Goal: Task Accomplishment & Management: Manage account settings

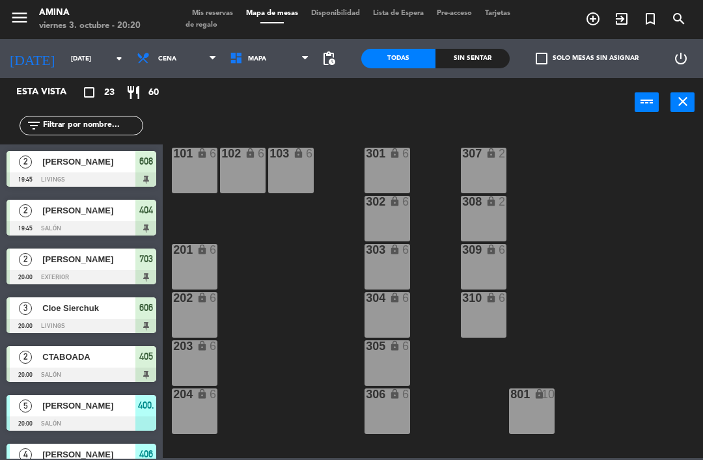
click at [206, 12] on span "Mis reservas" at bounding box center [213, 13] width 54 height 7
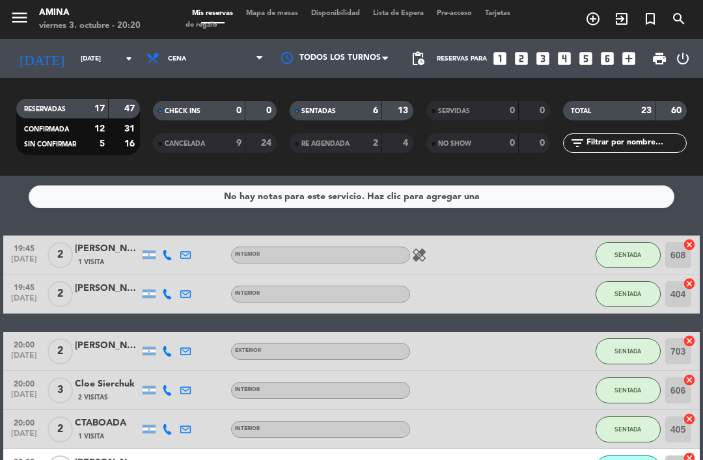
click at [299, 6] on div "menu Amina viernes 3. octubre - 20:20 Mis reservas Mapa de mesas Disponibilidad…" at bounding box center [351, 19] width 703 height 39
click at [274, 14] on span "Mapa de mesas" at bounding box center [272, 13] width 65 height 7
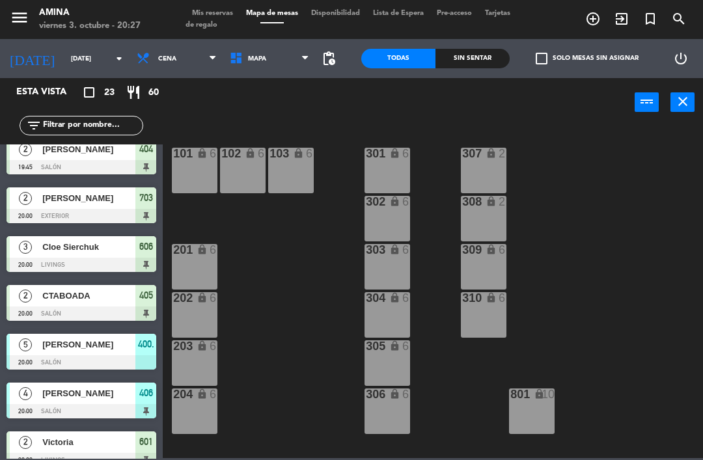
scroll to position [64, 0]
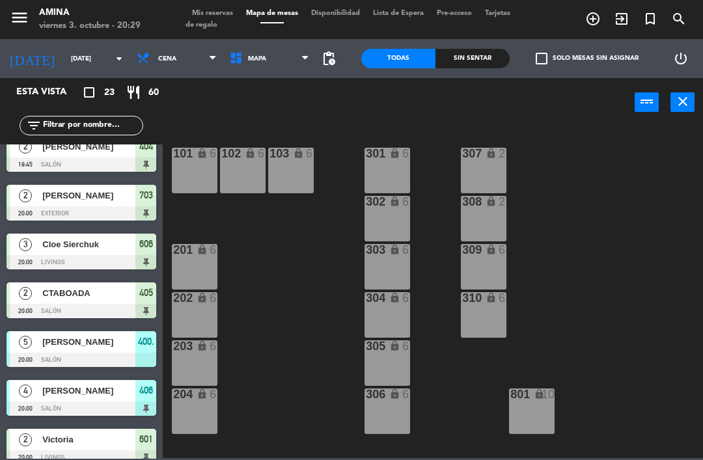
click at [56, 393] on span "[PERSON_NAME]" at bounding box center [88, 391] width 93 height 14
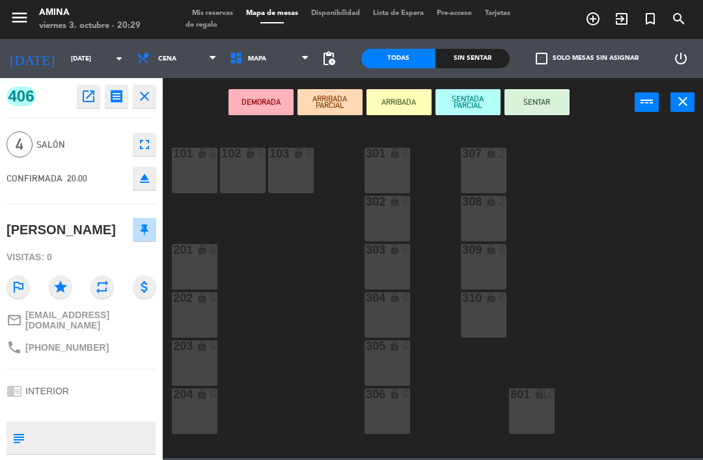
click at [551, 94] on button "SENTAR" at bounding box center [537, 102] width 65 height 26
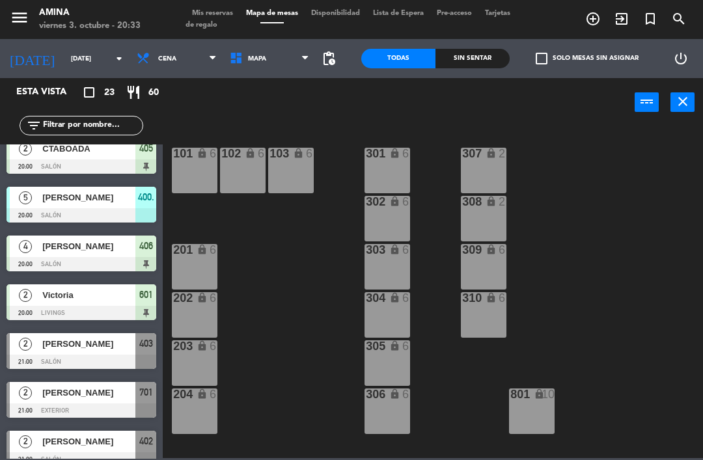
scroll to position [201, 0]
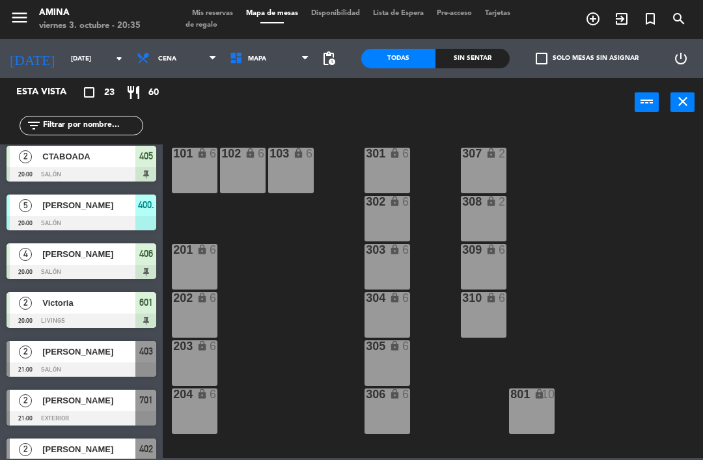
click at [103, 229] on div at bounding box center [82, 223] width 150 height 14
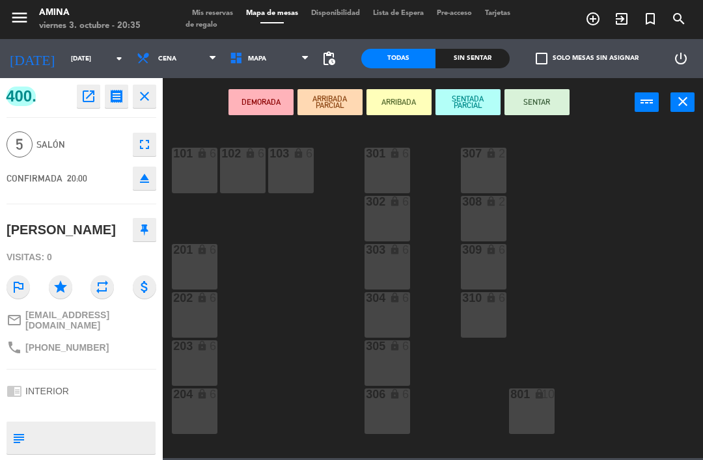
click at [551, 94] on button "SENTAR" at bounding box center [537, 102] width 65 height 26
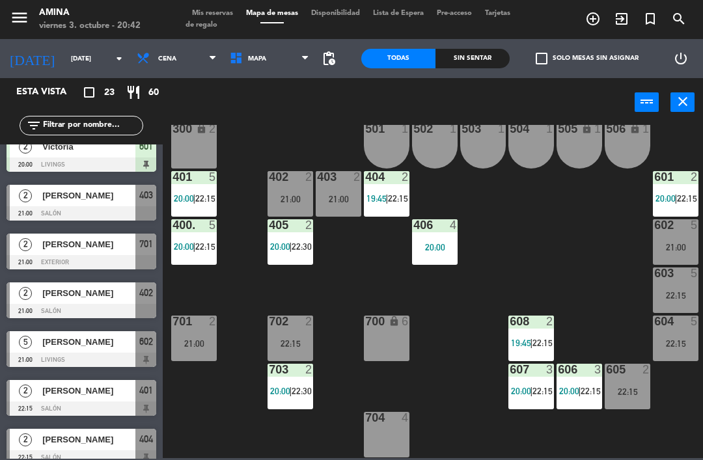
scroll to position [362, 1]
click at [347, 196] on div "21:00" at bounding box center [339, 199] width 46 height 9
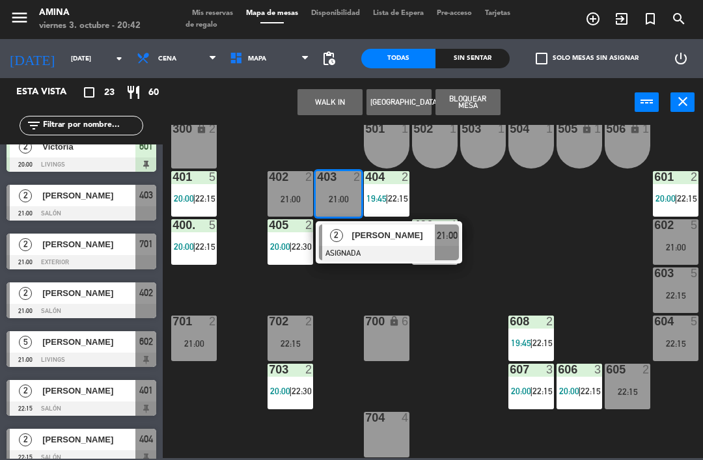
click at [386, 240] on span "[PERSON_NAME]" at bounding box center [393, 236] width 83 height 14
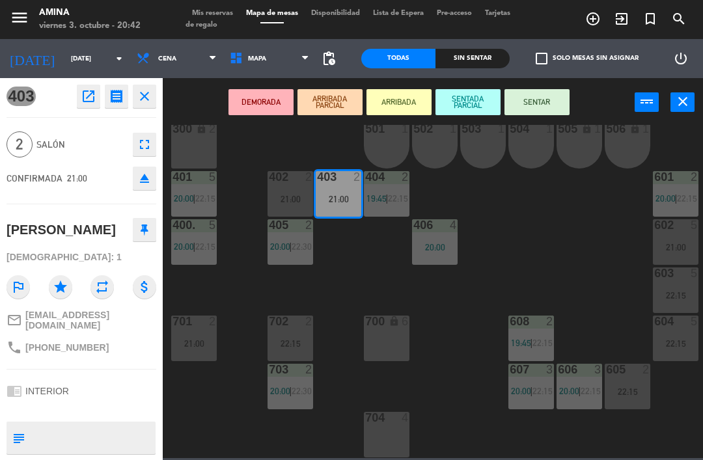
click at [537, 113] on button "SENTAR" at bounding box center [537, 102] width 65 height 26
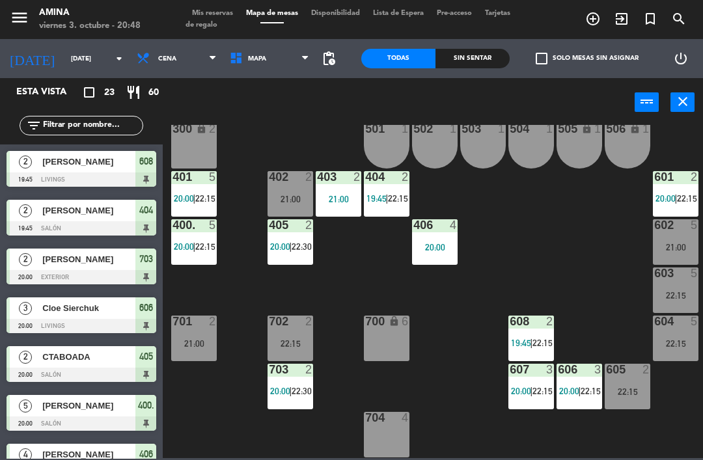
click at [634, 389] on div "22:15" at bounding box center [628, 391] width 46 height 9
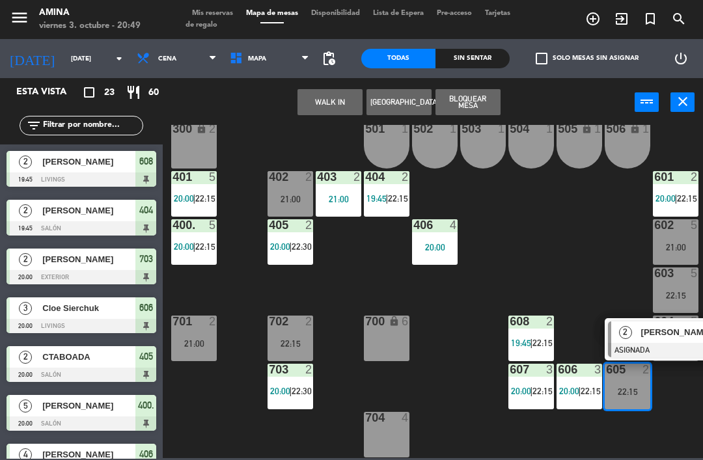
click at [332, 102] on button "WALK IN" at bounding box center [330, 102] width 65 height 26
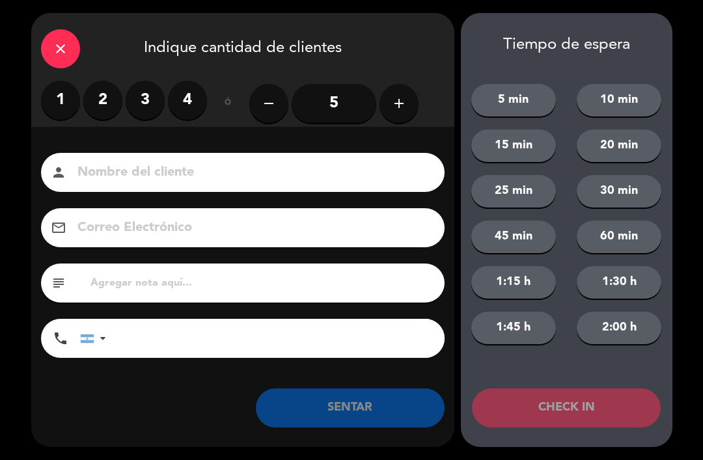
click at [113, 102] on label "2" at bounding box center [102, 100] width 39 height 39
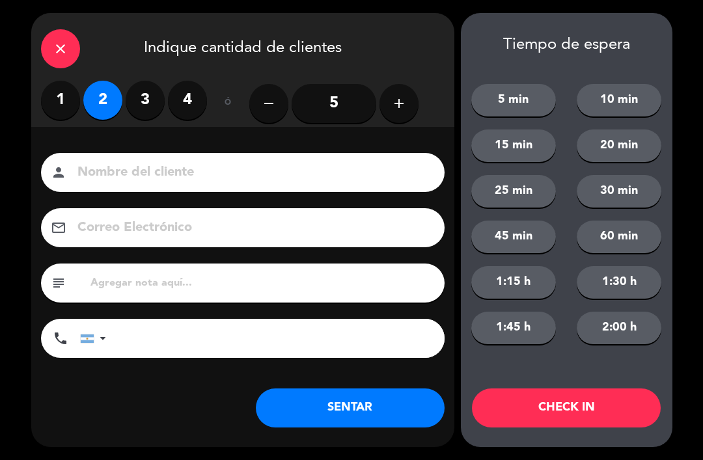
click at [208, 166] on input at bounding box center [252, 173] width 352 height 23
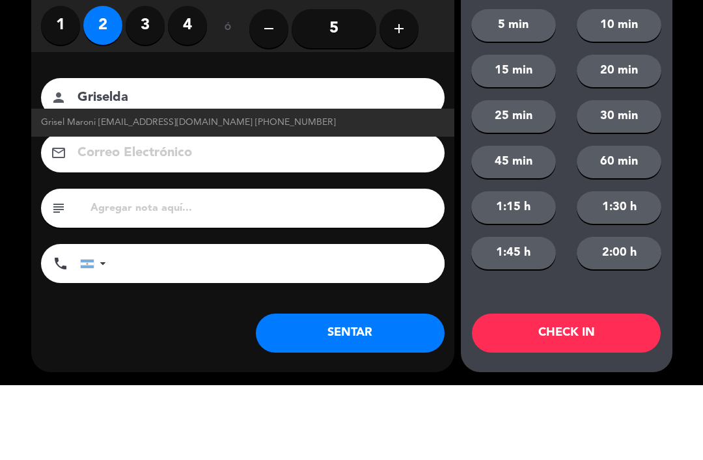
type input "Griselda"
click at [439, 81] on div "1 2 3 4 ó remove 5 add" at bounding box center [242, 104] width 423 height 46
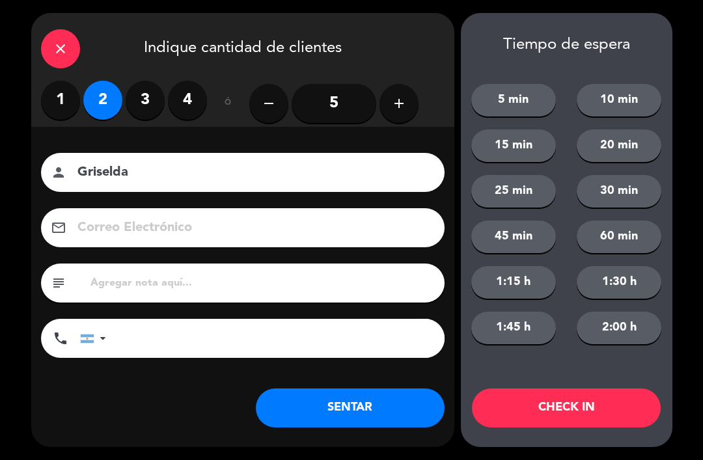
click at [381, 408] on button "SENTAR" at bounding box center [350, 408] width 189 height 39
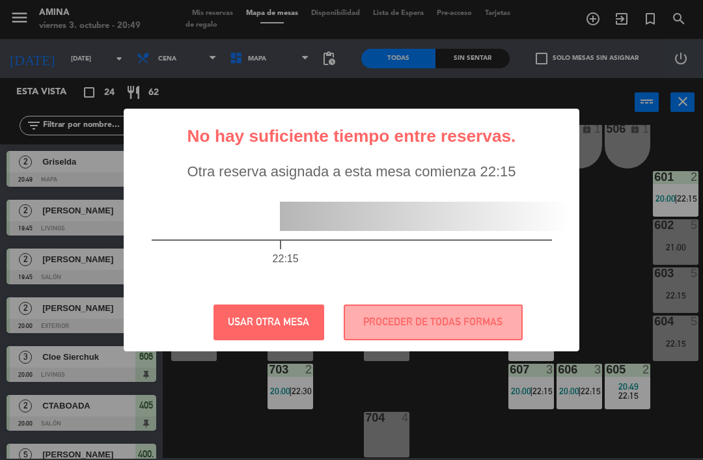
click at [470, 318] on button "PROCEDER DE TODAS FORMAS" at bounding box center [433, 323] width 179 height 36
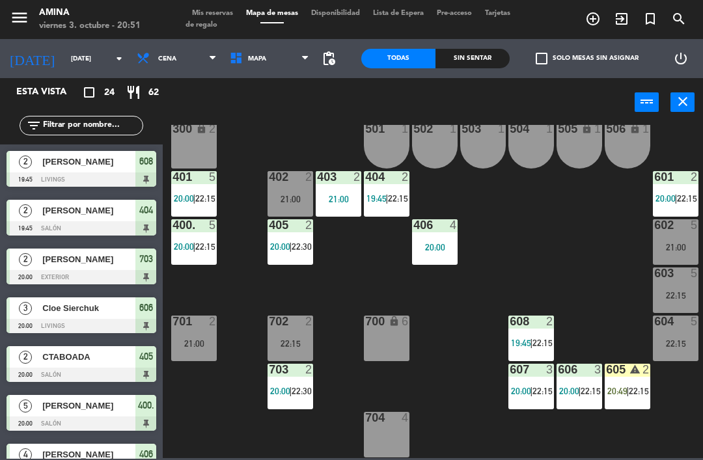
click at [623, 380] on div "605 warning 2 20:49 | 22:15" at bounding box center [628, 387] width 46 height 46
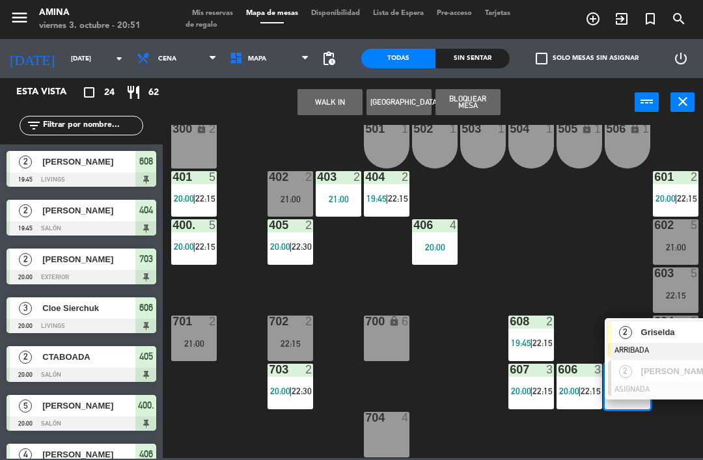
click at [659, 330] on span "Griselda" at bounding box center [682, 333] width 83 height 14
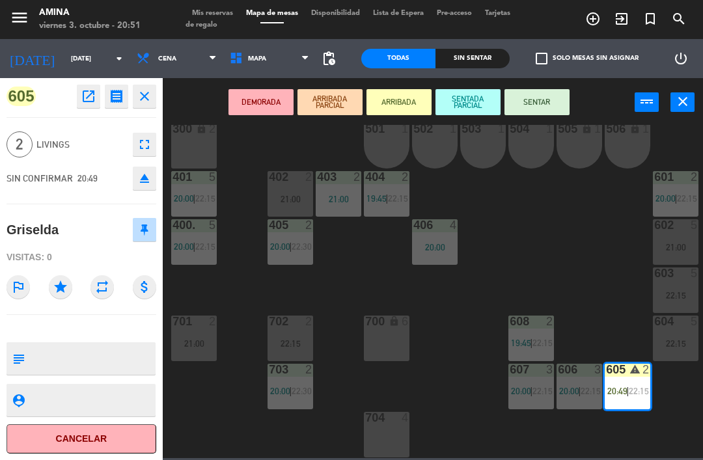
click at [542, 104] on button "SENTAR" at bounding box center [537, 102] width 65 height 26
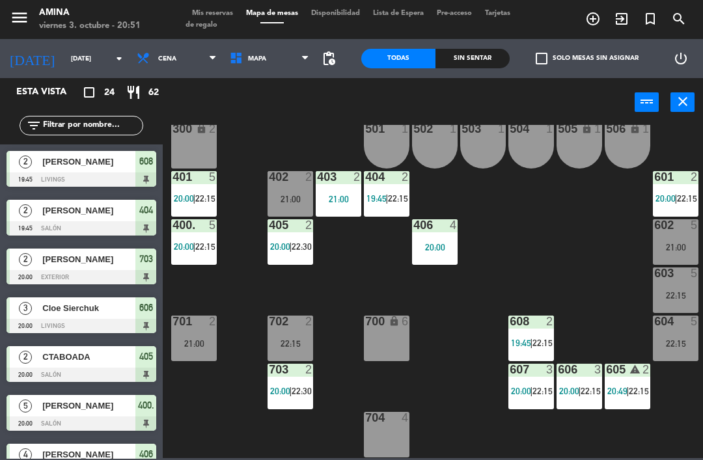
click at [521, 344] on span "19:45" at bounding box center [521, 343] width 20 height 10
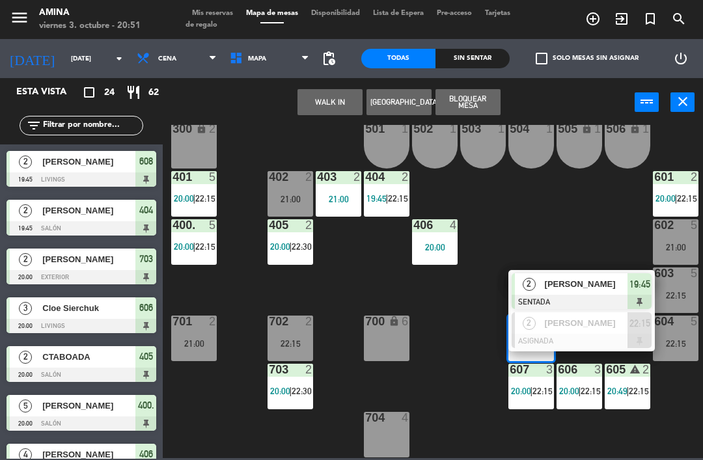
click at [582, 289] on span "[PERSON_NAME]" at bounding box center [586, 284] width 83 height 14
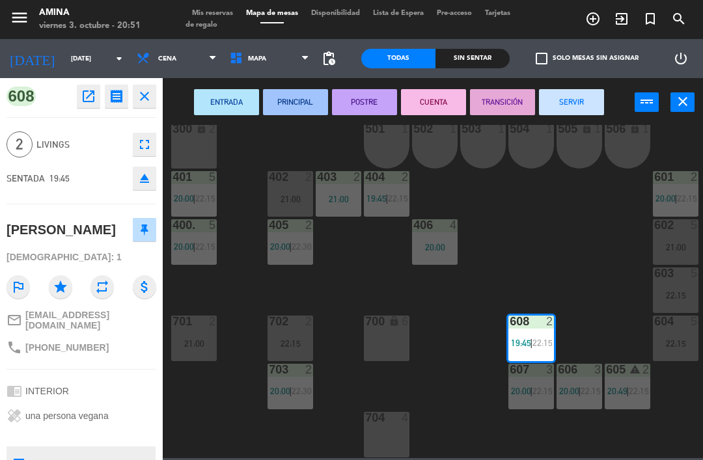
click at [582, 111] on button "SERVIR" at bounding box center [571, 102] width 65 height 26
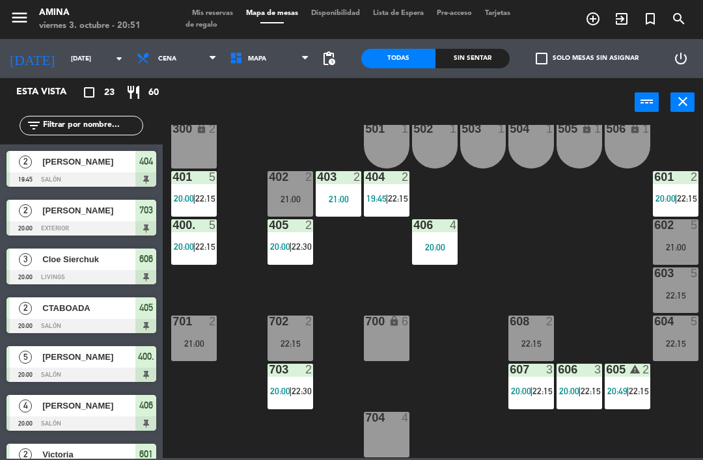
click at [673, 251] on div "21:00" at bounding box center [676, 247] width 46 height 9
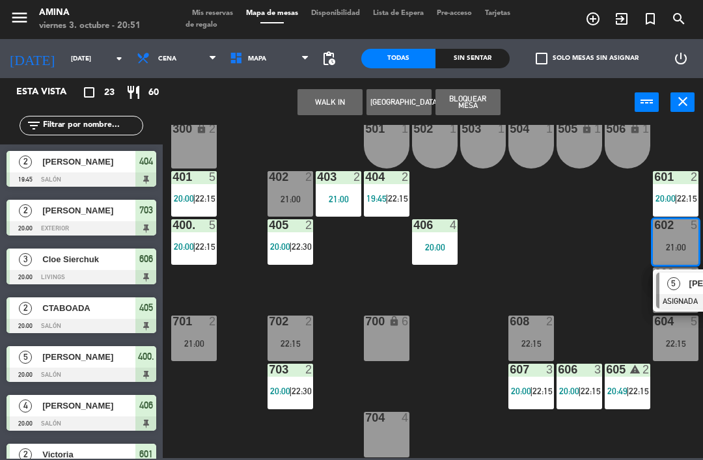
click at [687, 281] on div "5" at bounding box center [674, 283] width 28 height 21
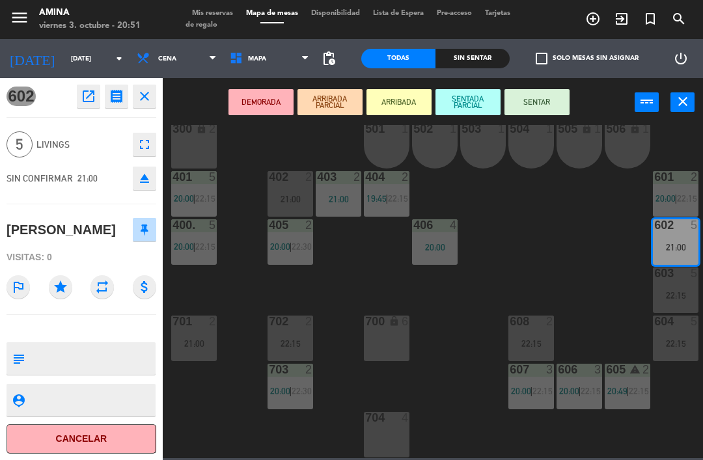
click at [470, 102] on button "SENTADA PARCIAL" at bounding box center [468, 102] width 65 height 26
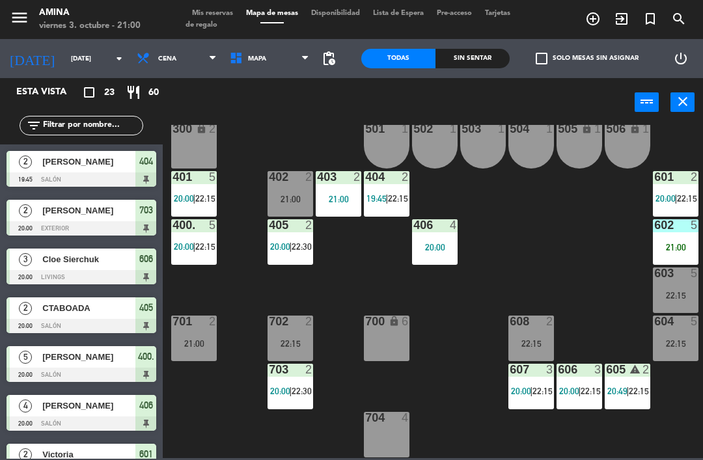
click at [694, 238] on div "602 5 21:00" at bounding box center [676, 242] width 46 height 46
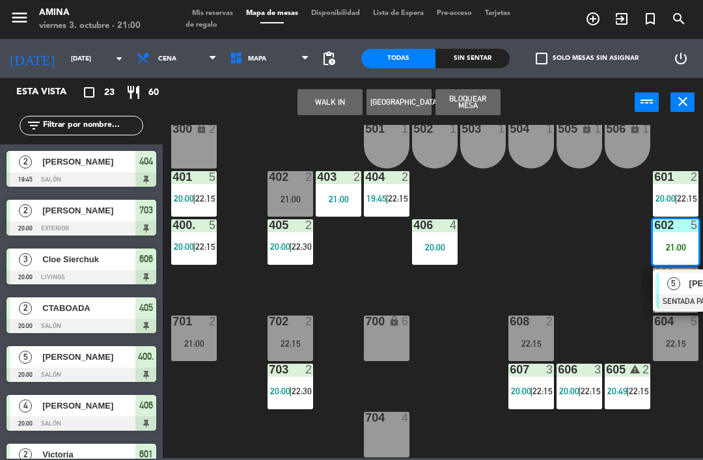
click at [675, 291] on div "5" at bounding box center [674, 283] width 28 height 21
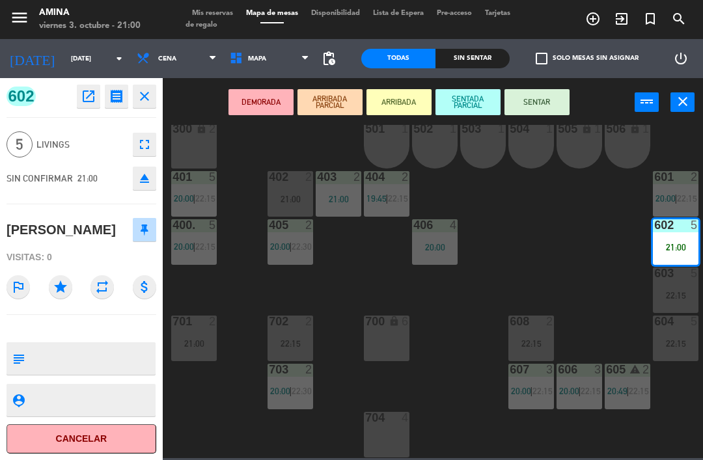
click at [541, 110] on button "SENTAR" at bounding box center [537, 102] width 65 height 26
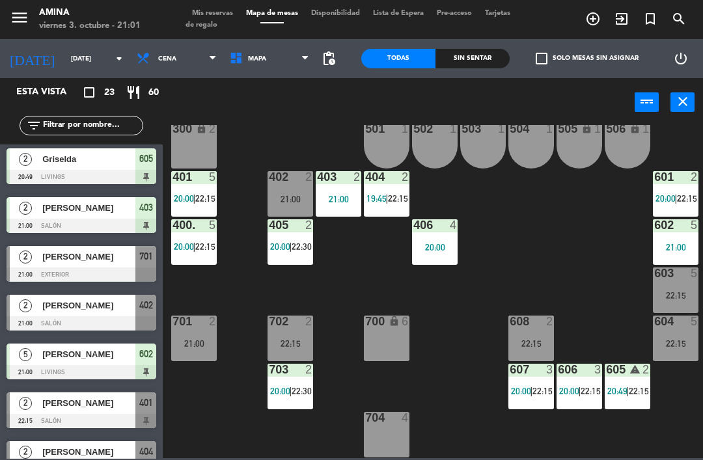
scroll to position [350, 0]
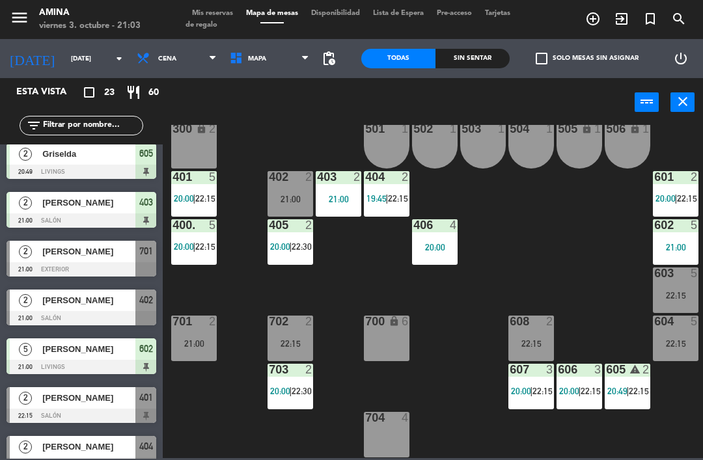
click at [195, 334] on div "701 2 21:00" at bounding box center [194, 339] width 46 height 46
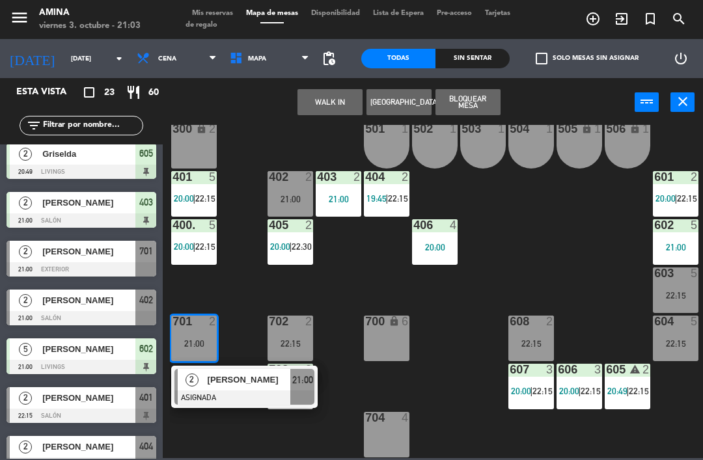
click at [231, 382] on span "[PERSON_NAME]" at bounding box center [249, 380] width 83 height 14
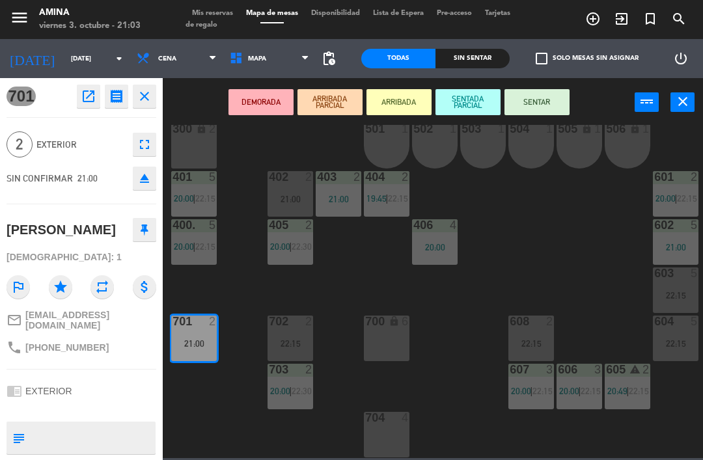
click at [544, 110] on button "SENTAR" at bounding box center [537, 102] width 65 height 26
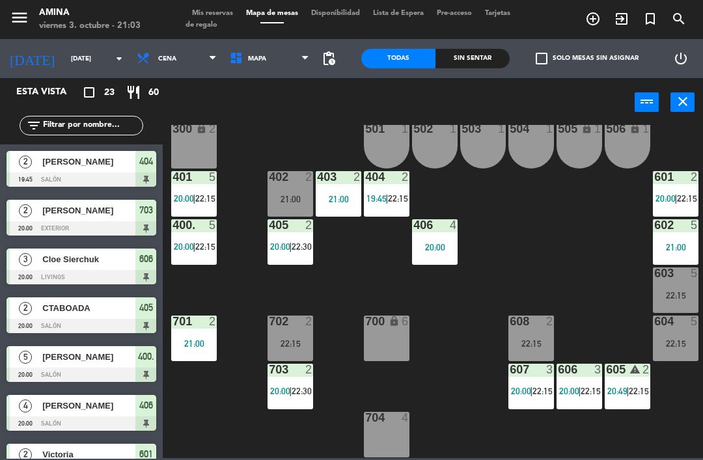
click at [203, 16] on span "Mis reservas" at bounding box center [213, 13] width 54 height 7
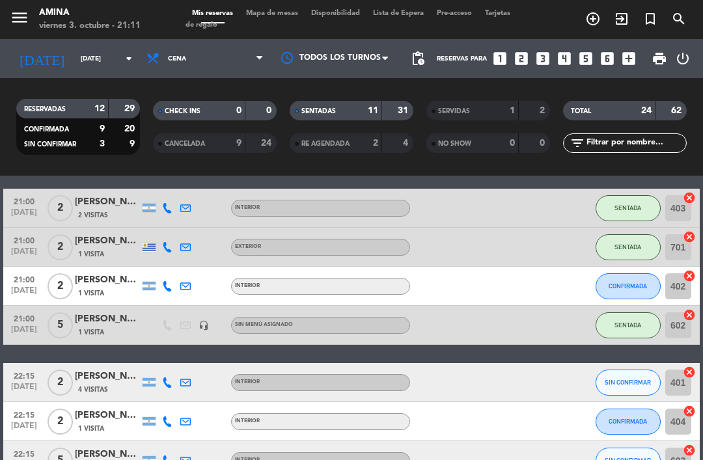
scroll to position [420, 0]
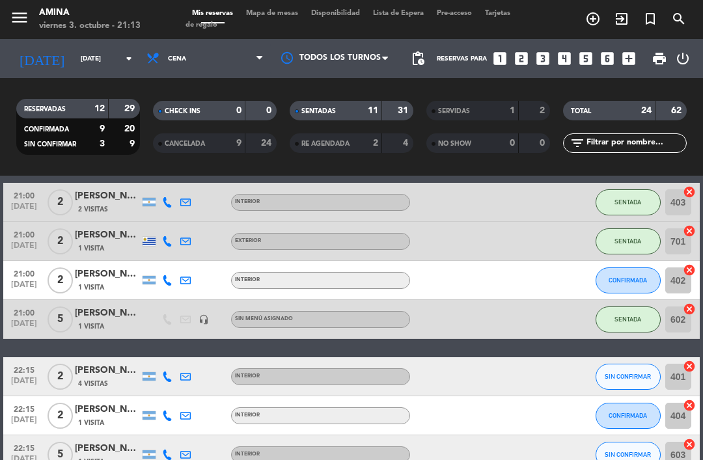
click at [621, 281] on span "CONFIRMADA" at bounding box center [628, 280] width 38 height 7
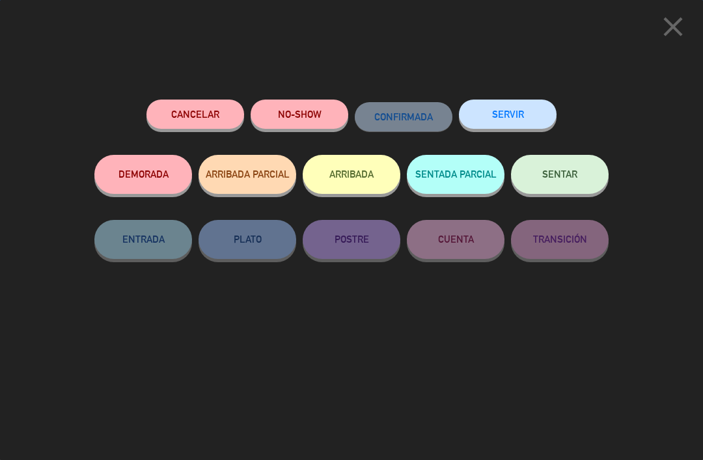
click at [570, 163] on button "SENTAR" at bounding box center [560, 174] width 98 height 39
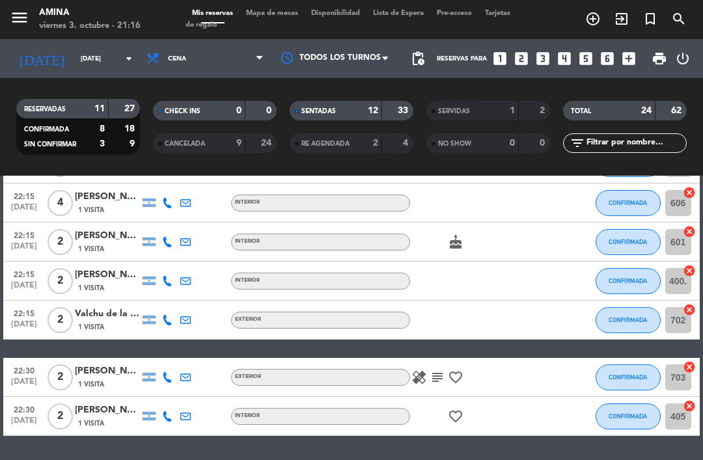
scroll to position [789, 0]
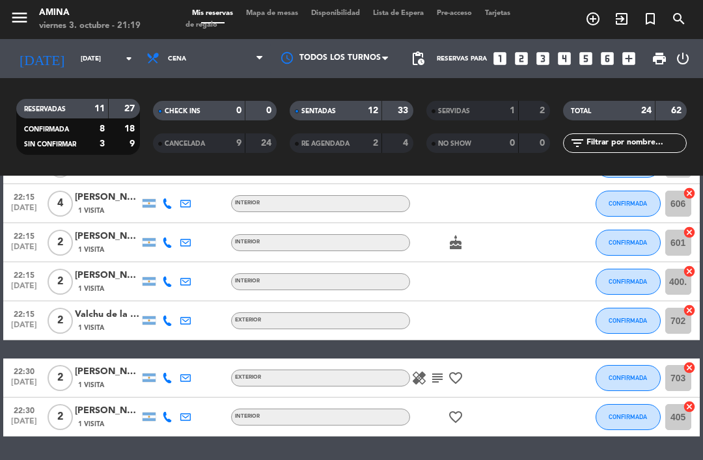
click at [274, 10] on span "Mapa de mesas" at bounding box center [272, 13] width 65 height 7
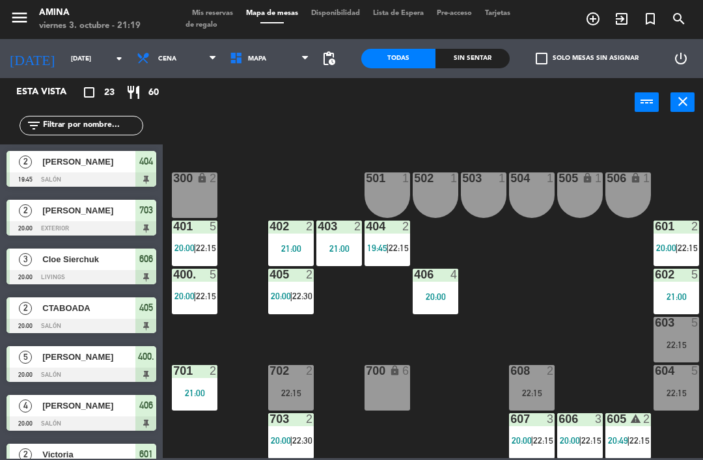
scroll to position [313, 0]
click at [477, 204] on div "503 1" at bounding box center [484, 196] width 46 height 46
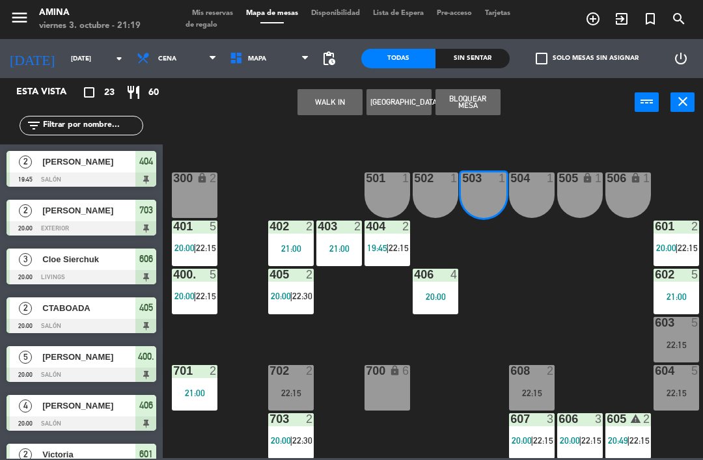
click at [537, 196] on div "504 1" at bounding box center [532, 196] width 46 height 46
click at [329, 112] on button "WALK IN" at bounding box center [330, 102] width 65 height 26
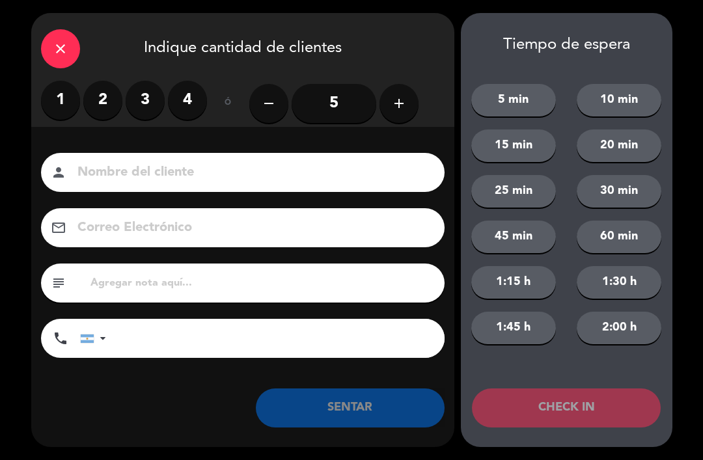
click at [109, 107] on label "2" at bounding box center [102, 100] width 39 height 39
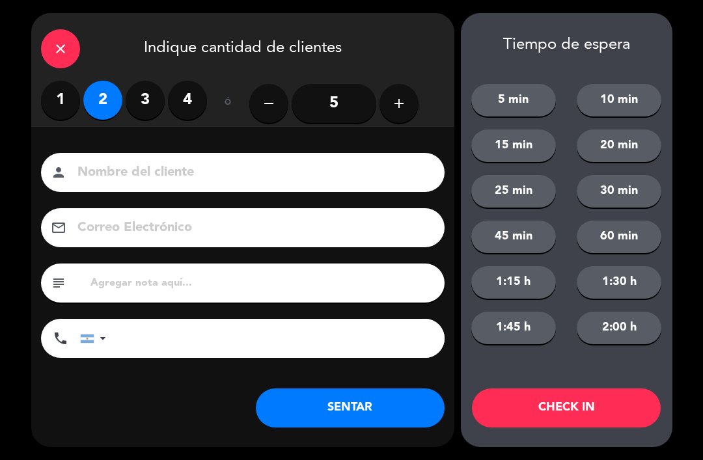
click at [318, 171] on input at bounding box center [252, 173] width 352 height 23
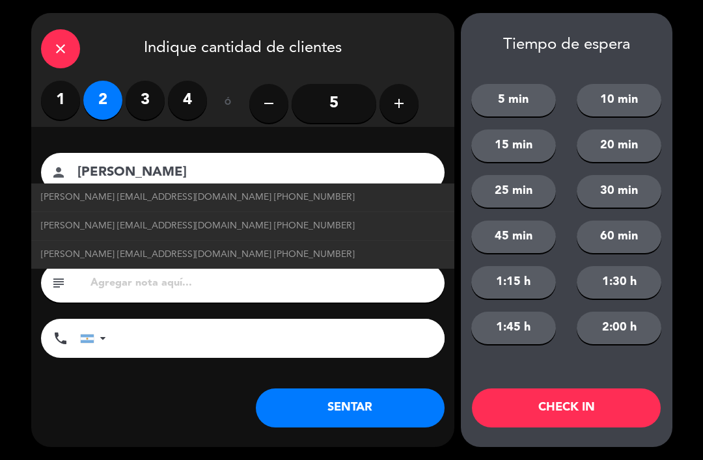
type input "[PERSON_NAME]"
click at [365, 419] on button "SENTAR" at bounding box center [350, 408] width 189 height 39
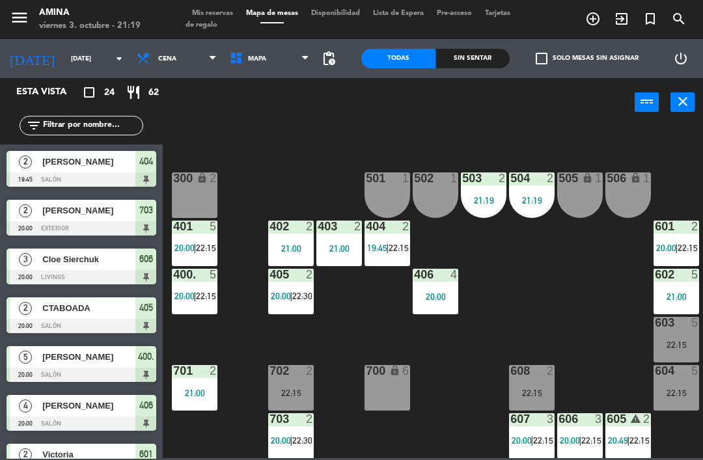
click at [91, 59] on input "[DATE]" at bounding box center [108, 59] width 89 height 20
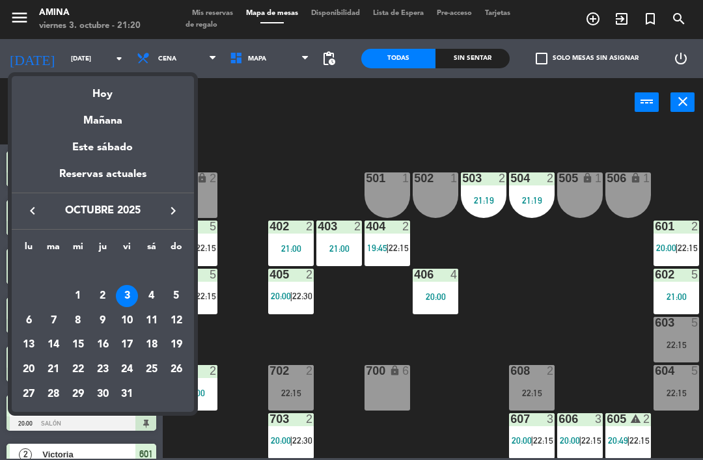
click at [288, 164] on div at bounding box center [351, 230] width 703 height 460
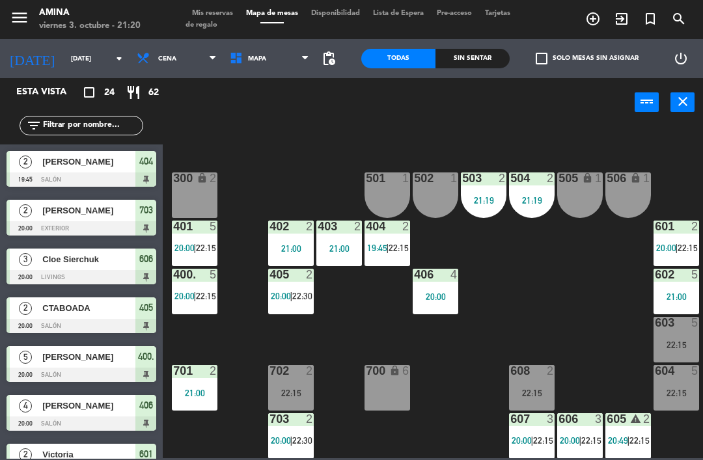
click at [90, 52] on input "[DATE]" at bounding box center [108, 59] width 89 height 20
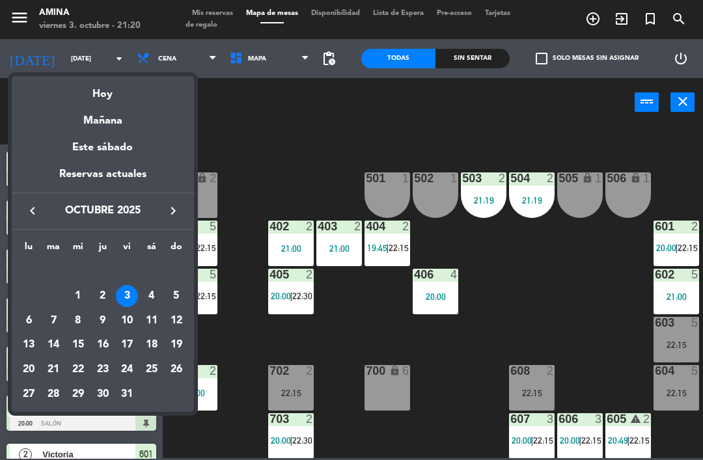
click at [271, 152] on div at bounding box center [351, 230] width 703 height 460
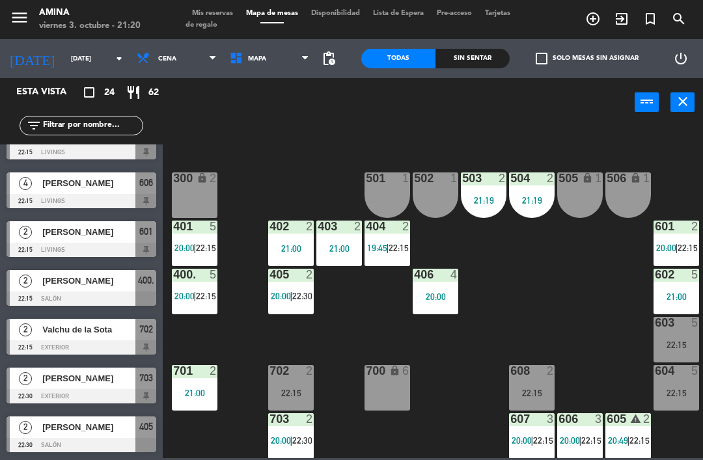
scroll to position [858, 0]
click at [81, 384] on span "[PERSON_NAME]" at bounding box center [88, 379] width 93 height 14
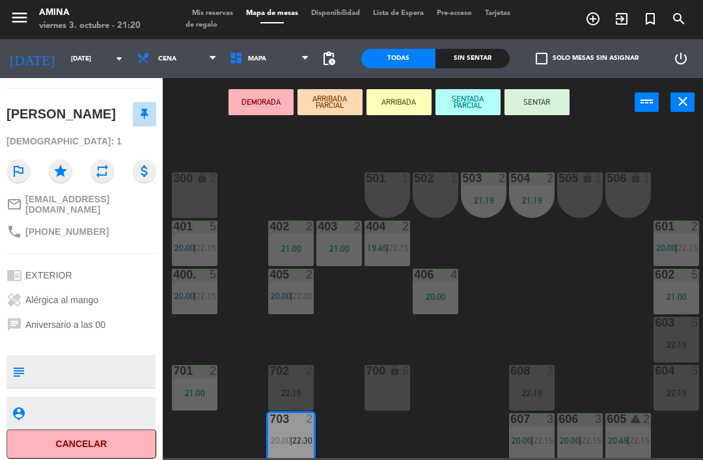
scroll to position [115, 0]
click at [109, 453] on button "Cancelar" at bounding box center [82, 444] width 150 height 29
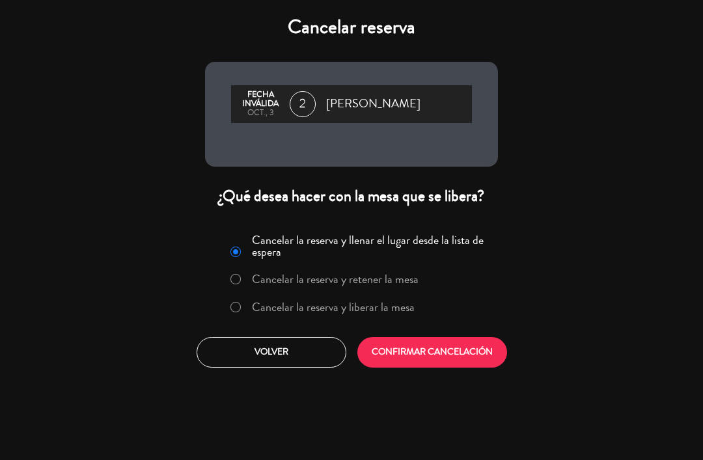
click at [443, 337] on button "CONFIRMAR CANCELACIÓN" at bounding box center [433, 352] width 150 height 31
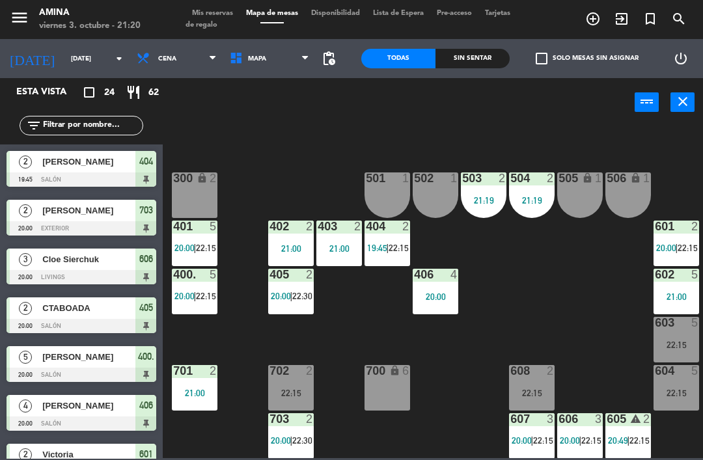
scroll to position [318, 0]
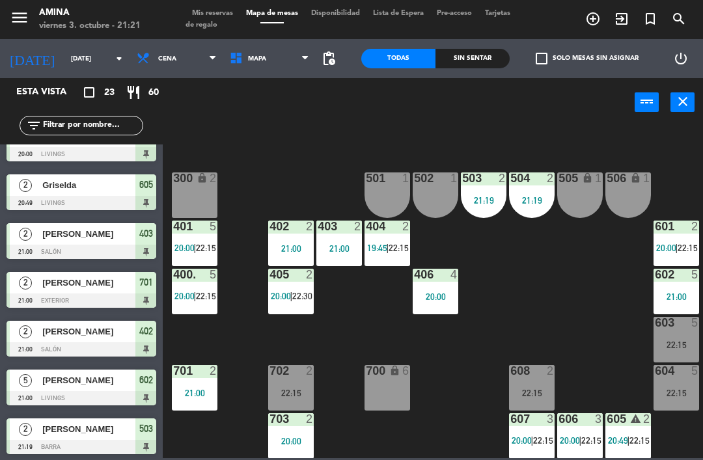
click at [87, 53] on input "[DATE]" at bounding box center [108, 59] width 89 height 20
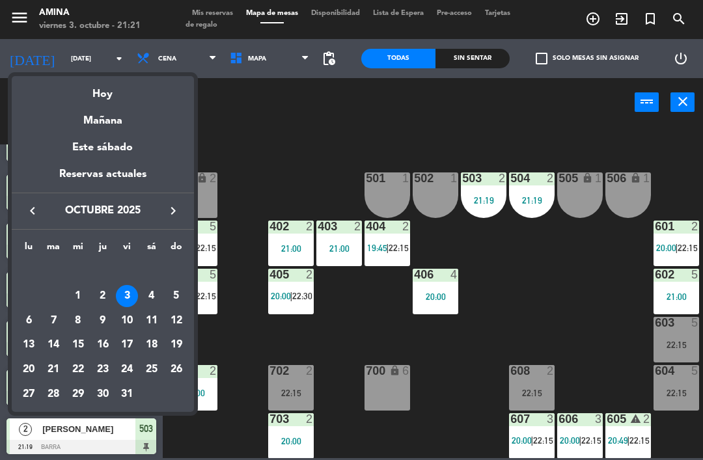
click at [151, 287] on div "4" at bounding box center [152, 296] width 22 height 22
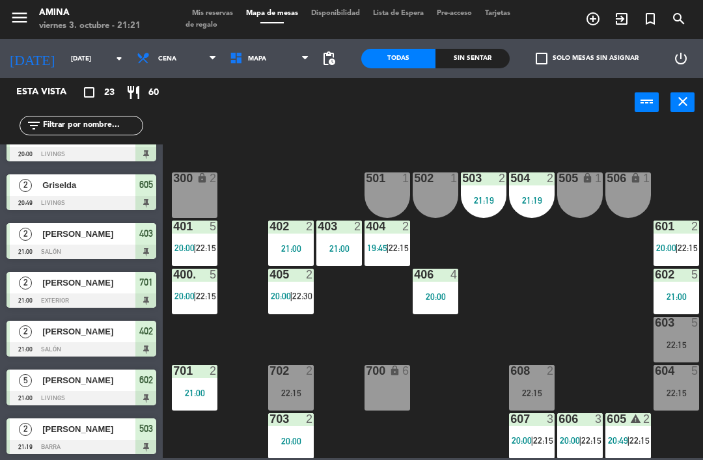
type input "[DATE]"
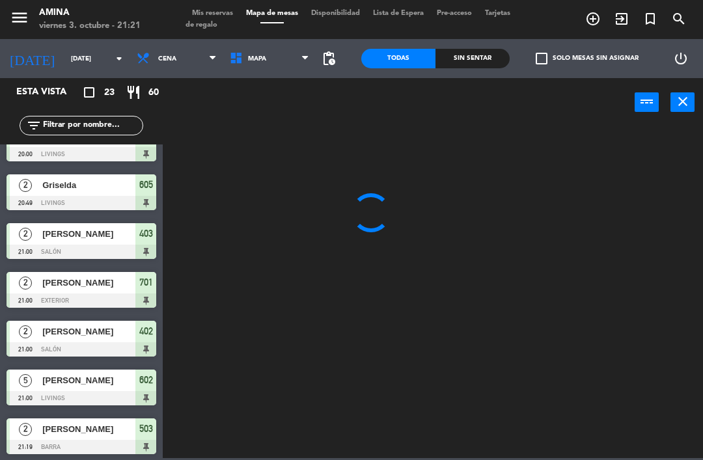
scroll to position [272, 0]
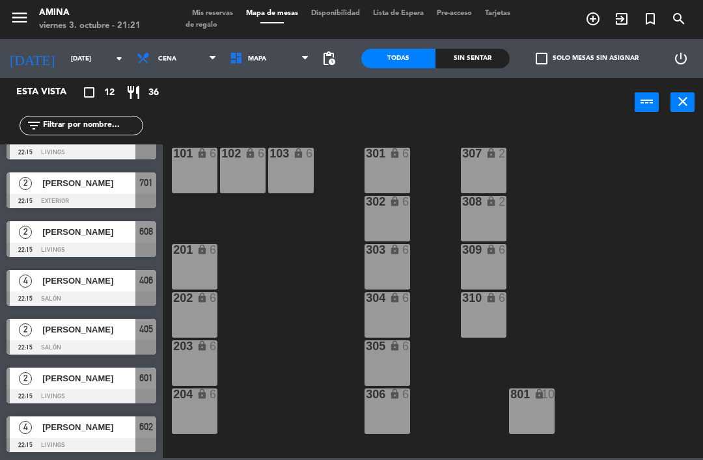
click at [224, 17] on span "Mis reservas" at bounding box center [213, 13] width 54 height 7
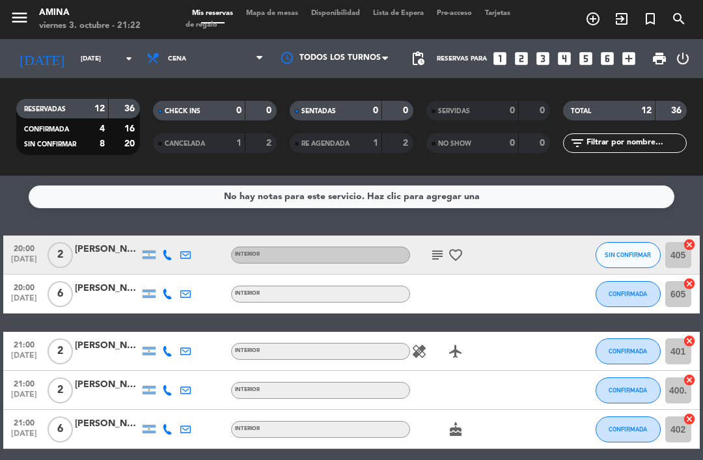
click at [662, 53] on span "print" at bounding box center [660, 59] width 16 height 16
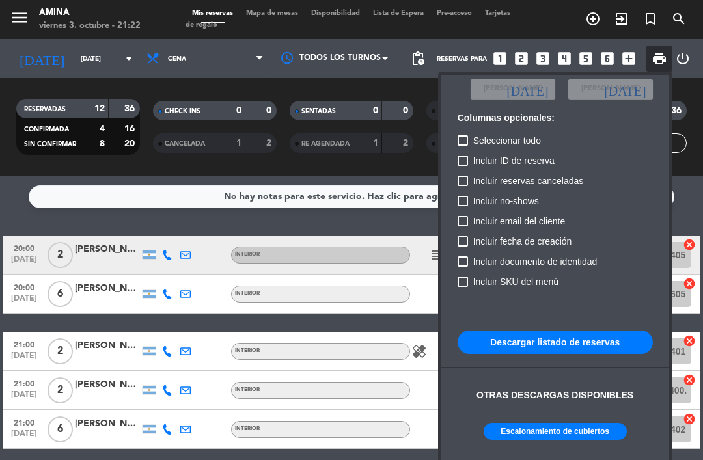
scroll to position [77, 0]
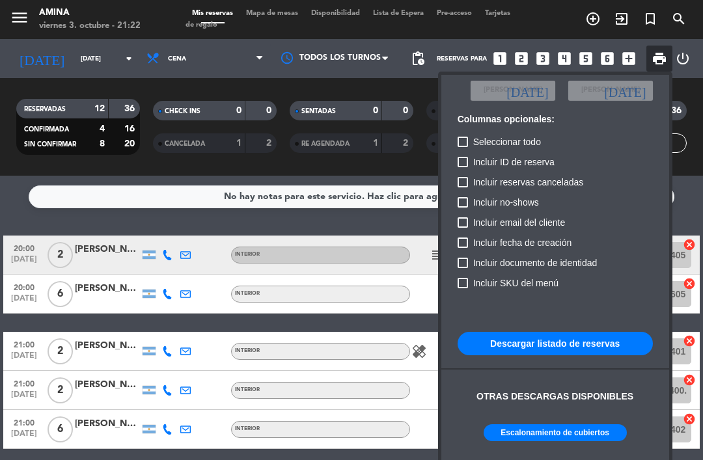
click at [558, 437] on button "Escalonamiento de cubiertos" at bounding box center [555, 433] width 143 height 17
click at [271, 168] on div at bounding box center [351, 230] width 703 height 460
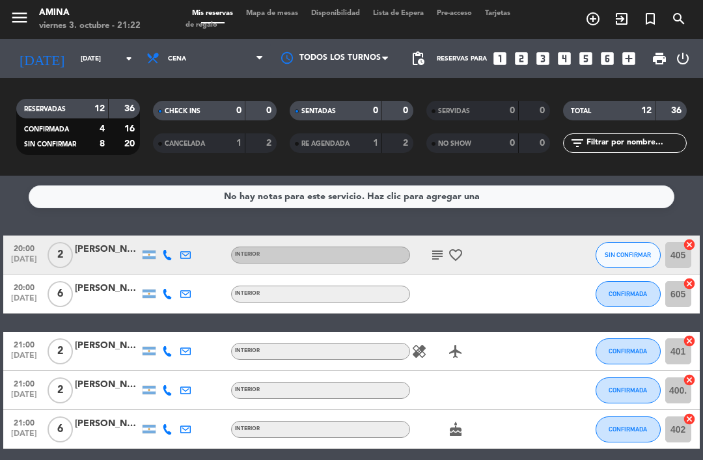
click at [102, 63] on input "[DATE]" at bounding box center [118, 59] width 89 height 20
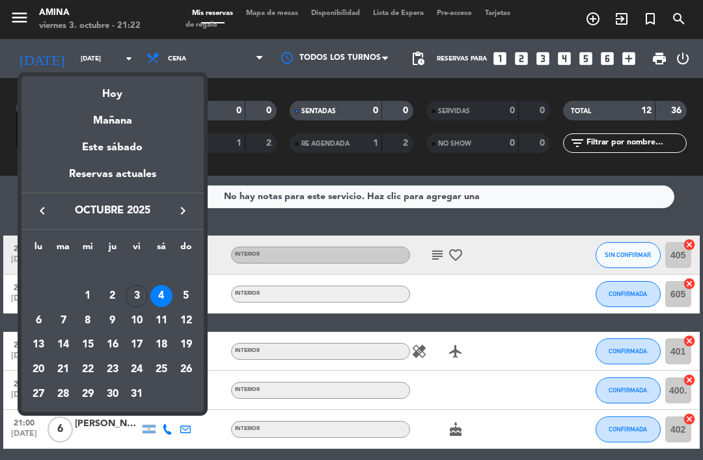
click at [141, 299] on div "3" at bounding box center [137, 296] width 22 height 22
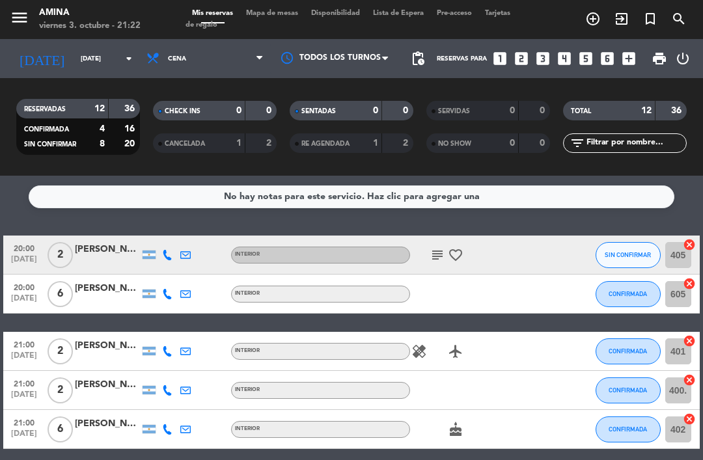
type input "[DATE]"
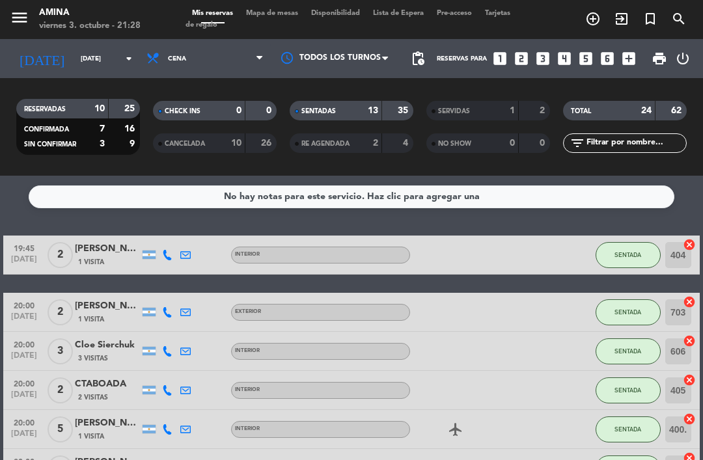
click at [287, 1] on div "menu Amina viernes 3. octubre - 21:28 Mis reservas Mapa de mesas Disponibilidad…" at bounding box center [351, 19] width 703 height 39
click at [270, 14] on span "Mapa de mesas" at bounding box center [272, 13] width 65 height 7
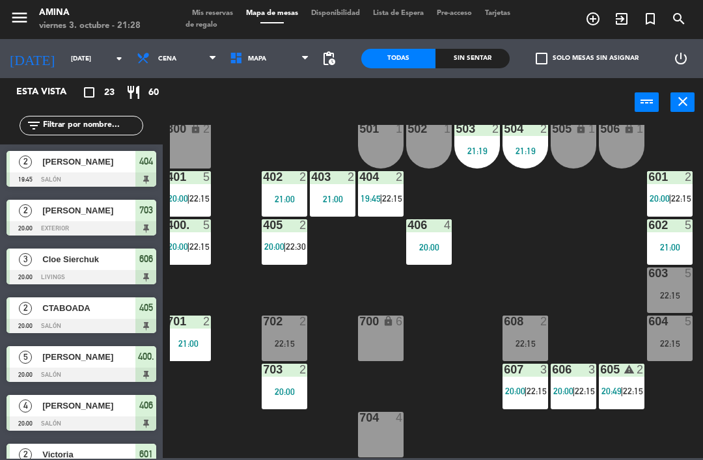
scroll to position [362, 7]
click at [284, 333] on div "702 2 22:15" at bounding box center [285, 339] width 46 height 46
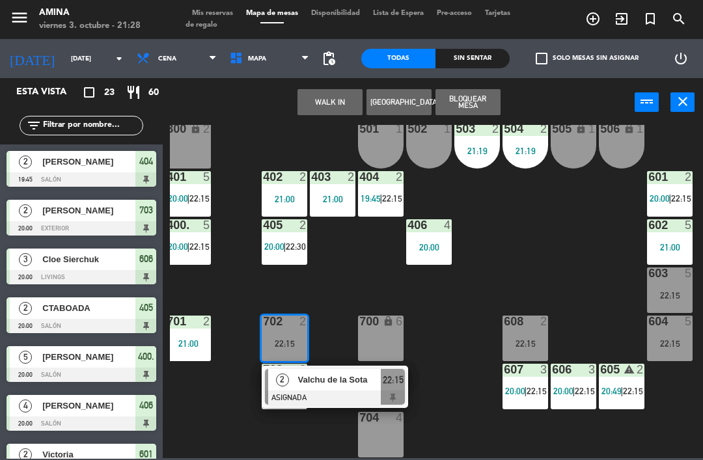
click at [282, 387] on span "2" at bounding box center [282, 380] width 13 height 13
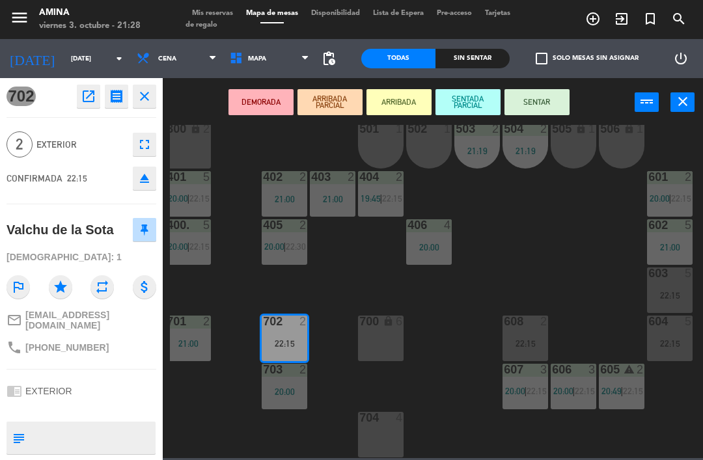
click at [281, 384] on div "703 2 20:00" at bounding box center [285, 387] width 46 height 46
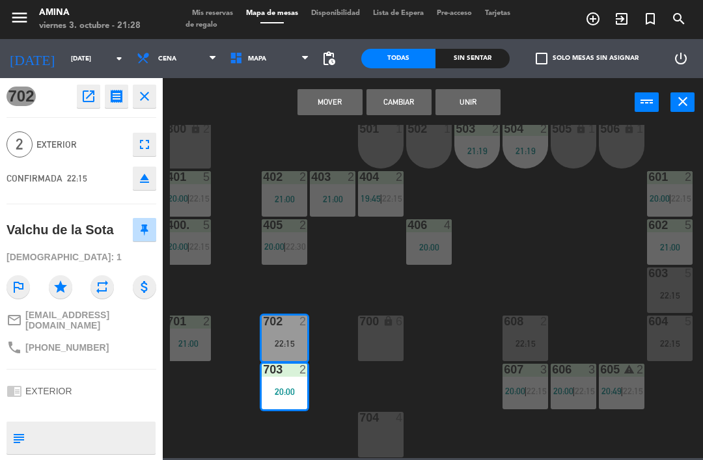
click at [324, 103] on button "Mover" at bounding box center [330, 102] width 65 height 26
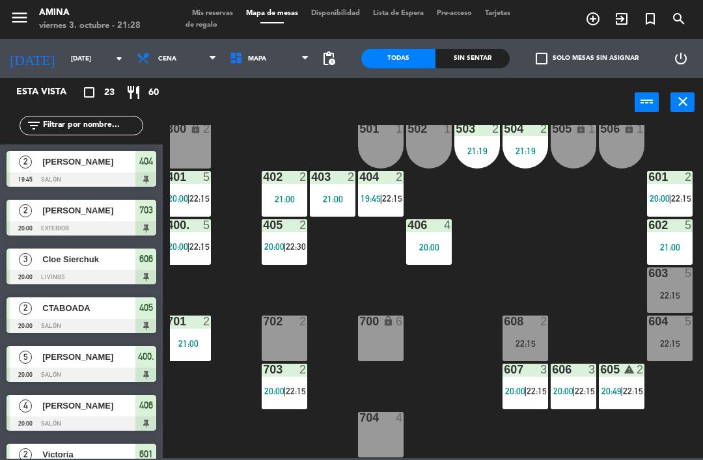
scroll to position [301, 0]
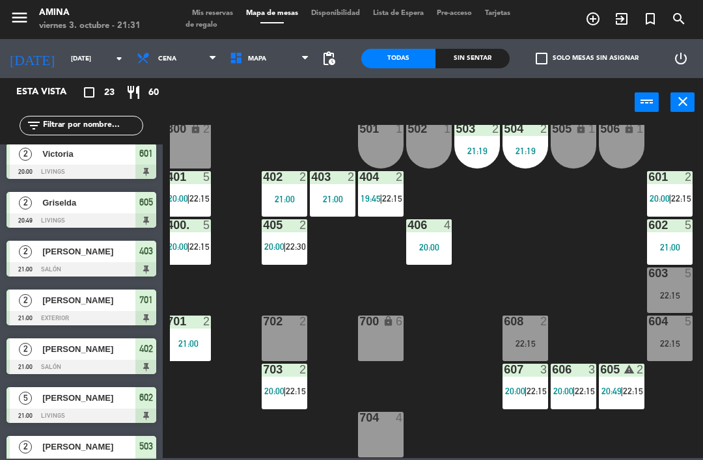
click at [271, 389] on span "20:00" at bounding box center [274, 391] width 20 height 10
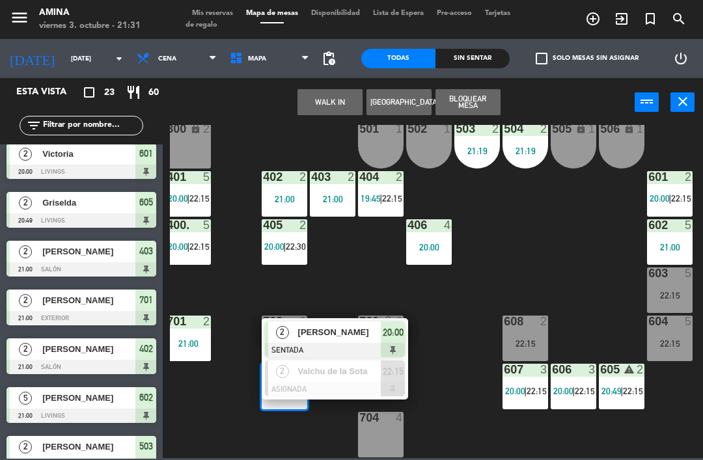
click at [292, 335] on div "2" at bounding box center [282, 332] width 28 height 21
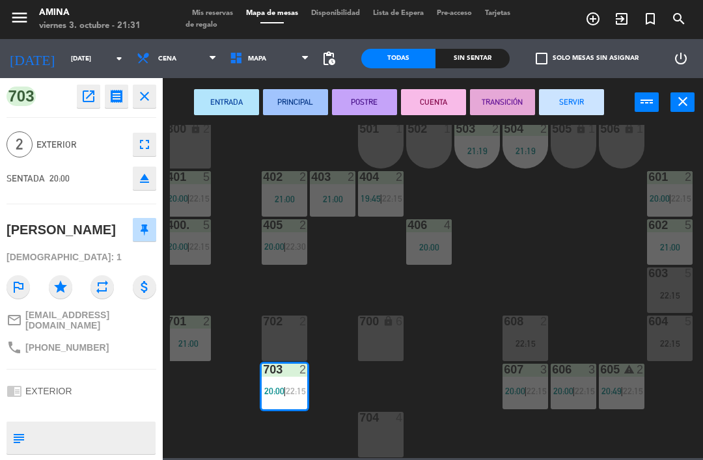
click at [571, 107] on button "SERVIR" at bounding box center [571, 102] width 65 height 26
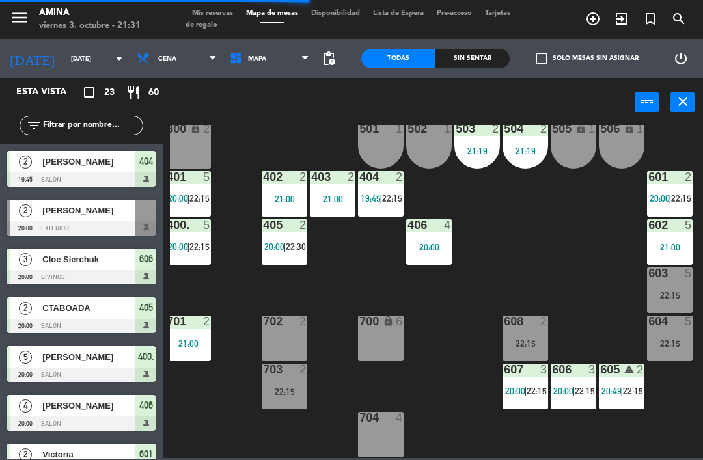
click at [293, 340] on div "702 2" at bounding box center [285, 339] width 46 height 46
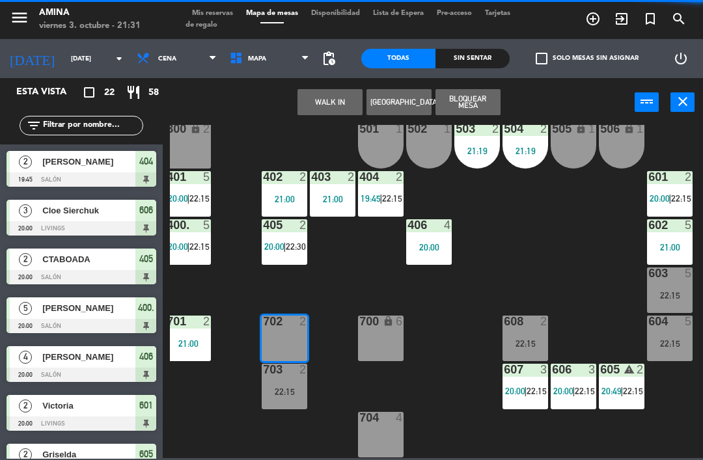
click at [324, 103] on button "WALK IN" at bounding box center [330, 102] width 65 height 26
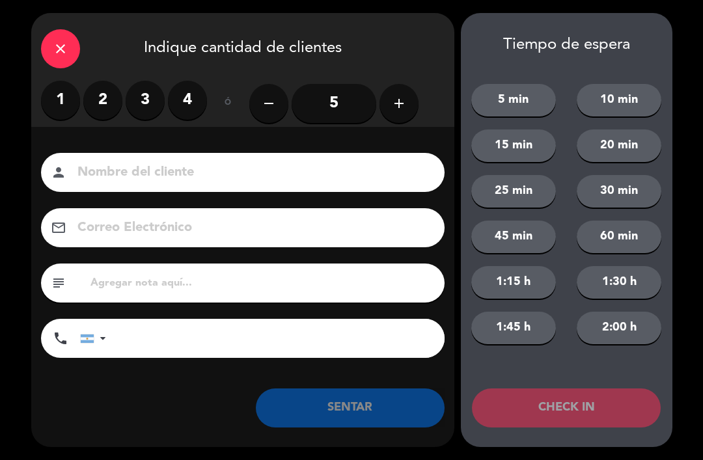
click at [104, 100] on label "2" at bounding box center [102, 100] width 39 height 39
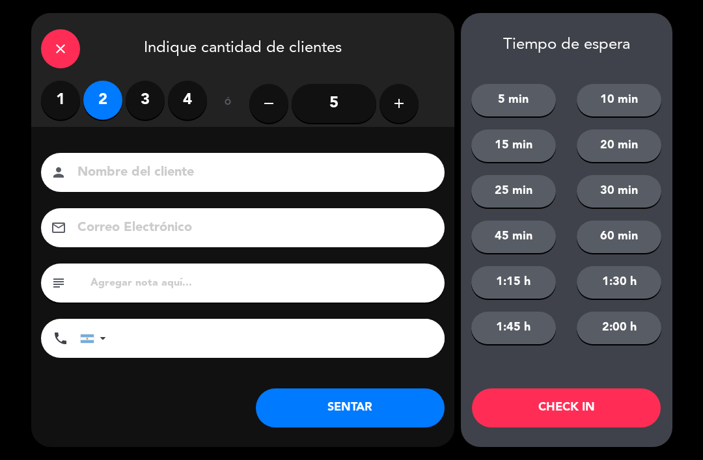
click at [123, 183] on input at bounding box center [252, 173] width 352 height 23
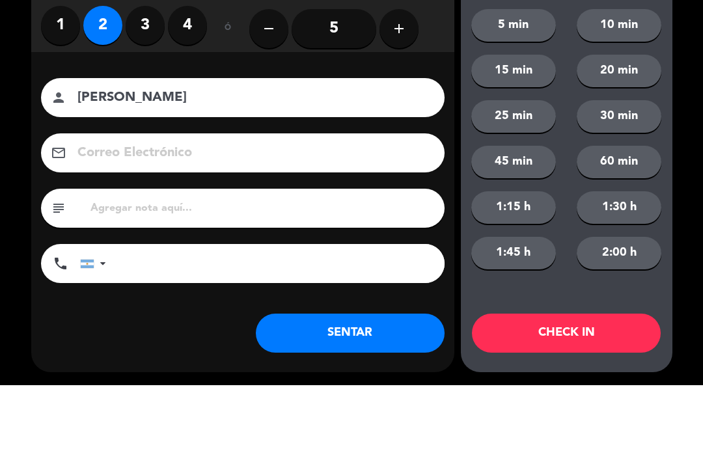
type input "[PERSON_NAME]"
click at [51, 127] on div "Nombre del cliente person [PERSON_NAME] Electrónico email subject phone [GEOGRA…" at bounding box center [242, 277] width 423 height 300
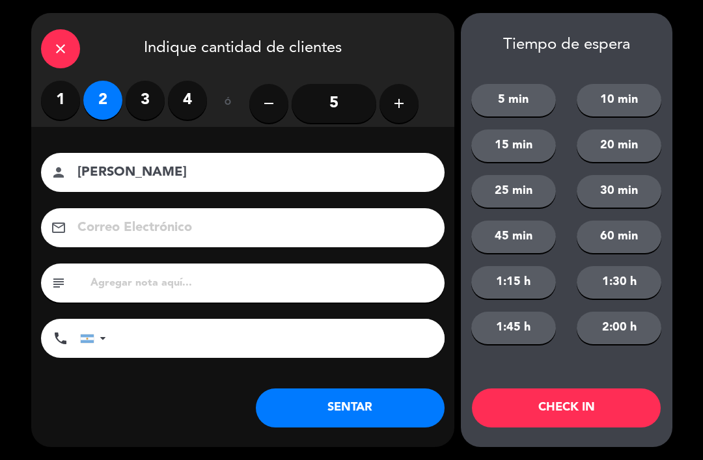
click at [298, 408] on button "SENTAR" at bounding box center [350, 408] width 189 height 39
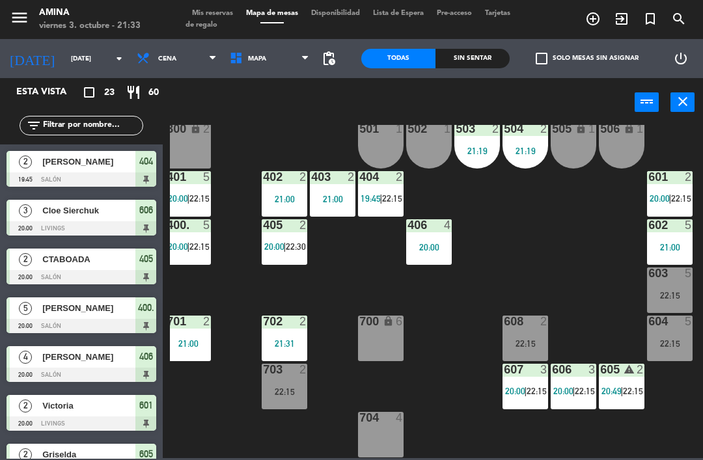
click at [294, 334] on div "702 2 21:31" at bounding box center [285, 339] width 46 height 46
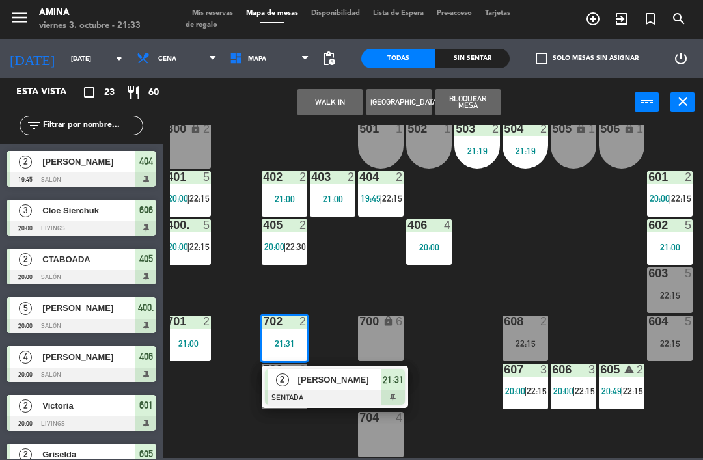
click at [314, 377] on span "[PERSON_NAME]" at bounding box center [339, 380] width 83 height 14
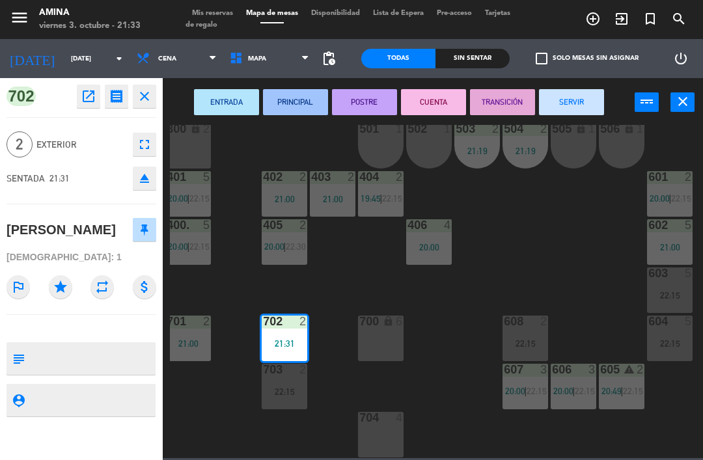
click at [292, 387] on div "22:15" at bounding box center [285, 391] width 46 height 9
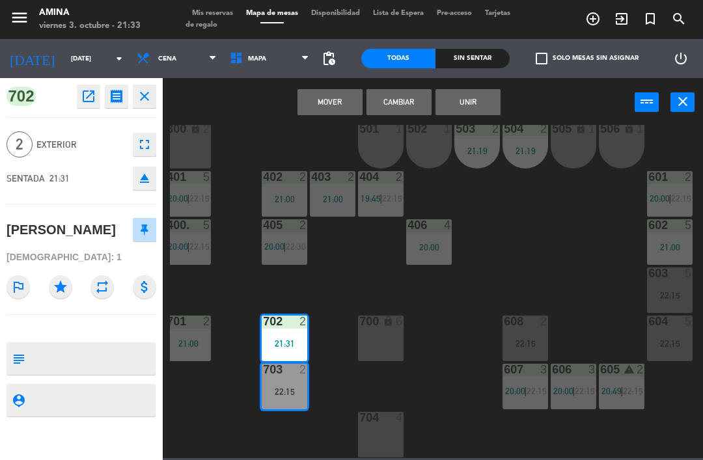
click at [402, 101] on button "Cambiar" at bounding box center [399, 102] width 65 height 26
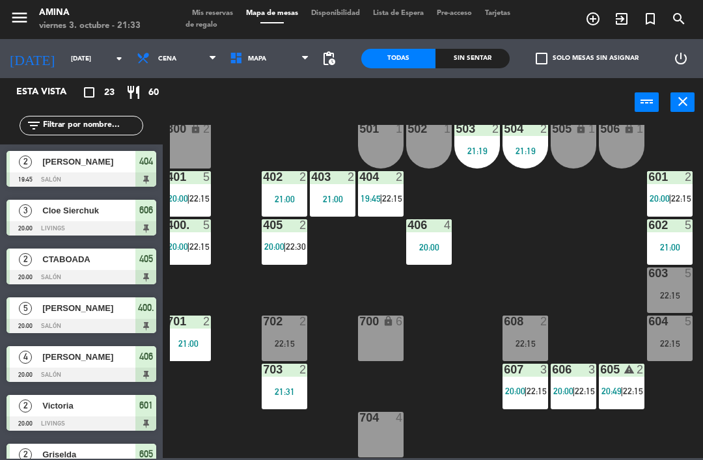
scroll to position [0, 0]
click at [270, 331] on div "702 2 22:15" at bounding box center [285, 339] width 46 height 46
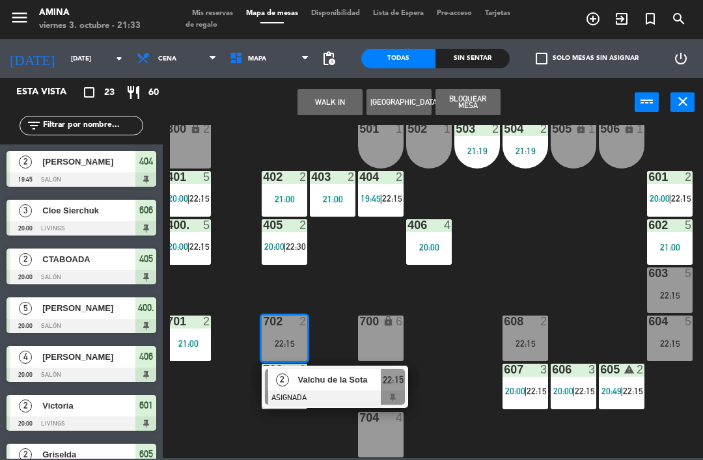
click at [315, 383] on span "Valchu de la Sota" at bounding box center [339, 380] width 83 height 14
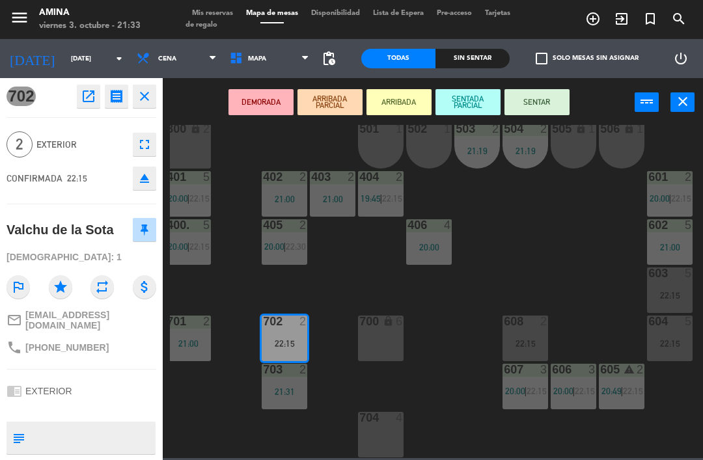
click at [388, 426] on div "704 4" at bounding box center [381, 435] width 46 height 46
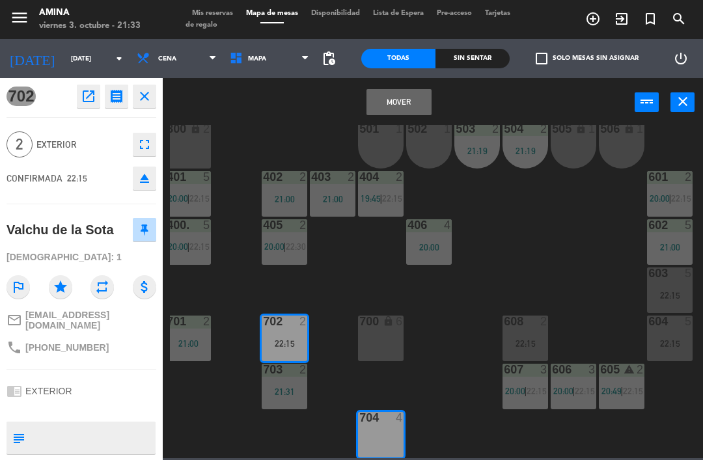
click at [412, 102] on button "Mover" at bounding box center [399, 102] width 65 height 26
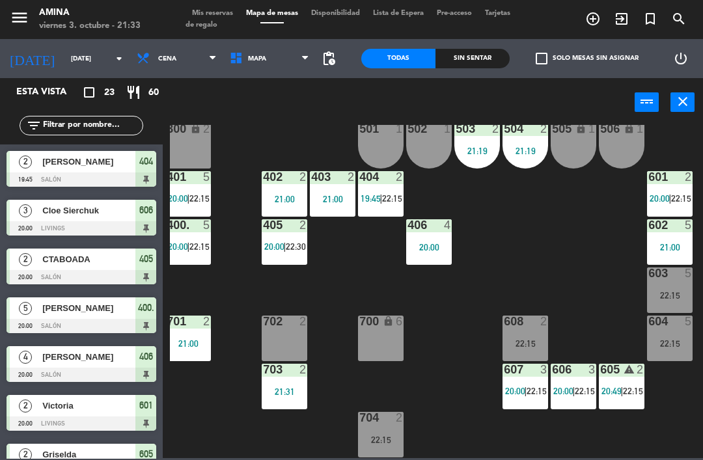
scroll to position [301, 0]
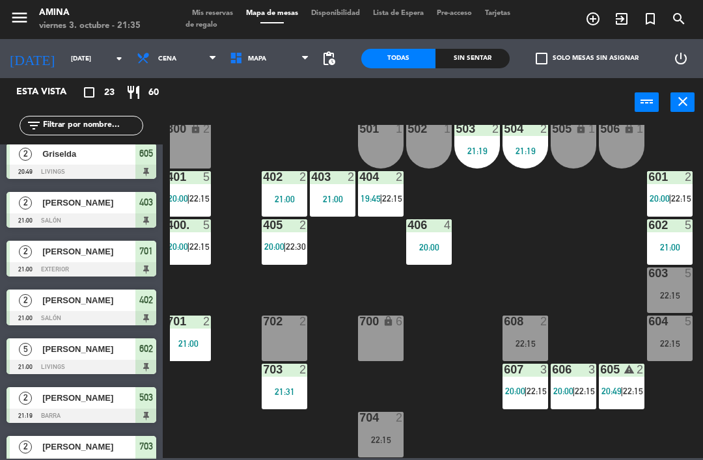
click at [290, 333] on div "702 2" at bounding box center [285, 339] width 46 height 46
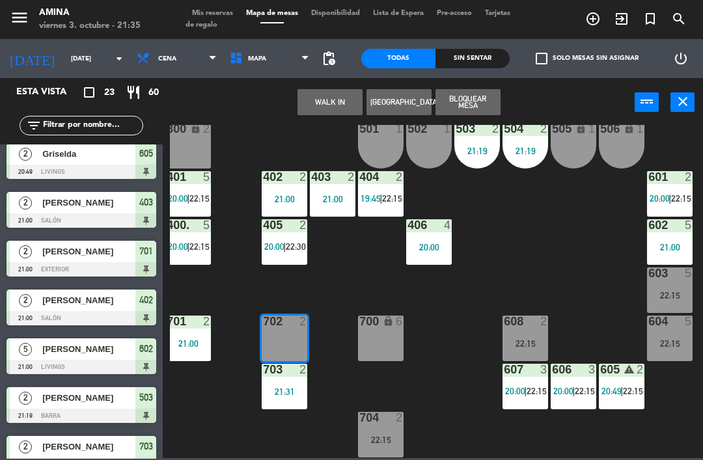
click at [333, 102] on button "WALK IN" at bounding box center [330, 102] width 65 height 26
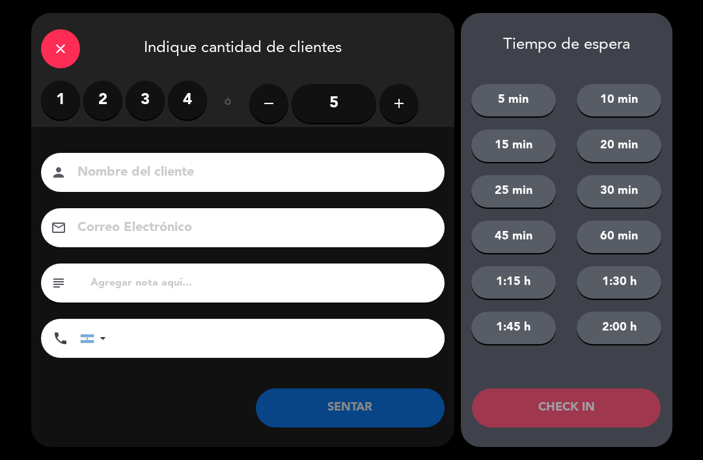
click at [100, 81] on label "2" at bounding box center [102, 100] width 39 height 39
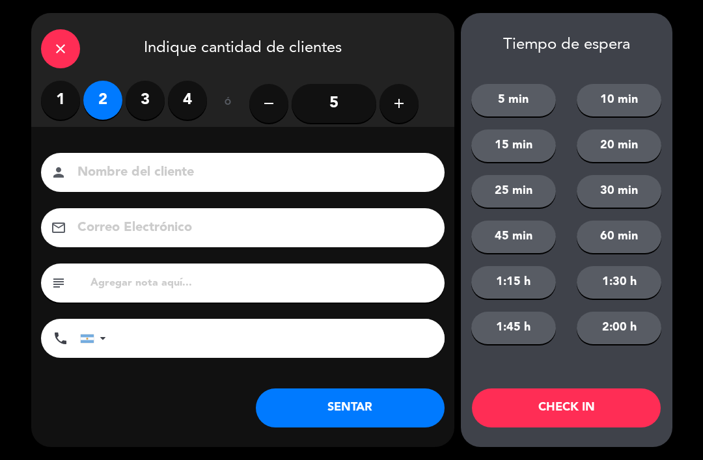
click at [257, 162] on input at bounding box center [252, 173] width 352 height 23
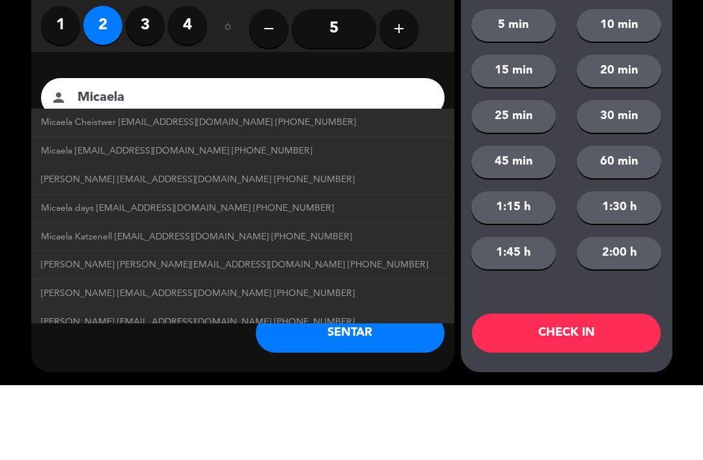
type input "Micaela"
click at [455, 39] on div "close Indique cantidad de clientes 1 2 3 4 ó remove 5 add Nombre del cliente pe…" at bounding box center [351, 230] width 703 height 460
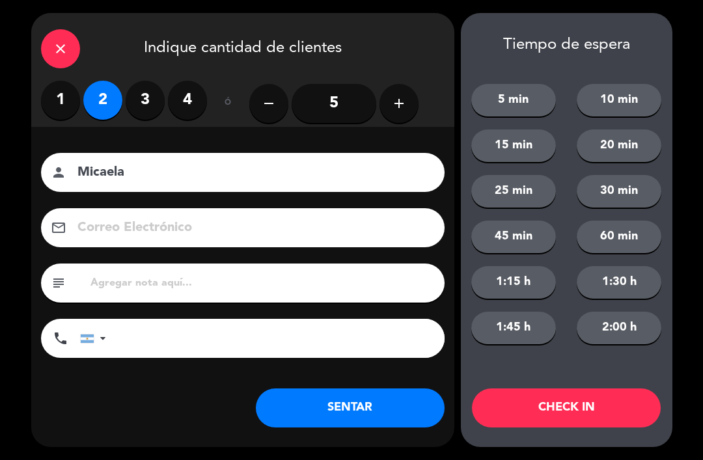
click at [329, 404] on button "SENTAR" at bounding box center [350, 408] width 189 height 39
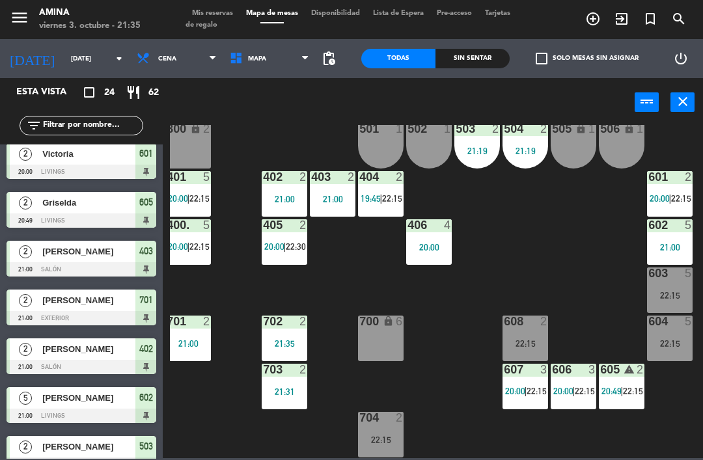
scroll to position [0, 0]
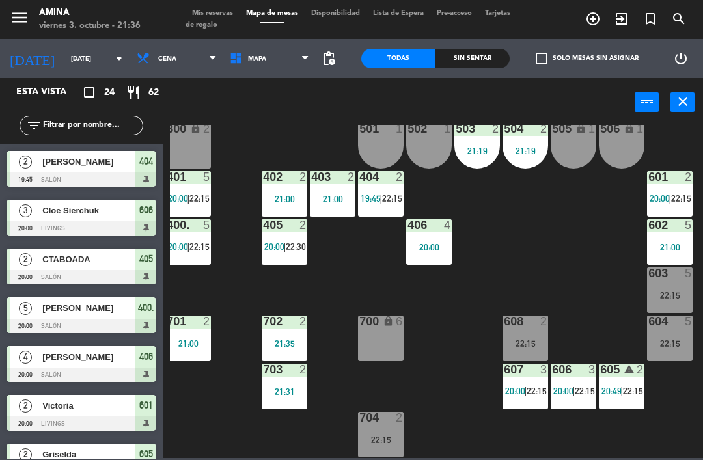
click at [653, 190] on div "601 2 20:00 | 22:15" at bounding box center [670, 194] width 46 height 46
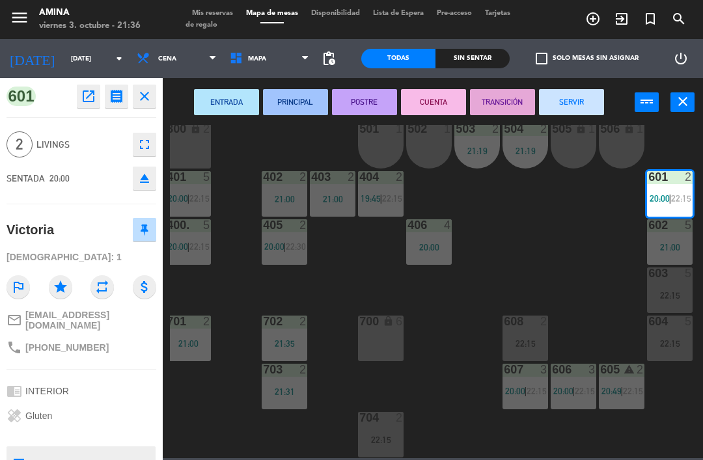
click at [438, 97] on button "CUENTA" at bounding box center [433, 102] width 65 height 26
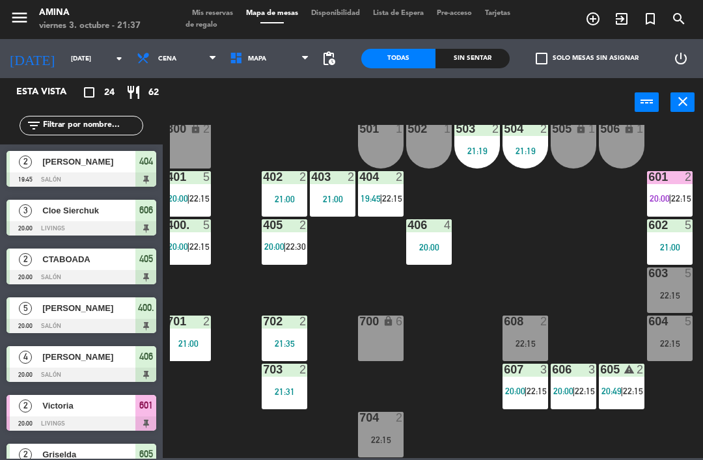
click at [433, 149] on div "502 1" at bounding box center [429, 146] width 46 height 46
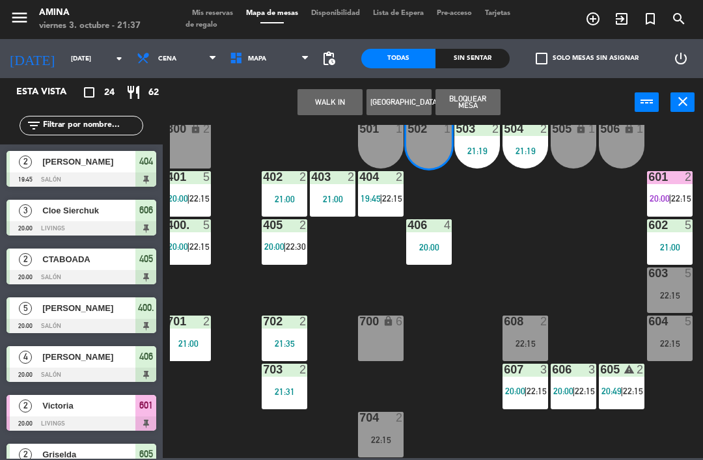
click at [374, 154] on div "501 1" at bounding box center [381, 146] width 46 height 46
click at [344, 107] on button "WALK IN" at bounding box center [330, 102] width 65 height 26
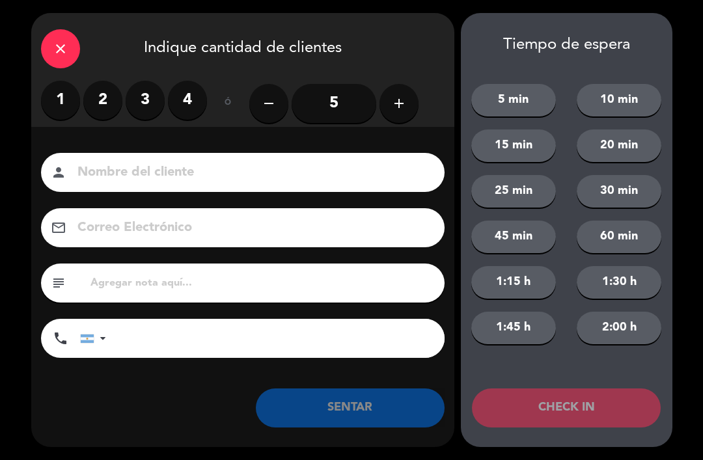
click at [105, 103] on label "2" at bounding box center [102, 100] width 39 height 39
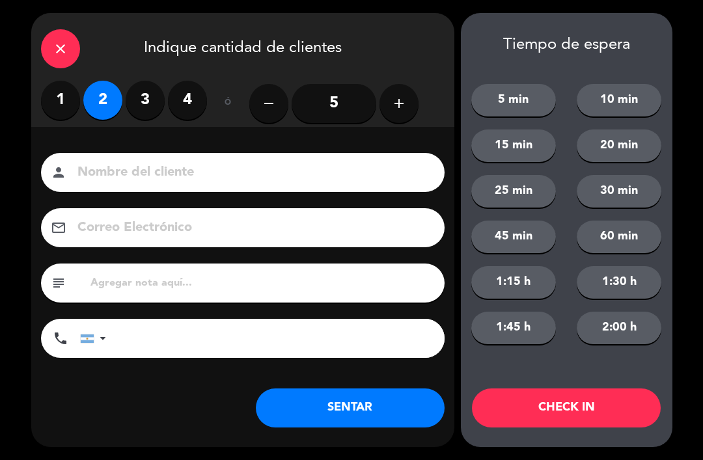
click at [221, 155] on div "person" at bounding box center [243, 172] width 404 height 39
click at [147, 162] on input at bounding box center [252, 173] width 352 height 23
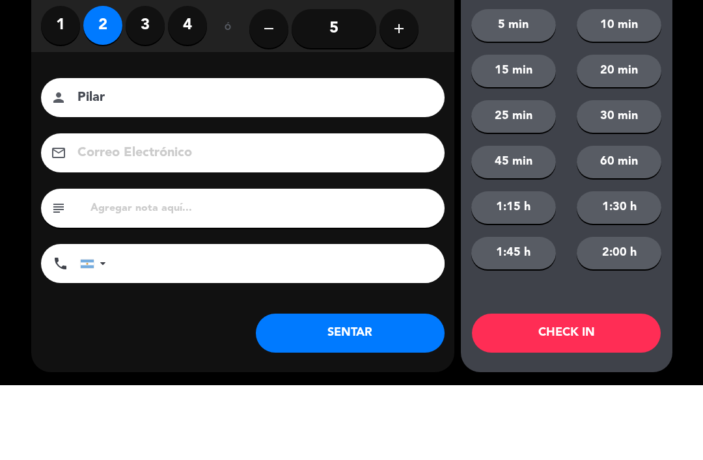
type input "Pilar"
click at [140, 127] on div "Nombre del cliente person [PERSON_NAME] Electrónico email subject phone [GEOGRA…" at bounding box center [242, 277] width 423 height 300
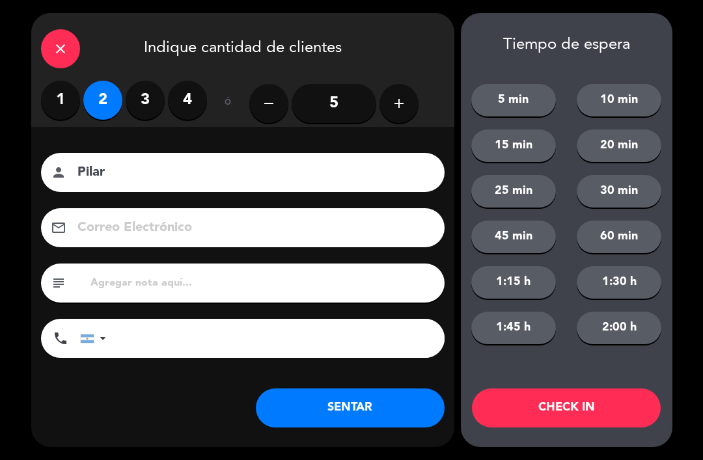
click at [333, 410] on button "SENTAR" at bounding box center [350, 408] width 189 height 39
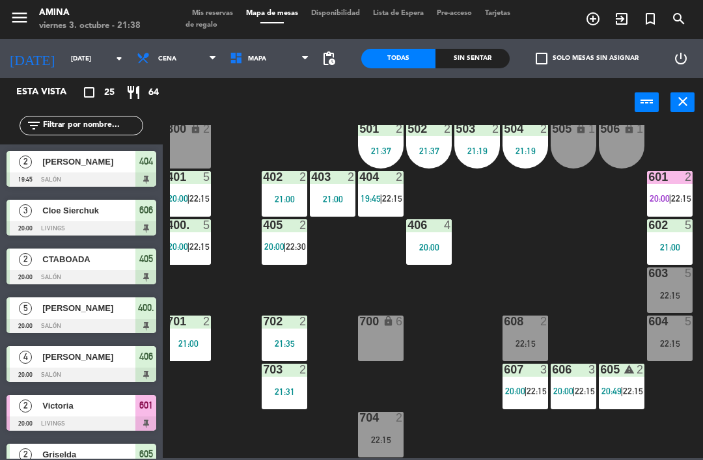
click at [389, 419] on div at bounding box center [381, 418] width 21 height 12
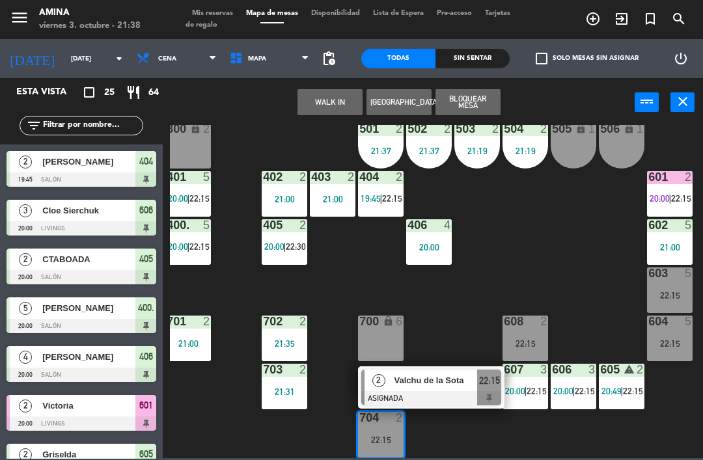
click at [391, 389] on div "2" at bounding box center [379, 380] width 28 height 21
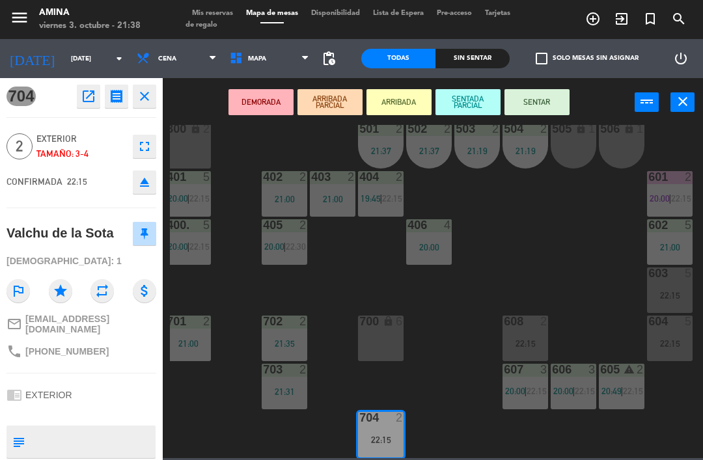
click at [197, 350] on div "701 2 21:00" at bounding box center [188, 339] width 46 height 46
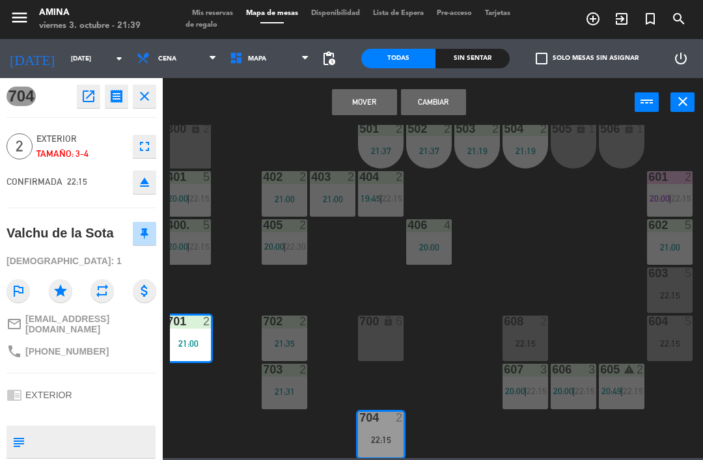
click at [379, 89] on button "Mover" at bounding box center [364, 102] width 65 height 26
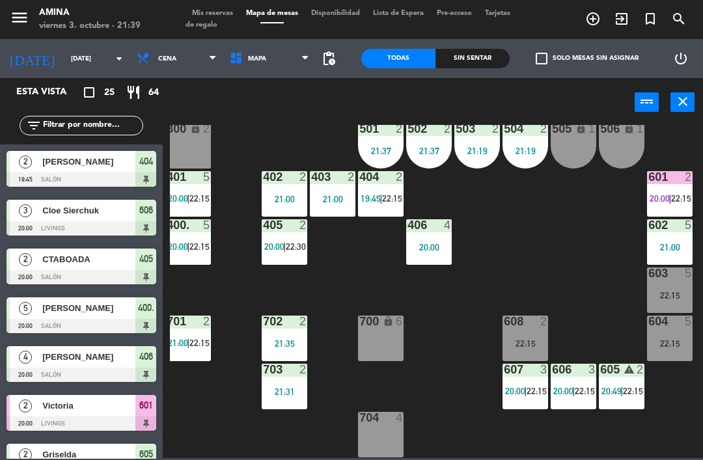
scroll to position [335, 0]
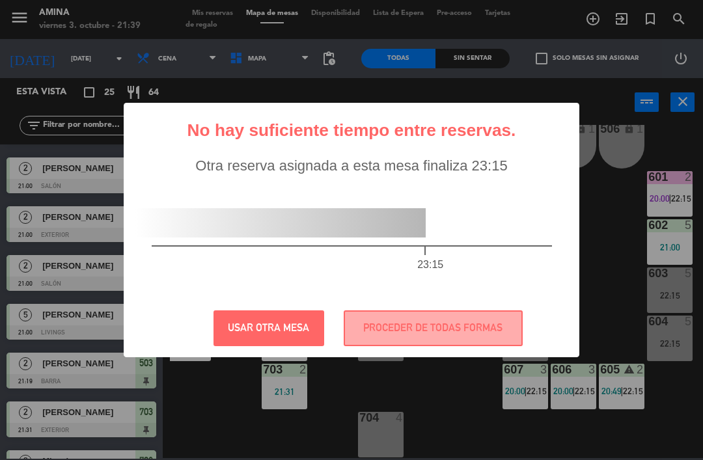
click at [446, 324] on button "PROCEDER DE TODAS FORMAS" at bounding box center [433, 329] width 179 height 36
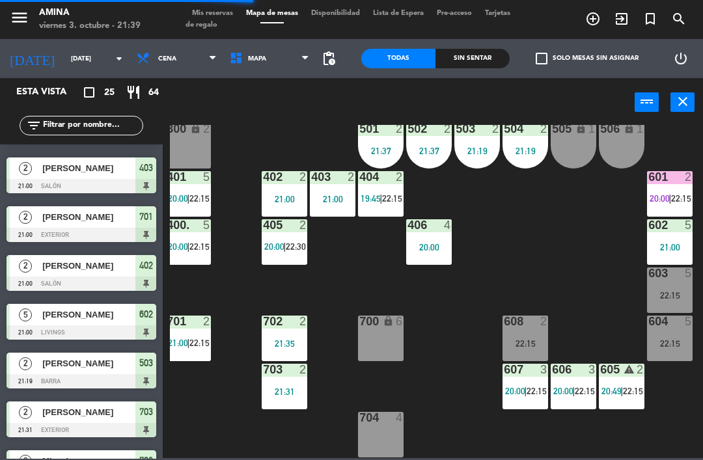
click at [370, 429] on div "704 4" at bounding box center [381, 435] width 46 height 46
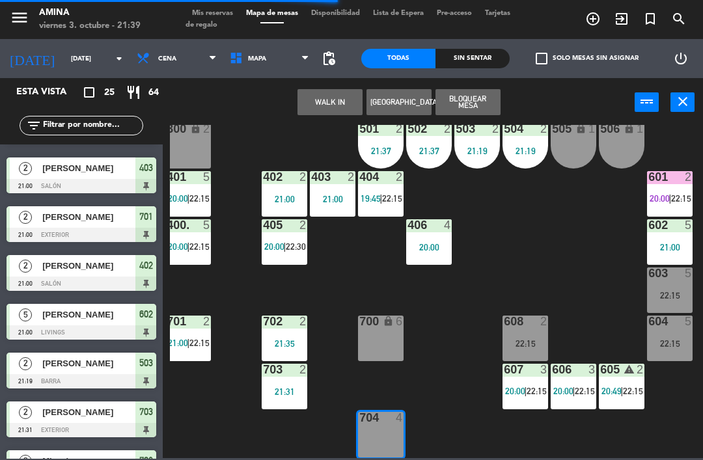
click at [311, 115] on button "WALK IN" at bounding box center [330, 102] width 65 height 26
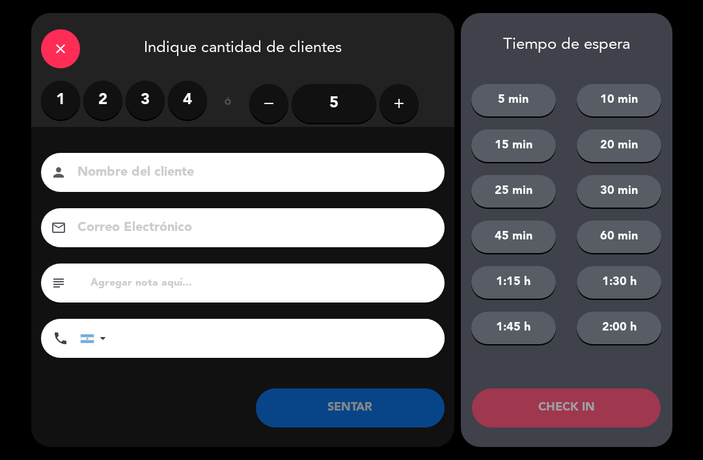
click at [103, 110] on label "2" at bounding box center [102, 100] width 39 height 39
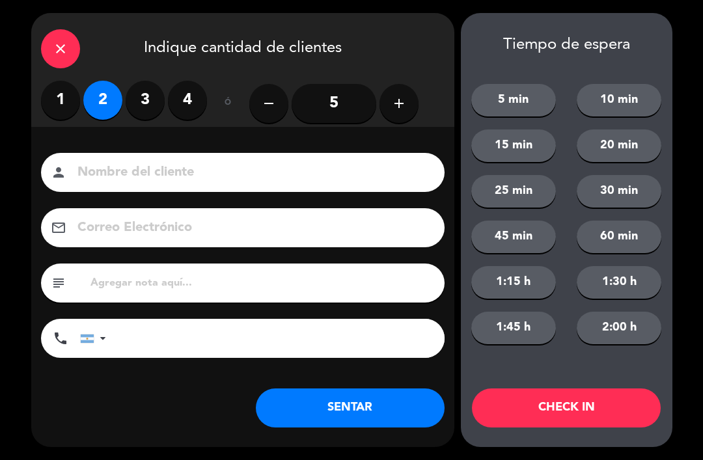
click at [207, 172] on input at bounding box center [252, 173] width 352 height 23
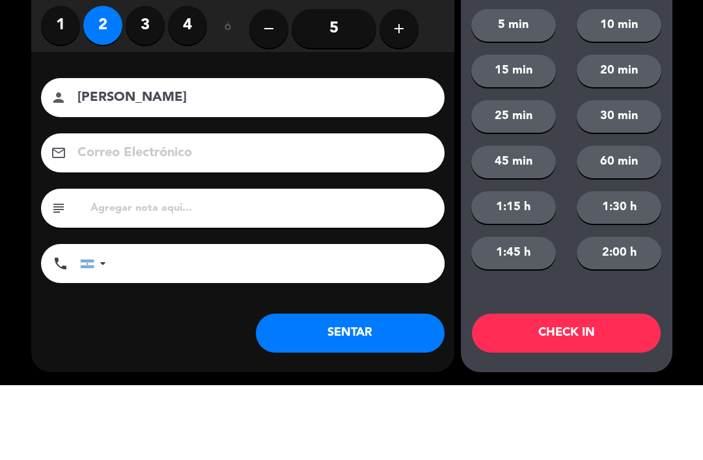
type input "[PERSON_NAME]"
click at [410, 127] on div "Nombre del cliente person [PERSON_NAME] Electrónico email subject phone [GEOGRA…" at bounding box center [242, 277] width 423 height 300
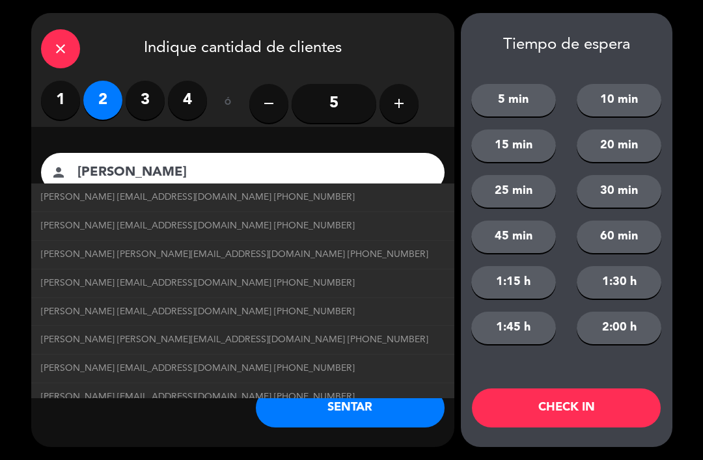
click at [391, 416] on button "SENTAR" at bounding box center [350, 408] width 189 height 39
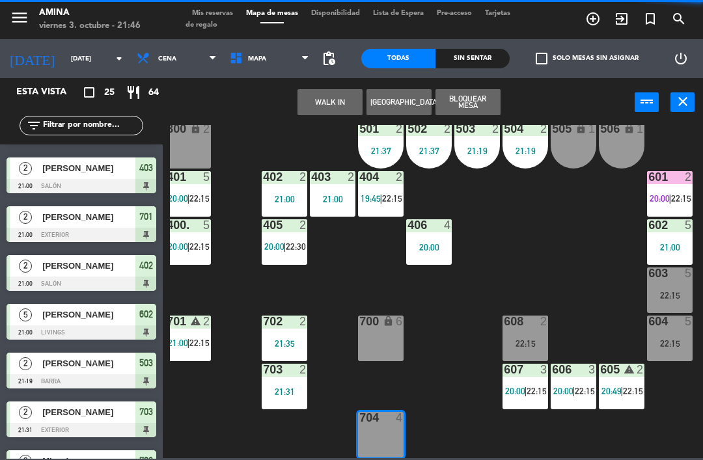
scroll to position [0, 0]
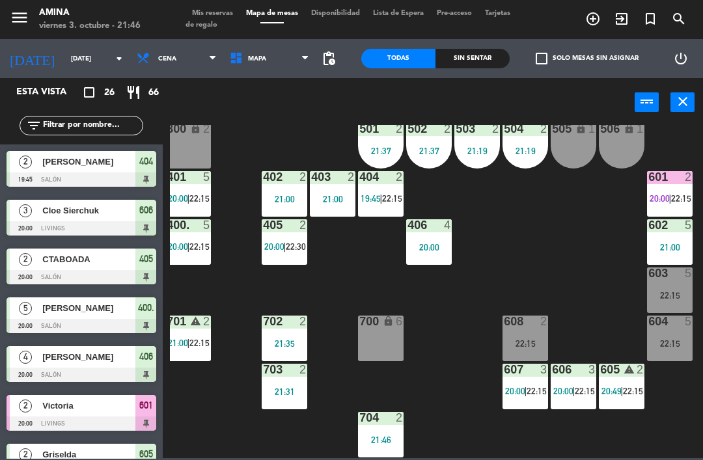
click at [674, 193] on span "22:15" at bounding box center [681, 198] width 20 height 10
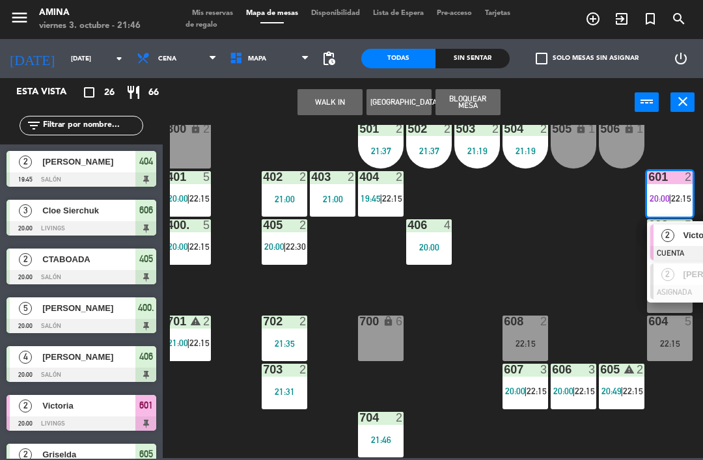
click at [675, 239] on div "2" at bounding box center [668, 235] width 28 height 21
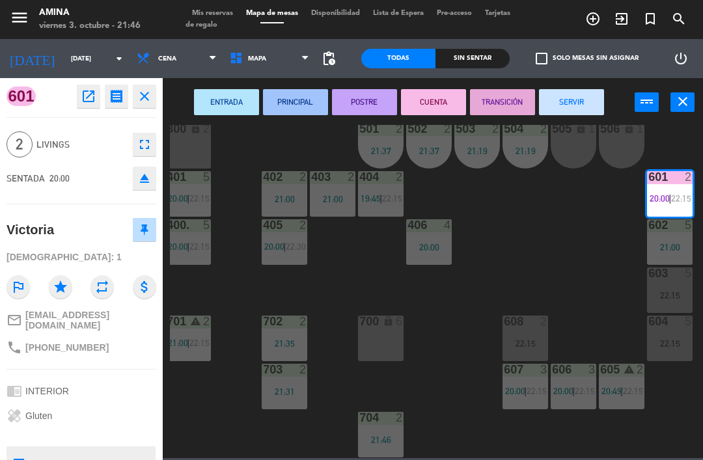
click at [587, 102] on button "SERVIR" at bounding box center [571, 102] width 65 height 26
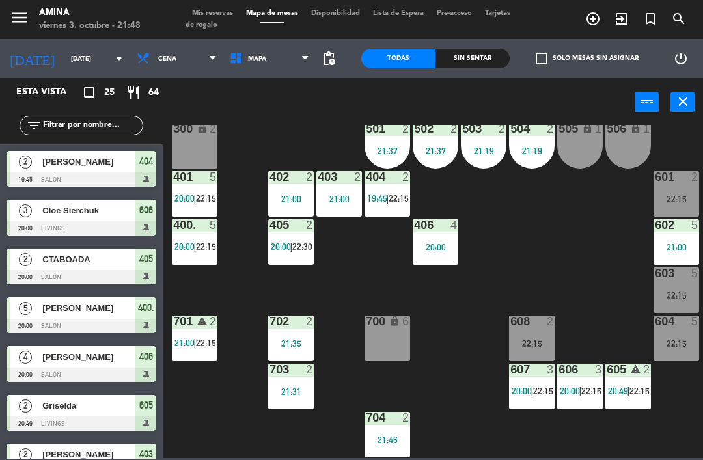
scroll to position [362, 0]
click at [387, 341] on div "700 lock 6" at bounding box center [388, 339] width 46 height 46
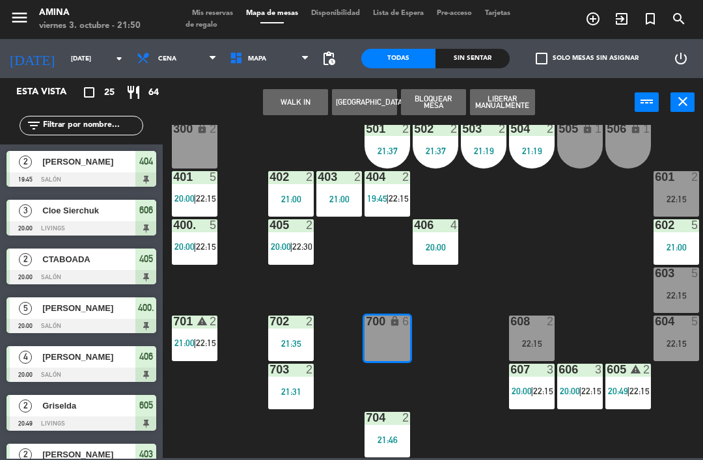
click at [286, 98] on button "WALK IN" at bounding box center [295, 102] width 65 height 26
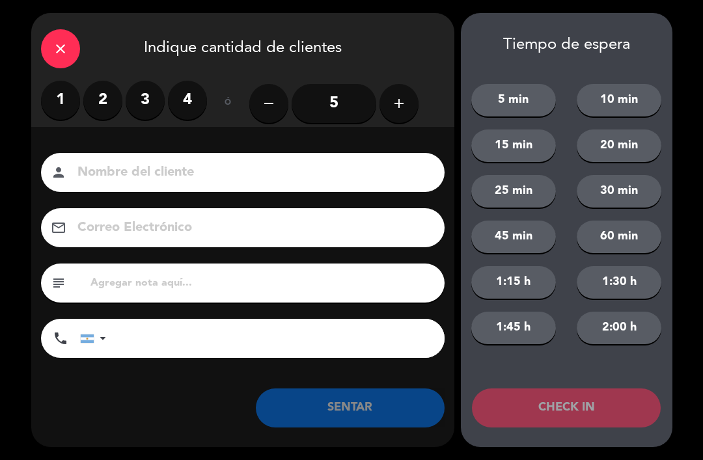
click at [94, 99] on label "2" at bounding box center [102, 100] width 39 height 39
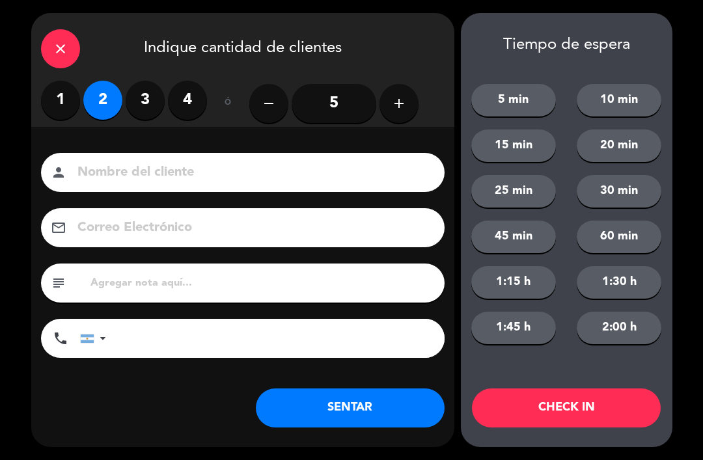
click at [116, 165] on input at bounding box center [252, 173] width 352 height 23
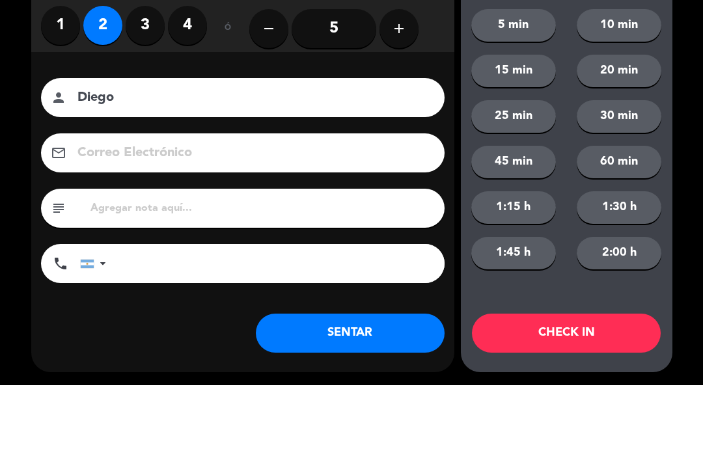
type input "Diego"
click at [427, 127] on div "Nombre del cliente person [PERSON_NAME] Electrónico email subject phone [GEOGRA…" at bounding box center [242, 277] width 423 height 300
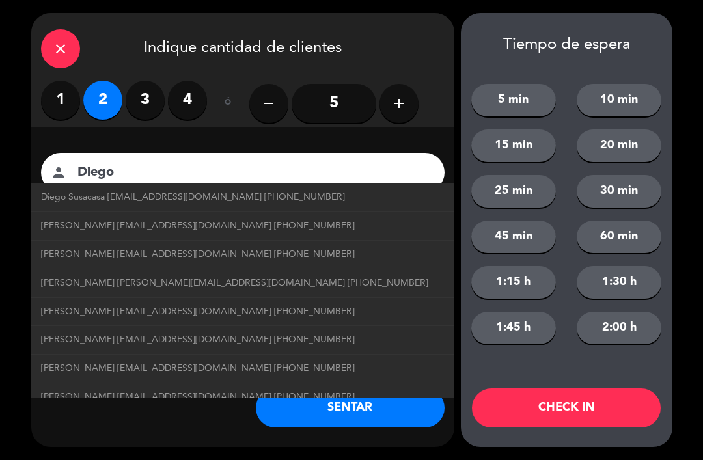
click at [390, 426] on button "SENTAR" at bounding box center [350, 408] width 189 height 39
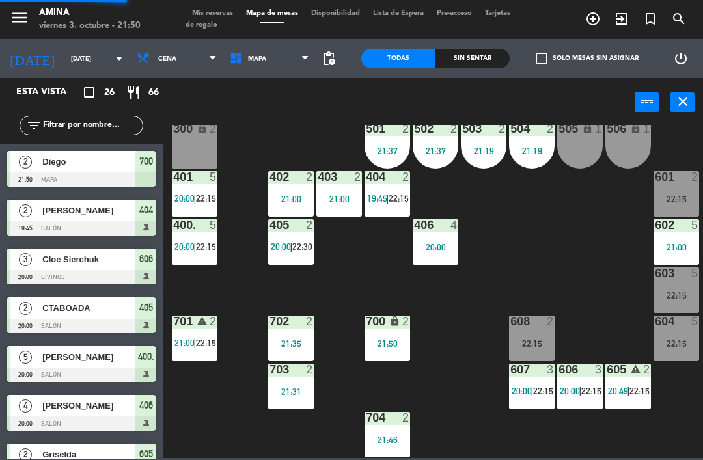
click at [390, 440] on div "21:46" at bounding box center [388, 440] width 46 height 9
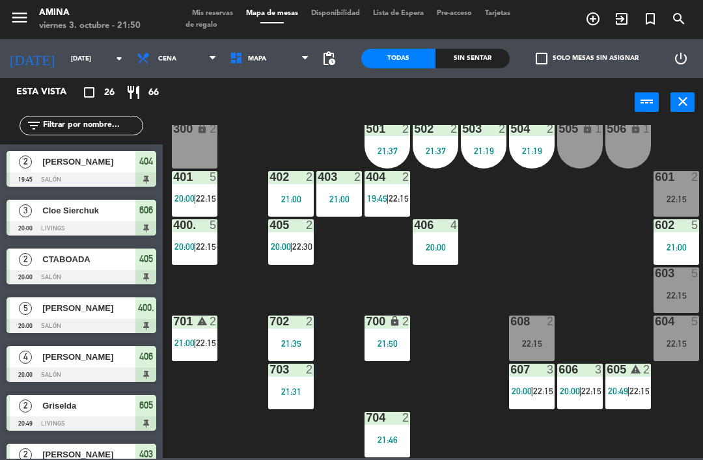
click at [240, 293] on div "101 lock 6 102 lock 6 103 lock 6 301 lock 6 307 lock 2 302 lock 6 308 lock 2 20…" at bounding box center [436, 291] width 533 height 333
click at [404, 204] on span "22:15" at bounding box center [399, 198] width 20 height 10
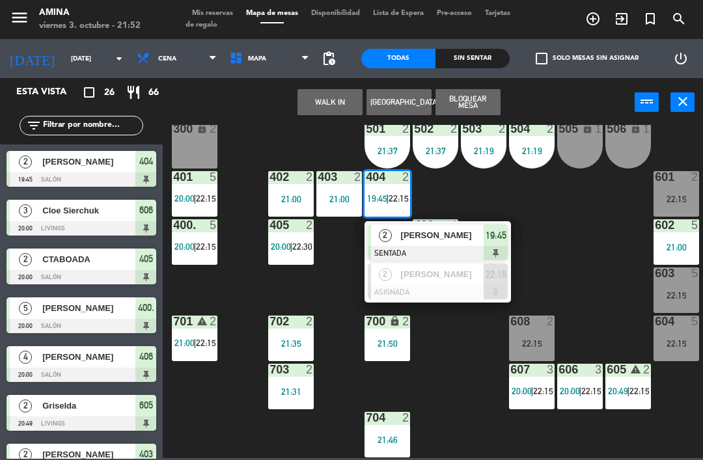
click at [348, 262] on div "101 lock 6 102 lock 6 103 lock 6 301 lock 6 307 lock 2 302 lock 6 308 lock 2 20…" at bounding box center [436, 291] width 533 height 333
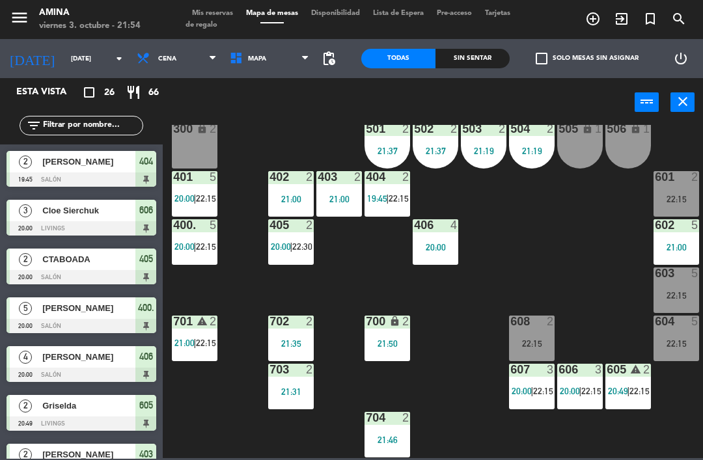
click at [218, 228] on div "5" at bounding box center [216, 225] width 21 height 12
click at [615, 297] on div "101 lock 6 102 lock 6 103 lock 6 301 lock 6 307 lock 2 302 lock 6 308 lock 2 20…" at bounding box center [436, 291] width 533 height 333
click at [205, 244] on span "22:15" at bounding box center [206, 247] width 20 height 10
click at [613, 265] on div "101 lock 6 102 lock 6 103 lock 6 301 lock 6 307 lock 2 302 lock 6 308 lock 2 20…" at bounding box center [436, 291] width 533 height 333
click at [205, 245] on span "22:15" at bounding box center [206, 247] width 20 height 10
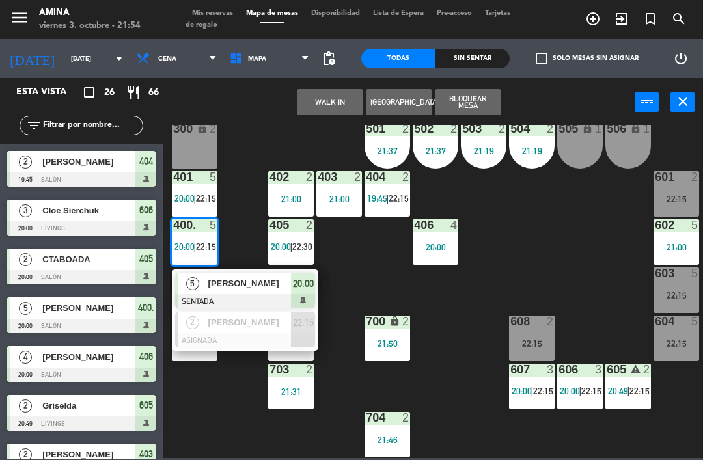
click at [253, 333] on div at bounding box center [245, 340] width 140 height 14
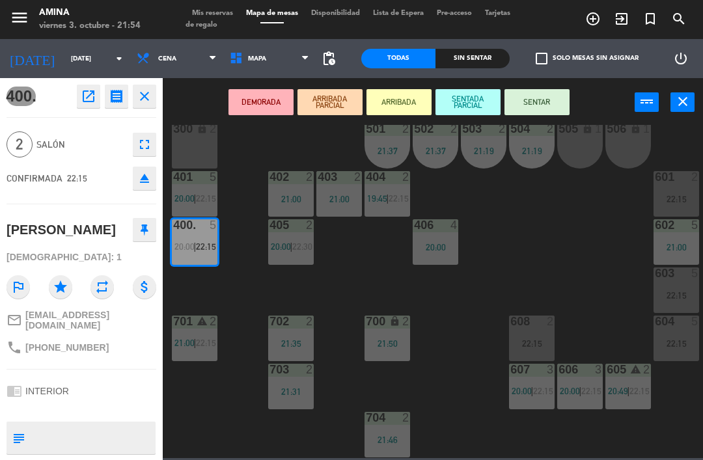
click at [135, 174] on button "eject" at bounding box center [144, 178] width 23 height 23
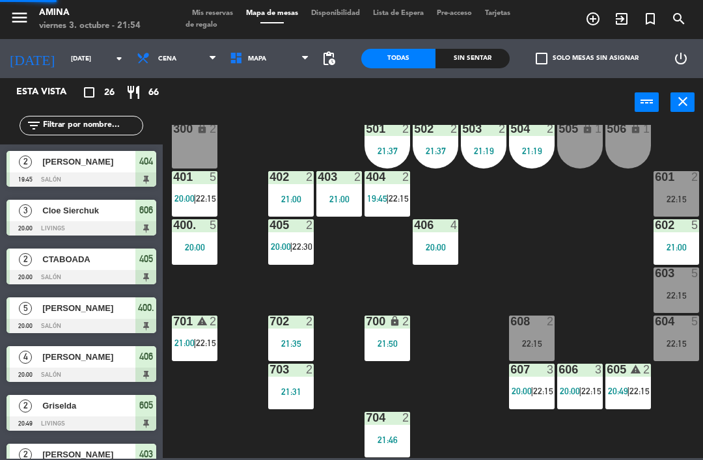
scroll to position [0, 0]
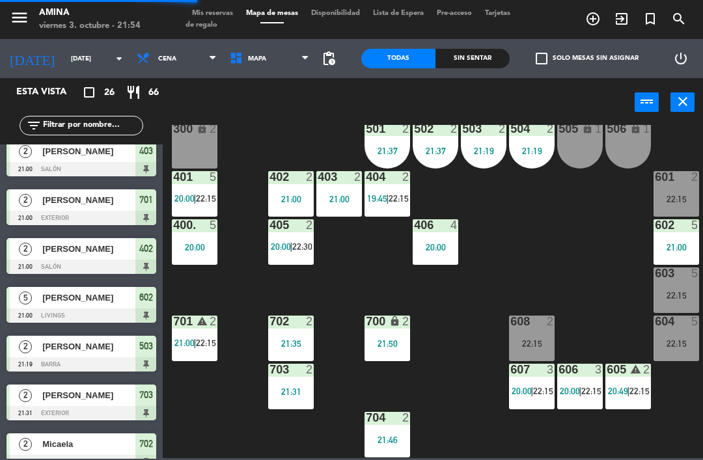
click at [207, 198] on span "22:15" at bounding box center [206, 198] width 20 height 10
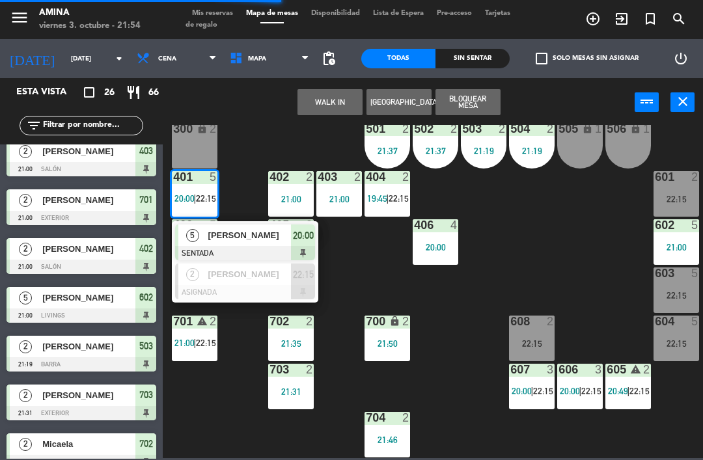
click at [272, 285] on div at bounding box center [245, 292] width 140 height 14
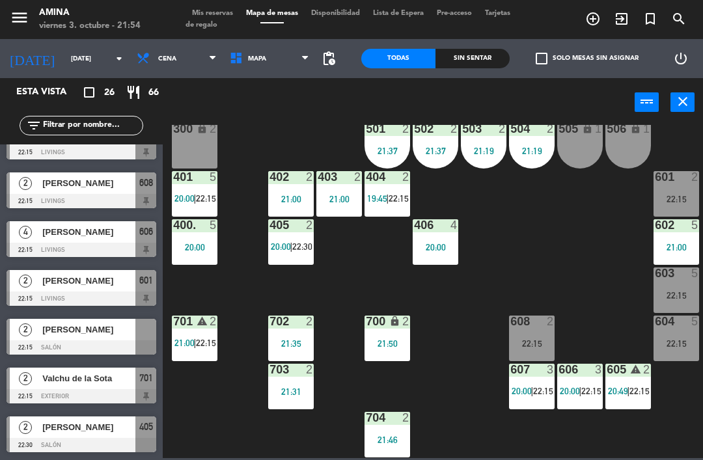
scroll to position [955, 0]
click at [124, 338] on div "[PERSON_NAME]" at bounding box center [88, 329] width 94 height 21
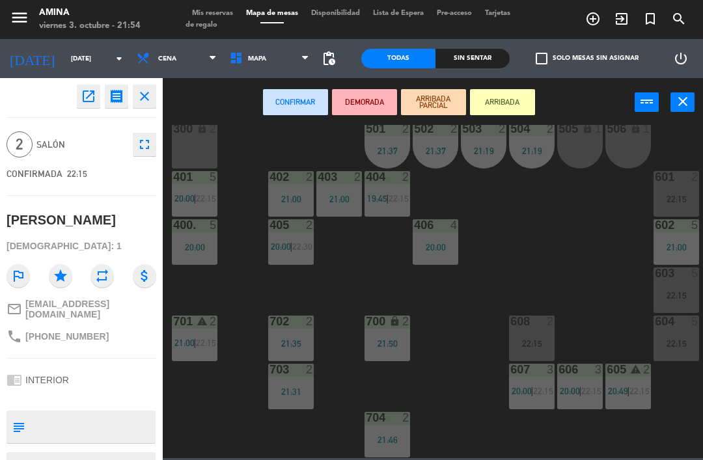
click at [202, 239] on div "400. 5 20:00" at bounding box center [195, 242] width 46 height 46
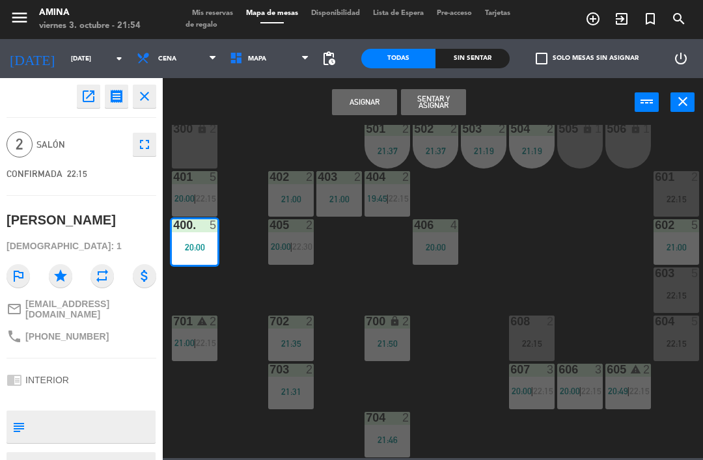
click at [354, 111] on button "Asignar" at bounding box center [364, 102] width 65 height 26
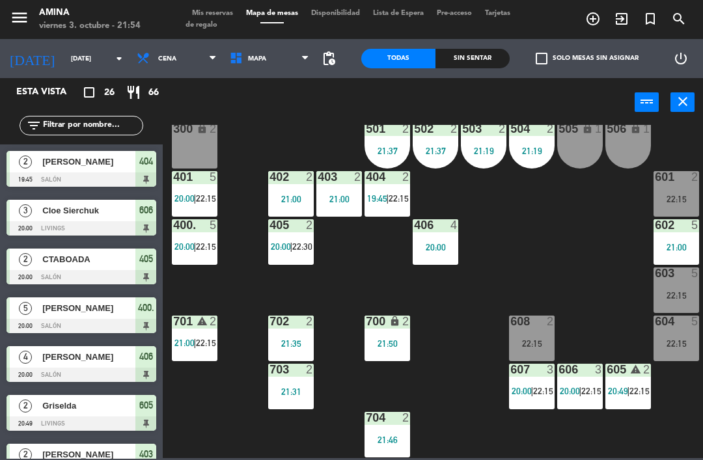
scroll to position [303, 0]
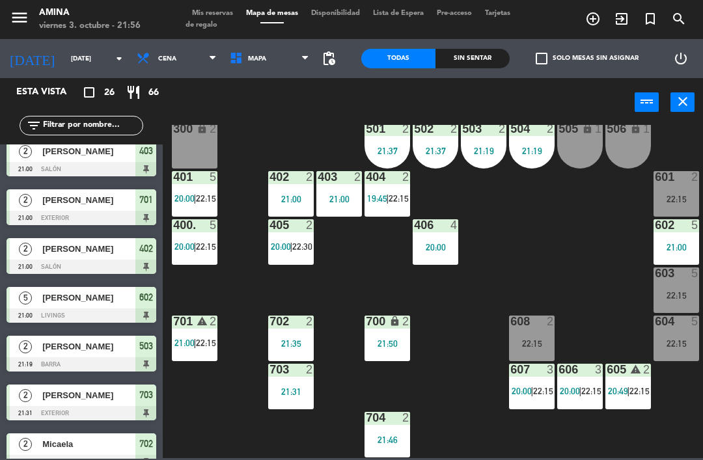
click at [199, 208] on div "401 5 20:00 | 22:15" at bounding box center [195, 194] width 46 height 46
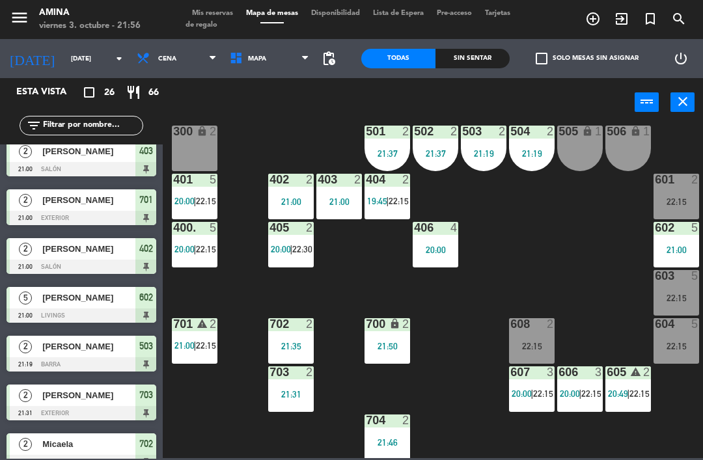
scroll to position [359, 0]
click at [380, 206] on span "19:45" at bounding box center [377, 201] width 20 height 10
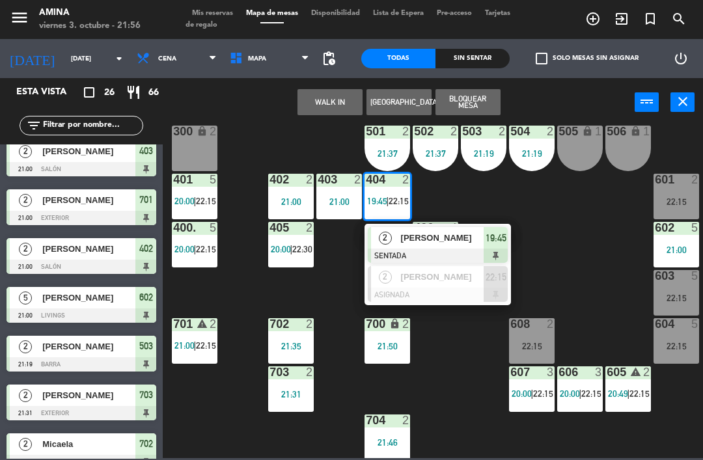
click at [415, 247] on div "[PERSON_NAME]" at bounding box center [442, 237] width 85 height 21
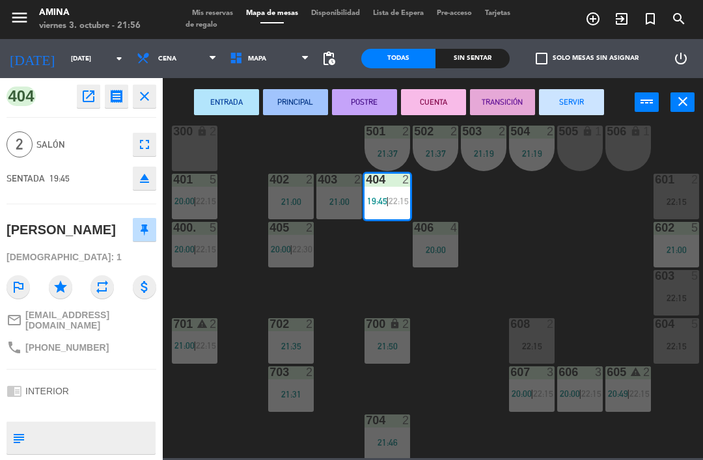
click at [589, 105] on button "SERVIR" at bounding box center [571, 102] width 65 height 26
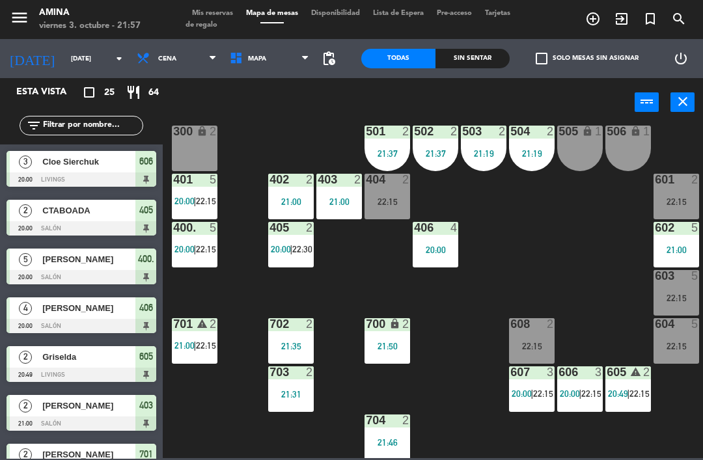
click at [682, 298] on div "22:15" at bounding box center [677, 298] width 46 height 9
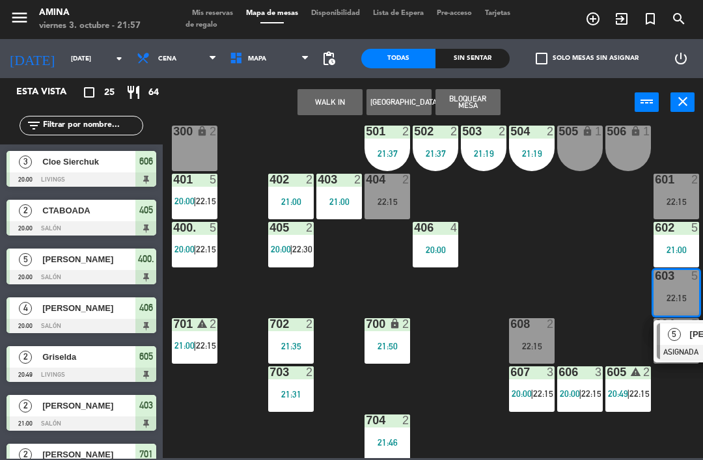
click at [193, 250] on span "20:00" at bounding box center [185, 249] width 20 height 10
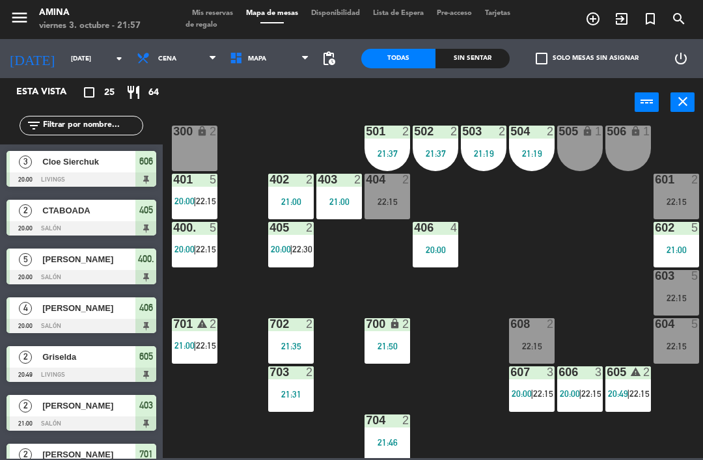
click at [577, 188] on div "101 lock 6 102 lock 6 103 lock 6 301 lock 6 307 lock 2 302 lock 6 308 lock 2 20…" at bounding box center [436, 291] width 533 height 333
click at [191, 201] on span "20:00" at bounding box center [185, 201] width 20 height 10
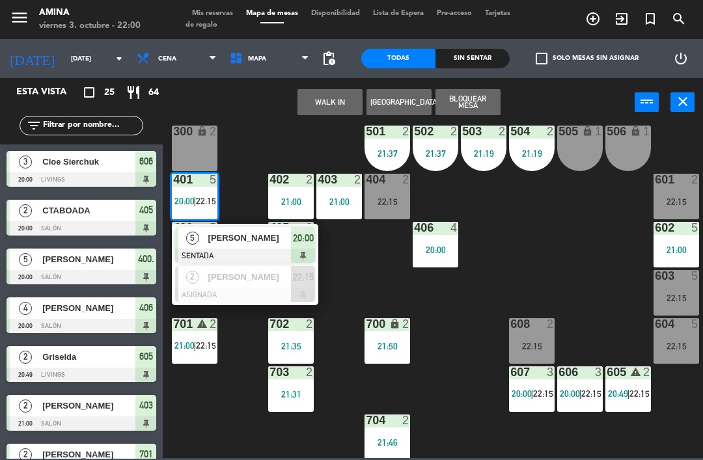
click at [203, 285] on div "2" at bounding box center [192, 276] width 28 height 21
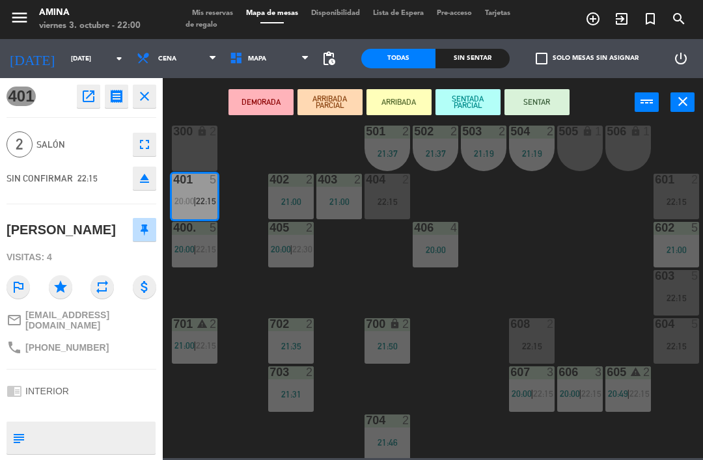
click at [152, 177] on button "eject" at bounding box center [144, 178] width 23 height 23
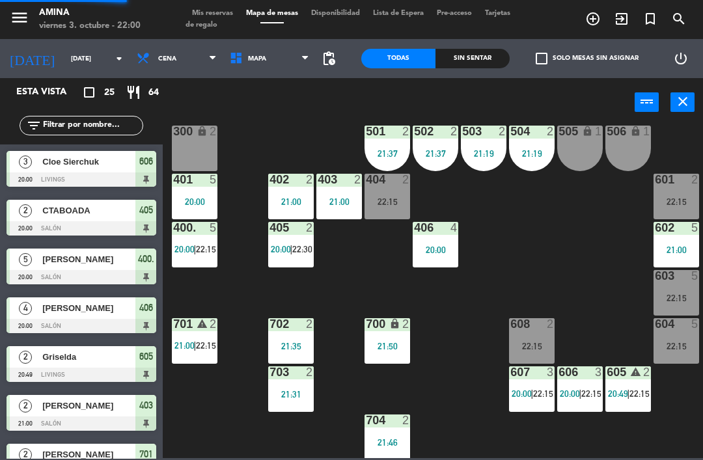
scroll to position [0, 0]
click at [191, 255] on span "20:00" at bounding box center [185, 249] width 20 height 10
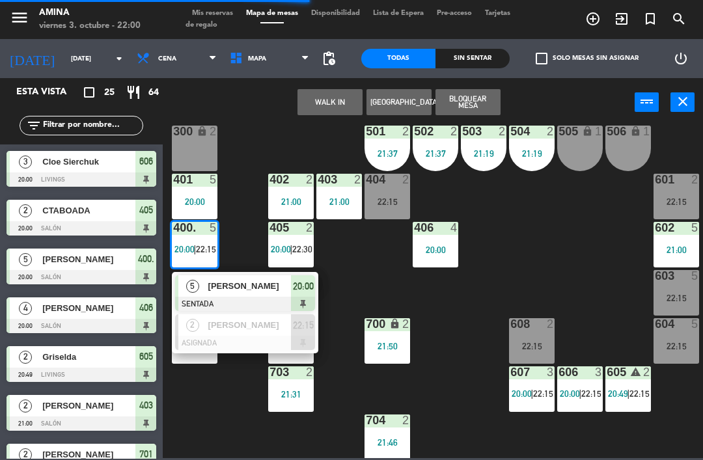
click at [243, 332] on div "[PERSON_NAME]" at bounding box center [249, 325] width 85 height 21
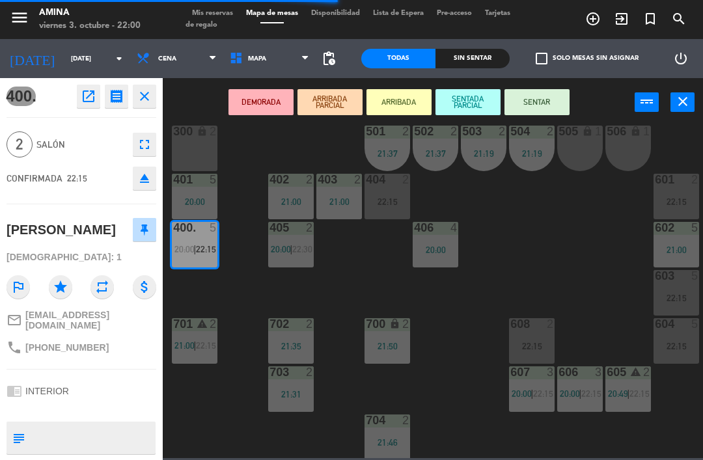
click at [153, 188] on button "eject" at bounding box center [144, 178] width 23 height 23
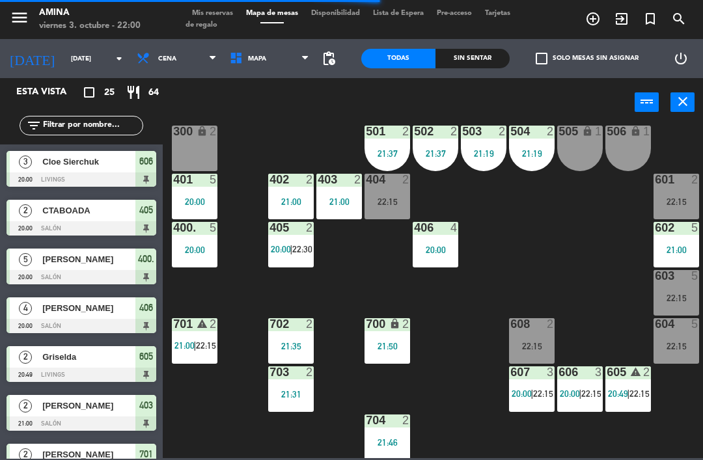
scroll to position [287, 0]
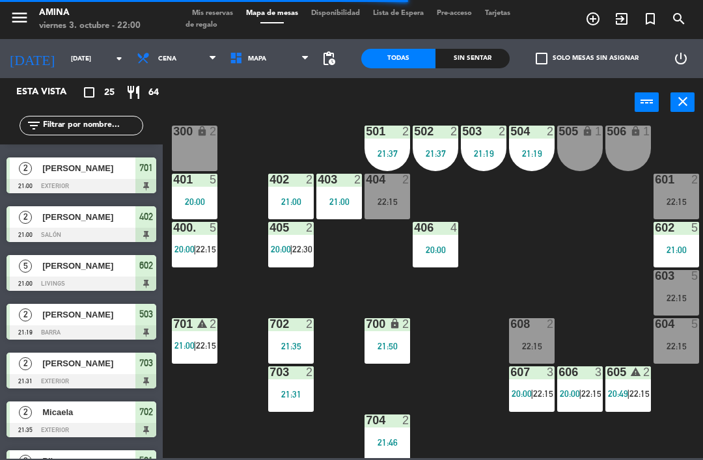
click at [671, 294] on div "22:15" at bounding box center [677, 298] width 46 height 9
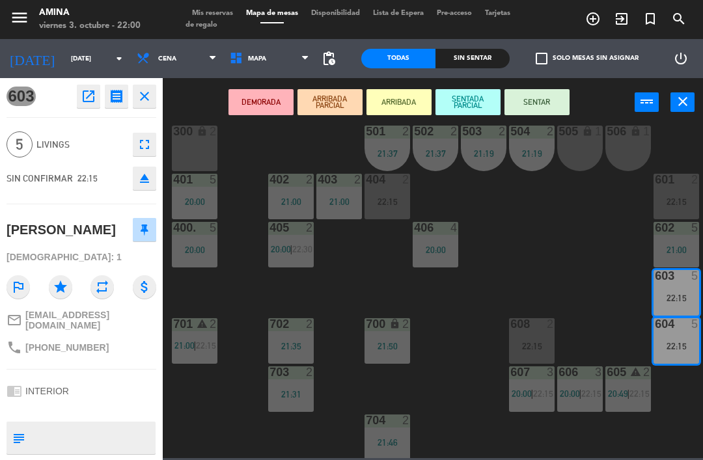
click at [197, 186] on div at bounding box center [194, 180] width 21 height 12
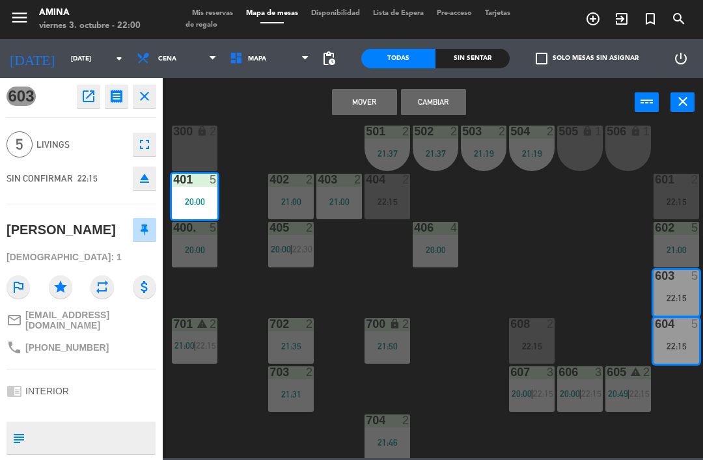
click at [197, 238] on div "400. 5 20:00" at bounding box center [195, 245] width 46 height 46
click at [361, 112] on button "Mover y Unir" at bounding box center [364, 102] width 65 height 26
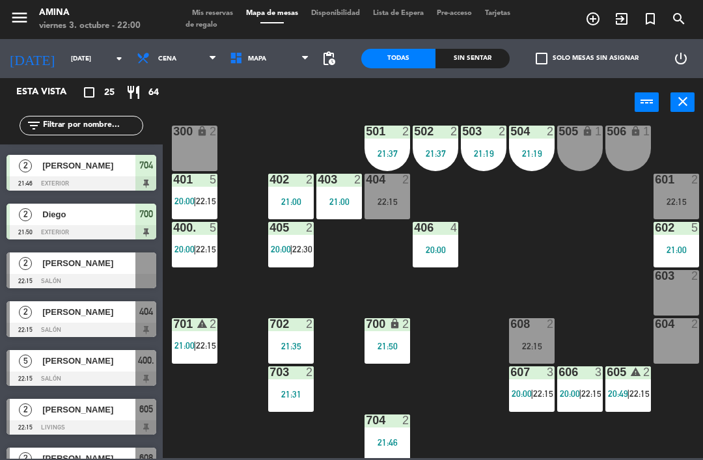
scroll to position [630, 0]
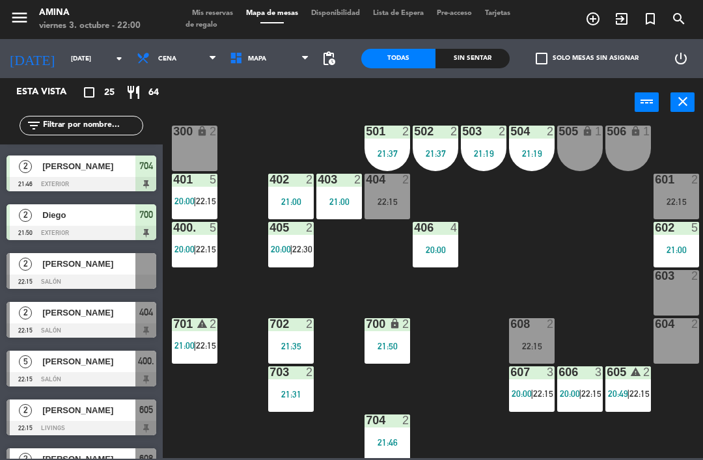
click at [102, 266] on span "[PERSON_NAME]" at bounding box center [88, 264] width 93 height 14
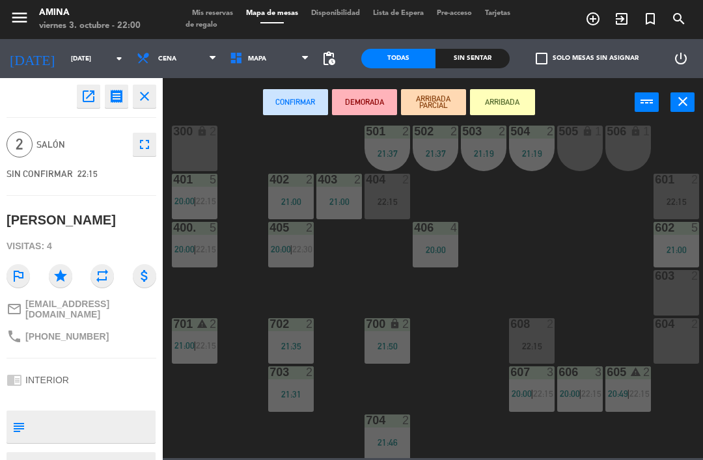
click at [668, 291] on div "603 2" at bounding box center [677, 293] width 46 height 46
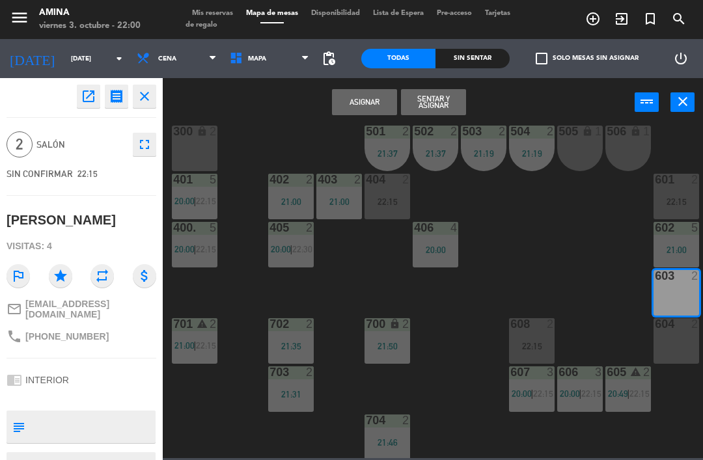
click at [359, 104] on button "Asignar" at bounding box center [364, 102] width 65 height 26
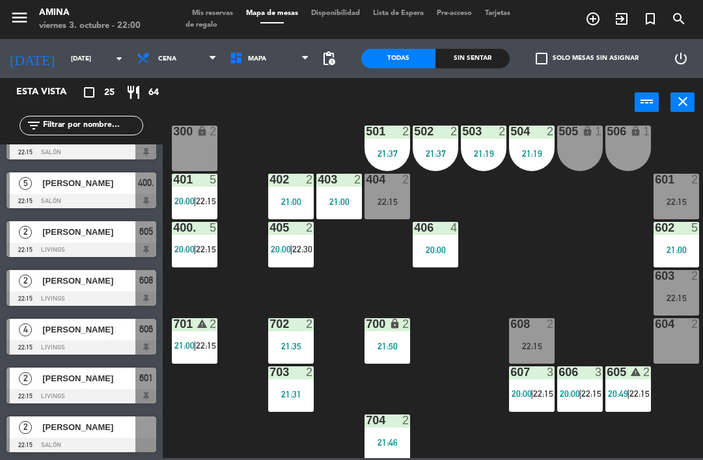
scroll to position [813, 0]
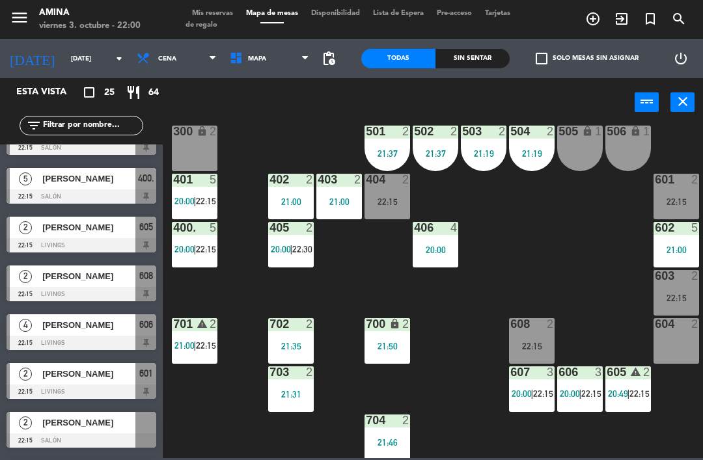
click at [98, 421] on span "[PERSON_NAME]" at bounding box center [88, 423] width 93 height 14
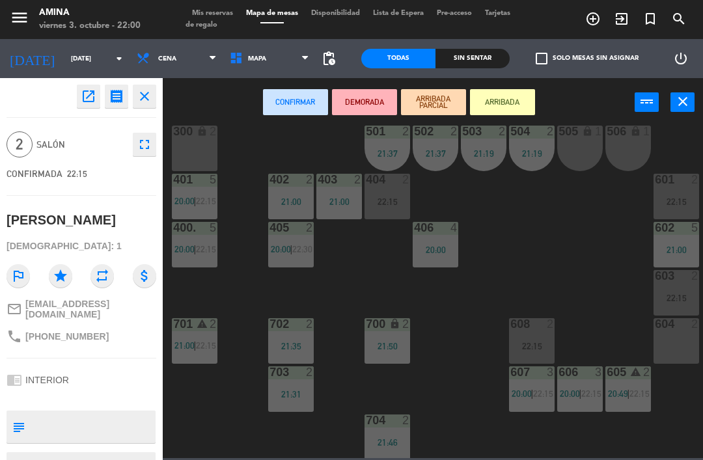
click at [675, 357] on div "604 2" at bounding box center [677, 341] width 46 height 46
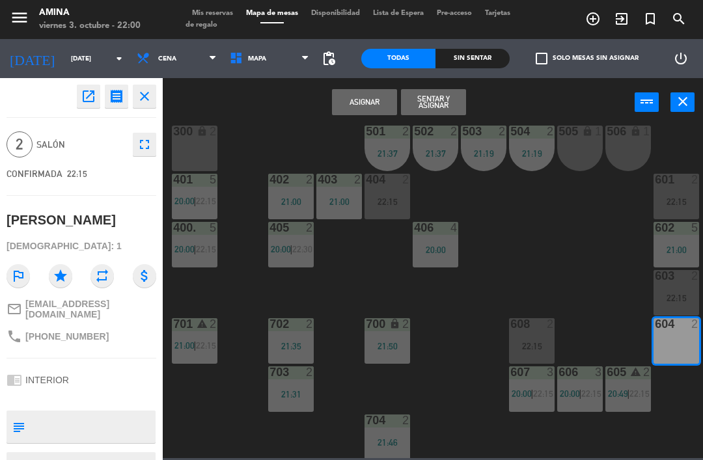
click at [365, 107] on button "Asignar" at bounding box center [364, 102] width 65 height 26
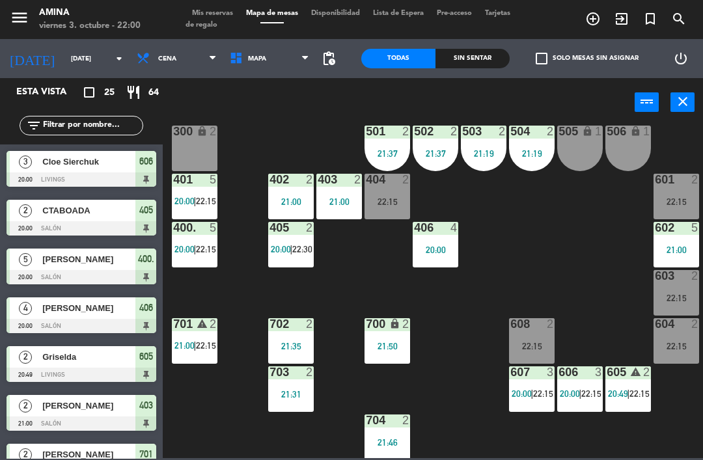
scroll to position [287, 0]
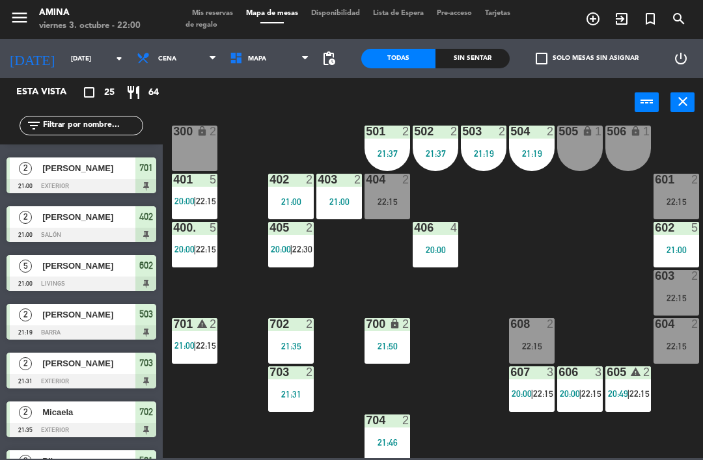
click at [638, 393] on span "22:15" at bounding box center [640, 394] width 20 height 10
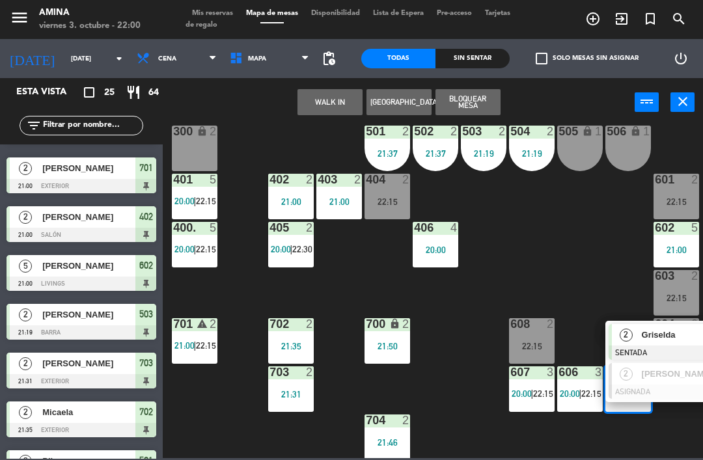
click at [664, 336] on span "Griselda" at bounding box center [683, 335] width 83 height 14
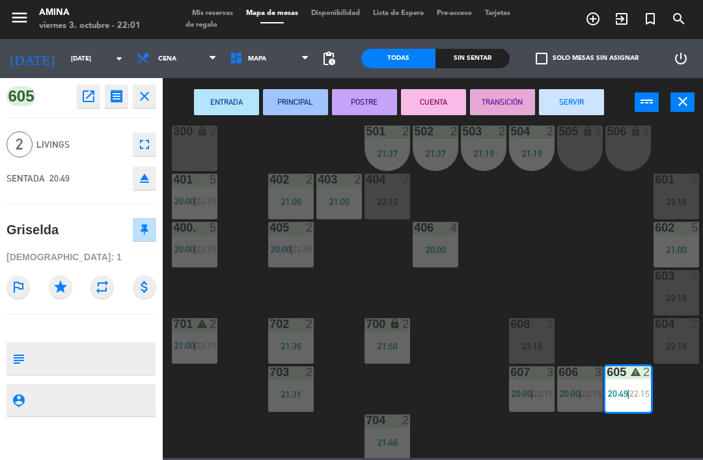
click at [447, 105] on button "CUENTA" at bounding box center [433, 102] width 65 height 26
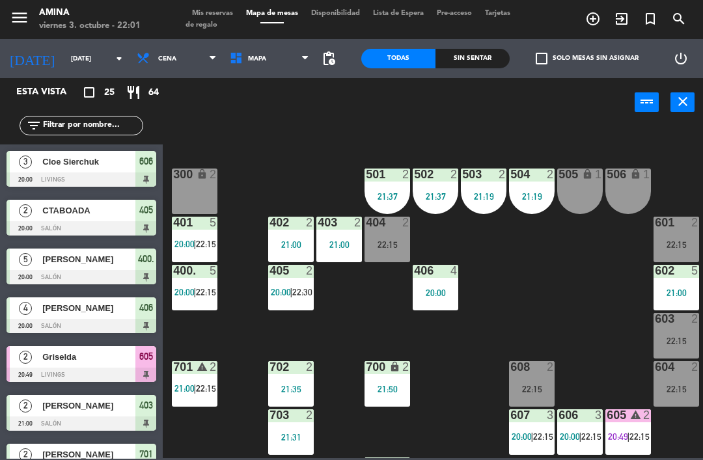
scroll to position [311, 1]
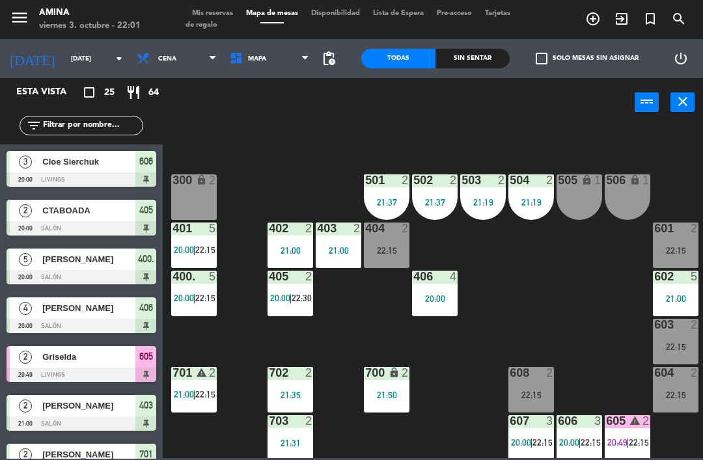
click at [199, 191] on div "300 lock 2" at bounding box center [194, 198] width 46 height 46
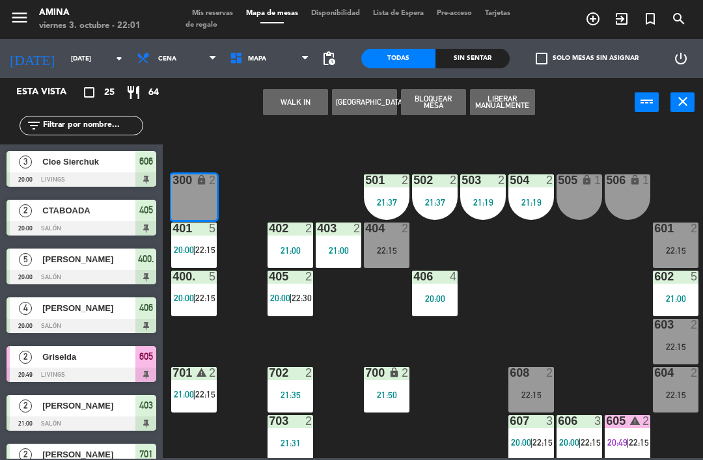
click at [303, 113] on button "WALK IN" at bounding box center [295, 102] width 65 height 26
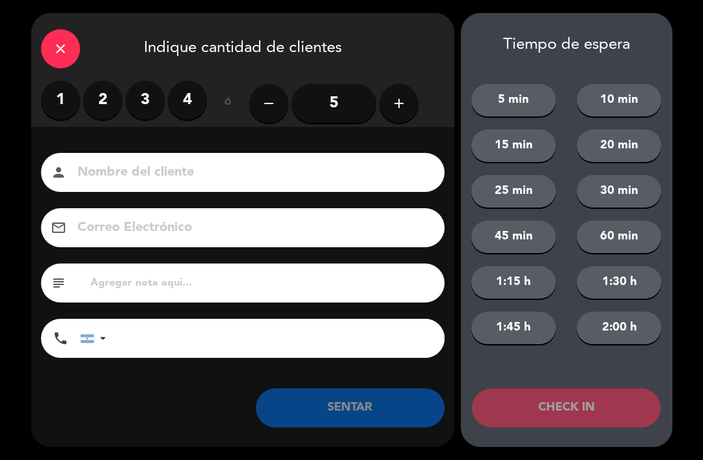
click at [118, 91] on label "2" at bounding box center [102, 100] width 39 height 39
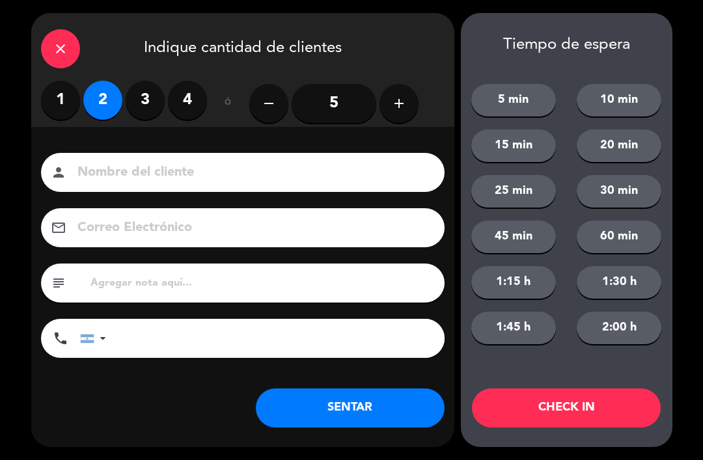
click at [220, 162] on input at bounding box center [252, 173] width 352 height 23
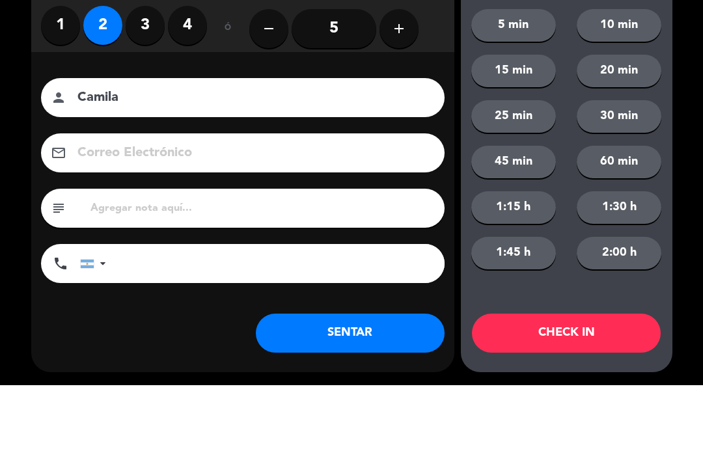
type input "Camila"
click at [436, 127] on div "Nombre del cliente person [PERSON_NAME] Electrónico email subject phone [GEOGRA…" at bounding box center [242, 277] width 423 height 300
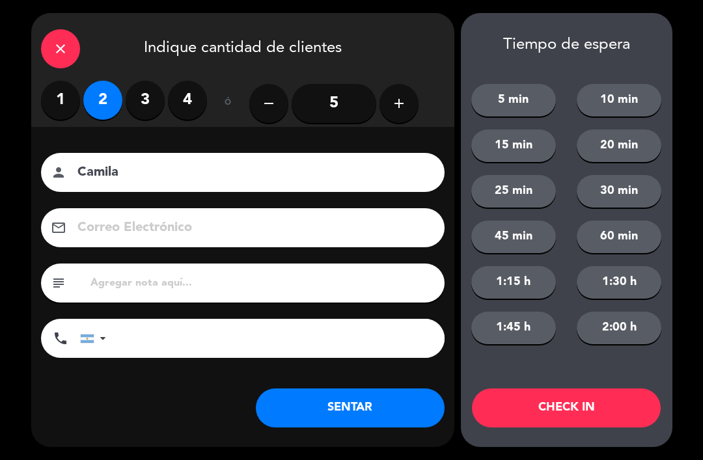
click at [198, 430] on div "close Indique cantidad de clientes 1 2 3 4 ó remove 5 add Nombre del cliente pe…" at bounding box center [242, 230] width 423 height 434
click at [61, 53] on icon "close" at bounding box center [61, 49] width 16 height 16
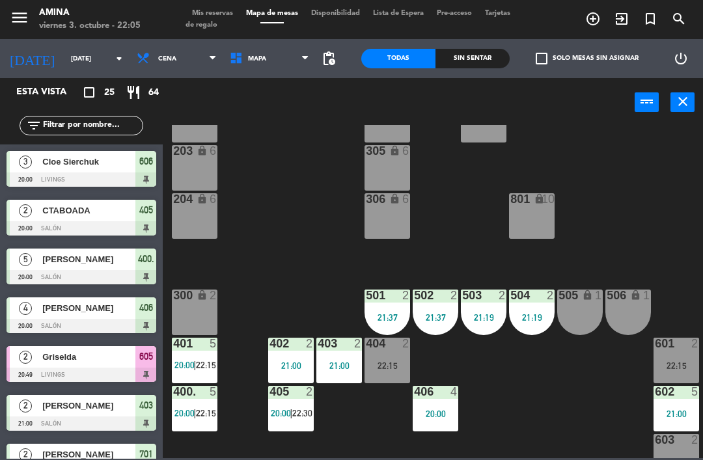
scroll to position [192, 0]
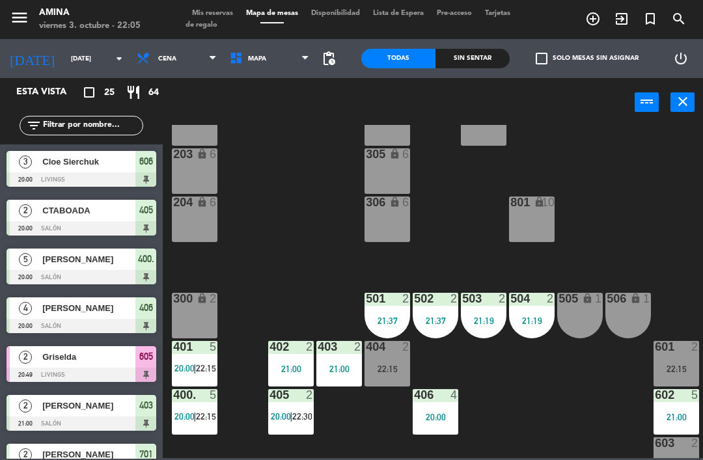
click at [199, 222] on div "204 lock 6" at bounding box center [195, 220] width 46 height 46
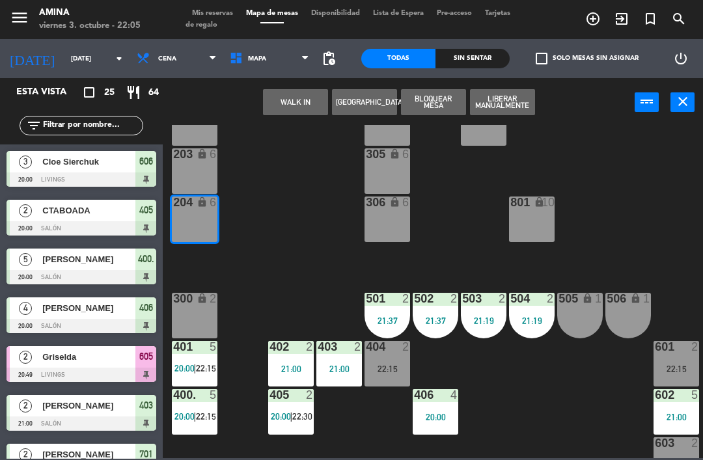
click at [299, 100] on button "WALK IN" at bounding box center [295, 102] width 65 height 26
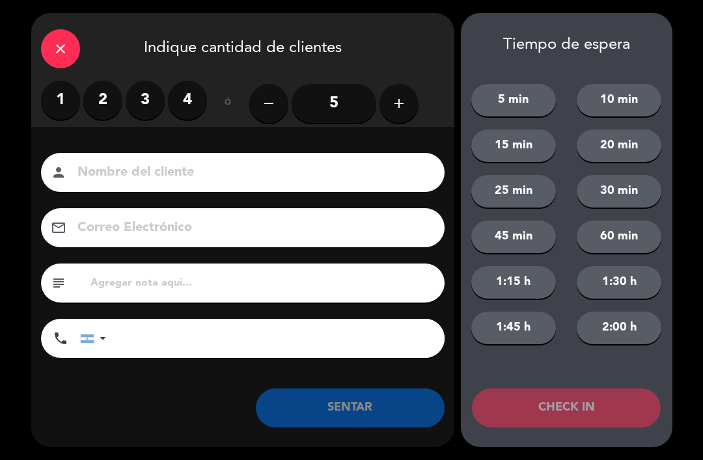
click at [104, 98] on label "2" at bounding box center [102, 100] width 39 height 39
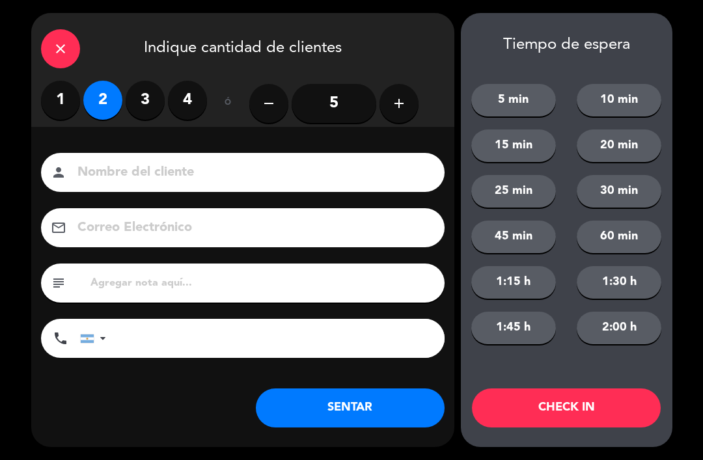
click at [218, 172] on input at bounding box center [252, 173] width 352 height 23
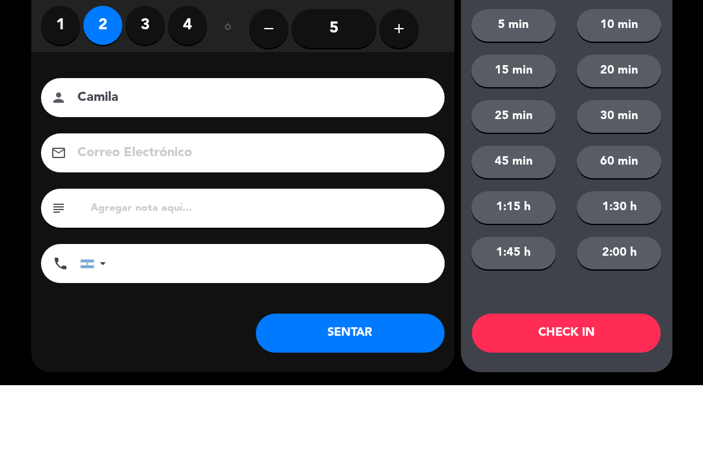
type input "Camila"
click at [432, 127] on div "Nombre del cliente person [PERSON_NAME] Electrónico email subject phone [GEOGRA…" at bounding box center [242, 277] width 423 height 300
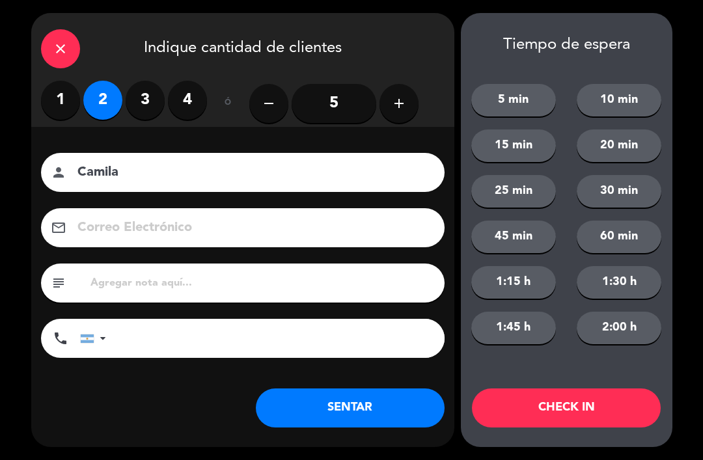
click at [122, 423] on div "Nombre del cliente person [PERSON_NAME] Electrónico email subject phone [GEOGRA…" at bounding box center [242, 277] width 423 height 300
click at [311, 408] on button "SENTAR" at bounding box center [350, 408] width 189 height 39
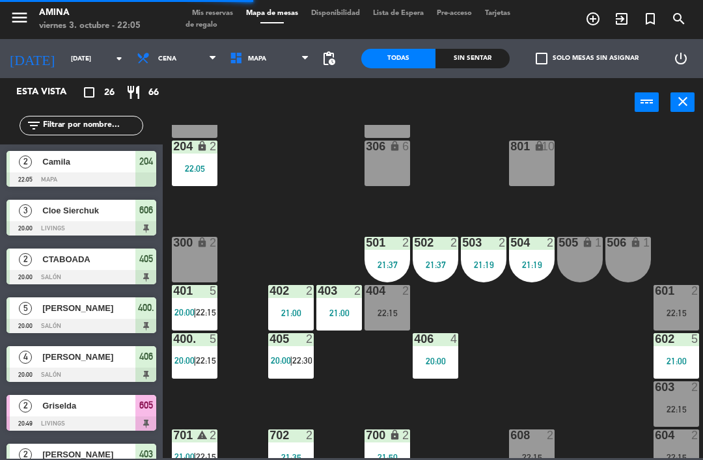
scroll to position [248, 0]
click at [186, 164] on div "22:05" at bounding box center [195, 168] width 46 height 9
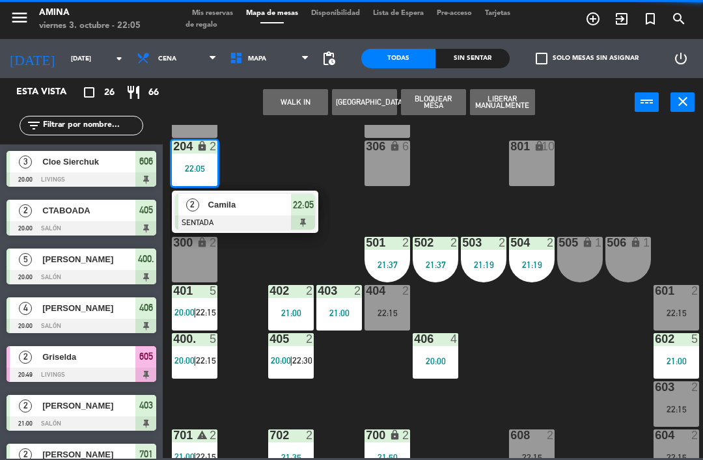
click at [209, 206] on span "Camila" at bounding box center [249, 205] width 83 height 14
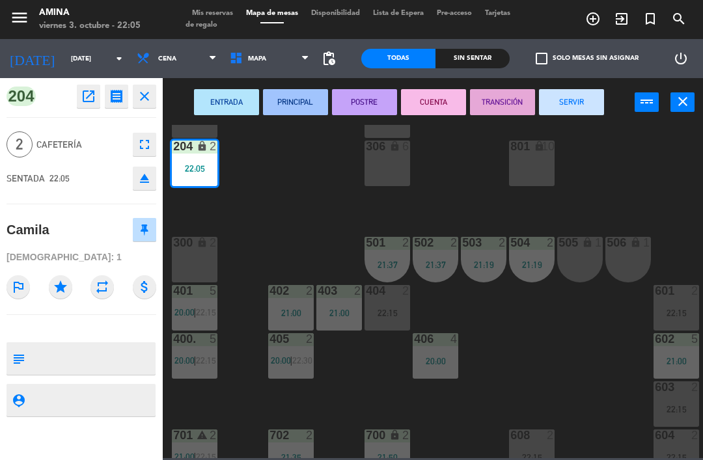
click at [143, 176] on icon "eject" at bounding box center [145, 179] width 16 height 16
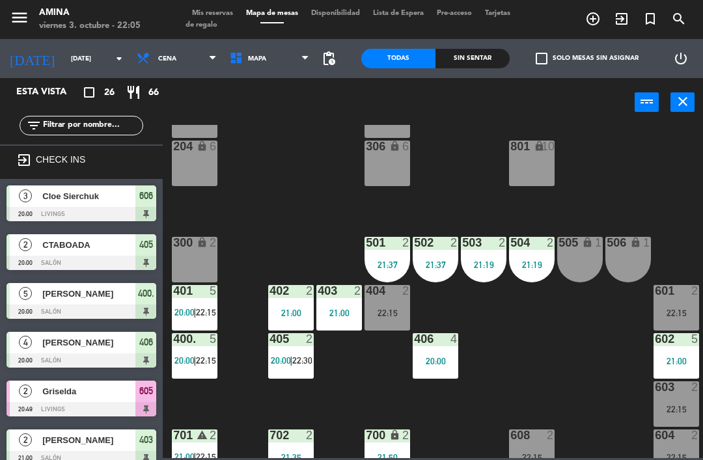
scroll to position [0, 0]
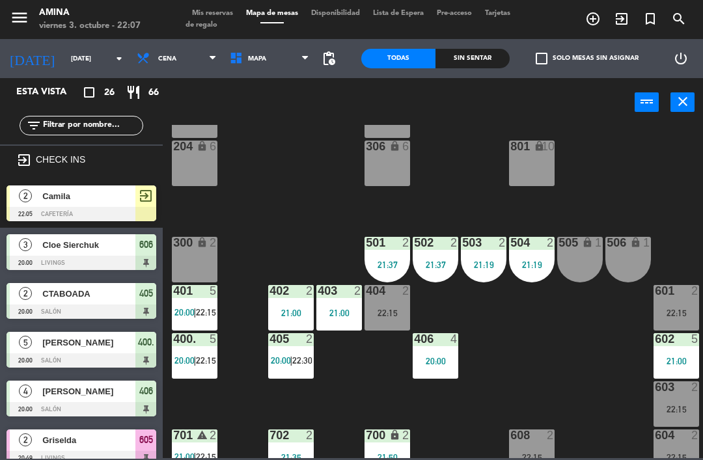
click at [208, 244] on div "2" at bounding box center [216, 243] width 21 height 12
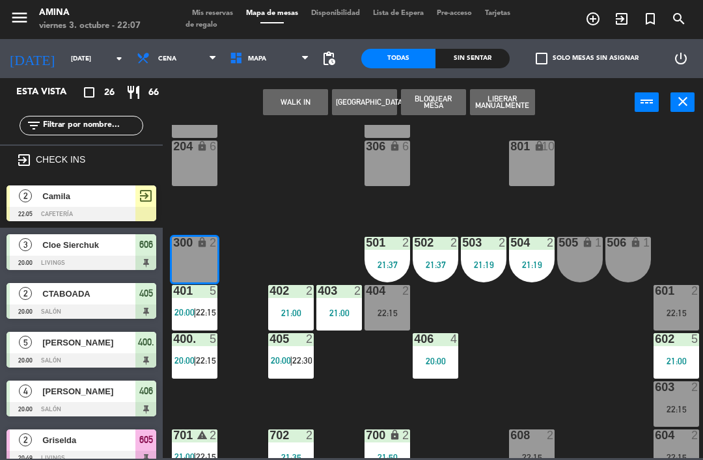
click at [302, 102] on button "WALK IN" at bounding box center [295, 102] width 65 height 26
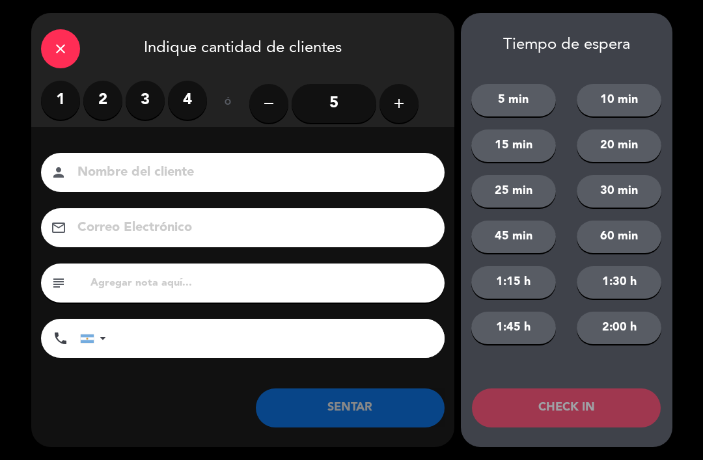
click at [64, 96] on label "1" at bounding box center [60, 100] width 39 height 39
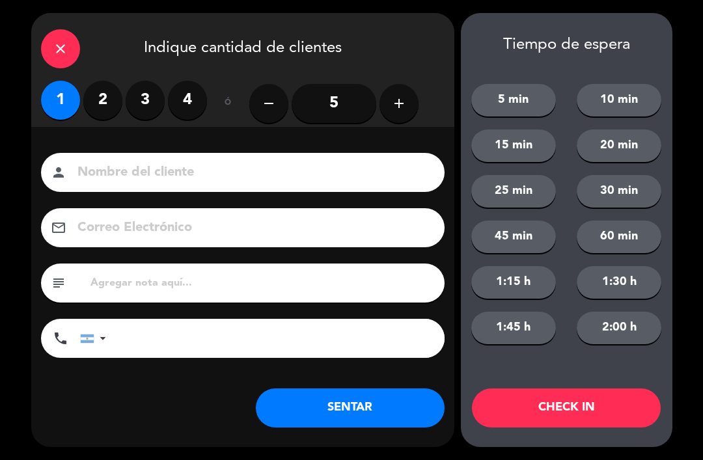
click at [234, 167] on input at bounding box center [252, 173] width 352 height 23
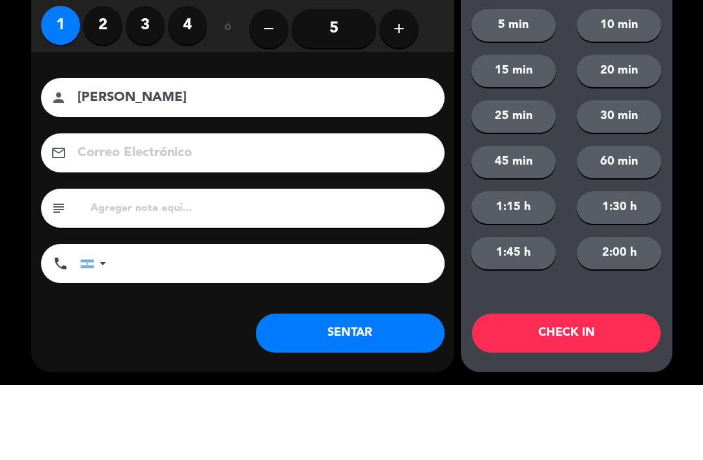
type input "[PERSON_NAME]"
click at [436, 127] on div "Nombre del cliente person [PERSON_NAME] Electrónico email subject phone [GEOGRA…" at bounding box center [242, 277] width 423 height 300
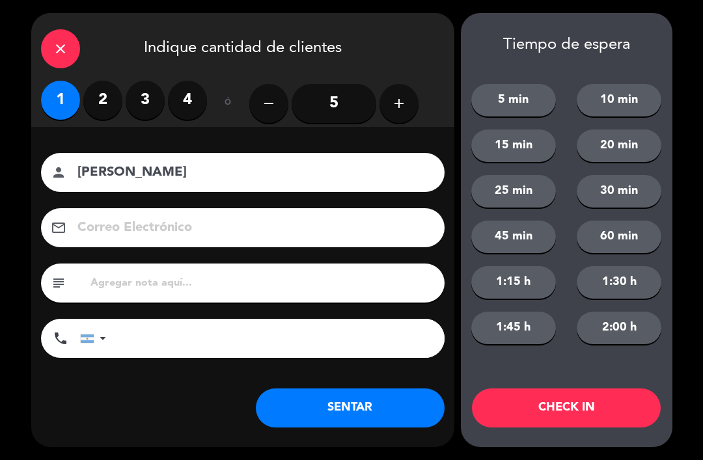
click at [191, 423] on div "Nombre del cliente person [PERSON_NAME] Electrónico email subject phone [GEOGRA…" at bounding box center [242, 277] width 423 height 300
click at [373, 405] on button "SENTAR" at bounding box center [350, 408] width 189 height 39
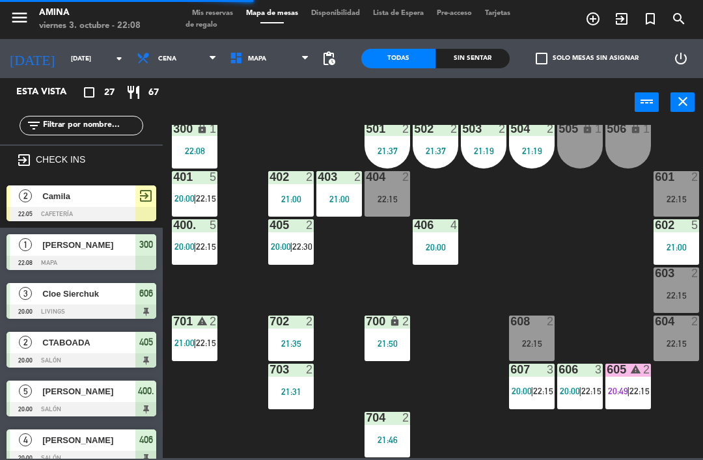
scroll to position [362, 0]
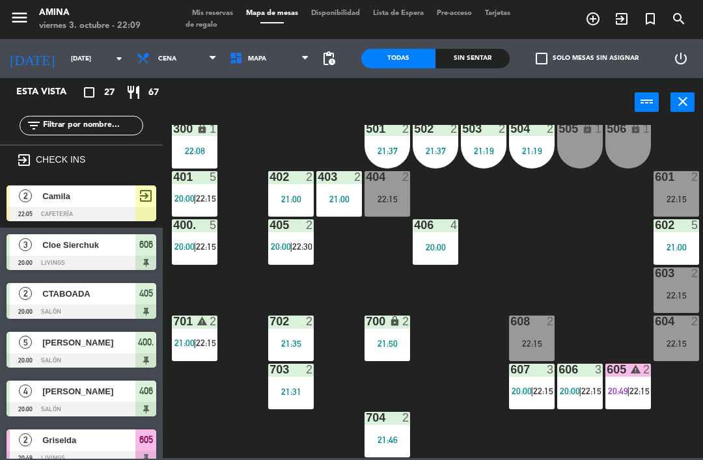
click at [532, 335] on div "608 2 22:15" at bounding box center [532, 339] width 46 height 46
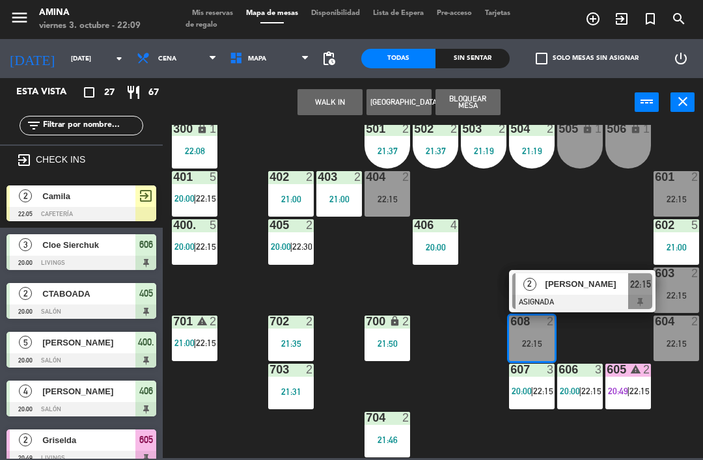
click at [585, 290] on span "[PERSON_NAME]" at bounding box center [587, 284] width 83 height 14
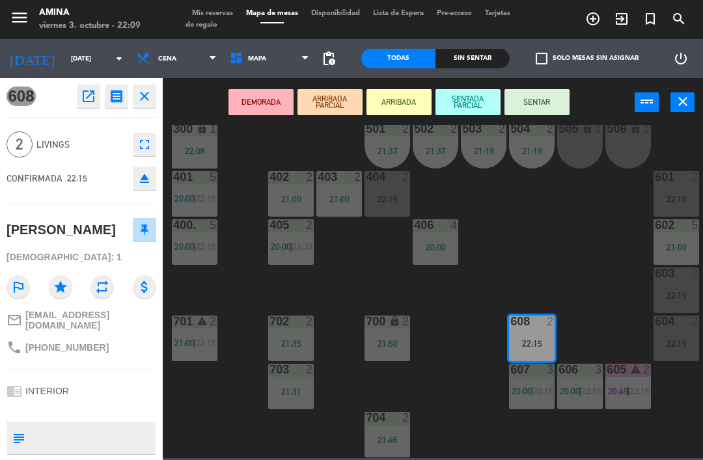
click at [545, 97] on button "SENTAR" at bounding box center [537, 102] width 65 height 26
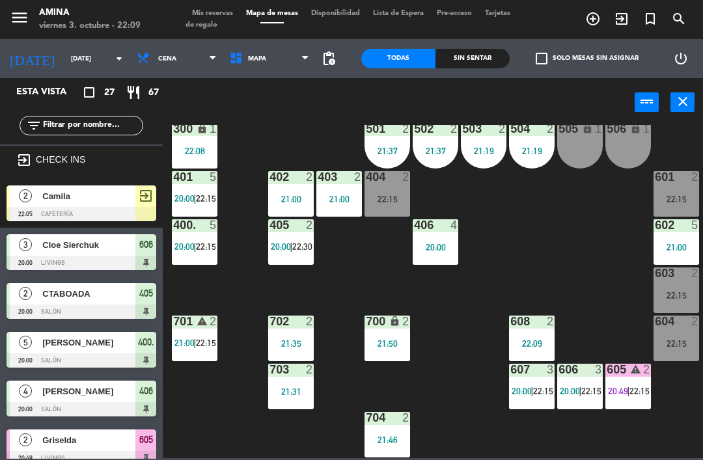
scroll to position [186, 0]
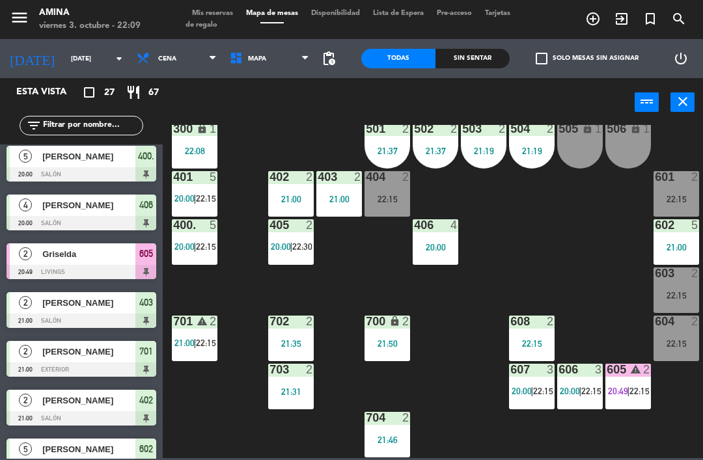
click at [207, 16] on span "Mis reservas" at bounding box center [213, 13] width 54 height 7
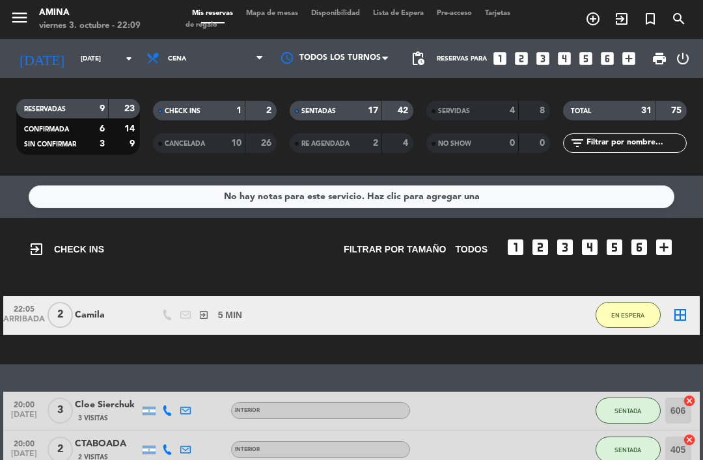
click at [258, 20] on span "Tarjetas de regalo" at bounding box center [348, 19] width 325 height 19
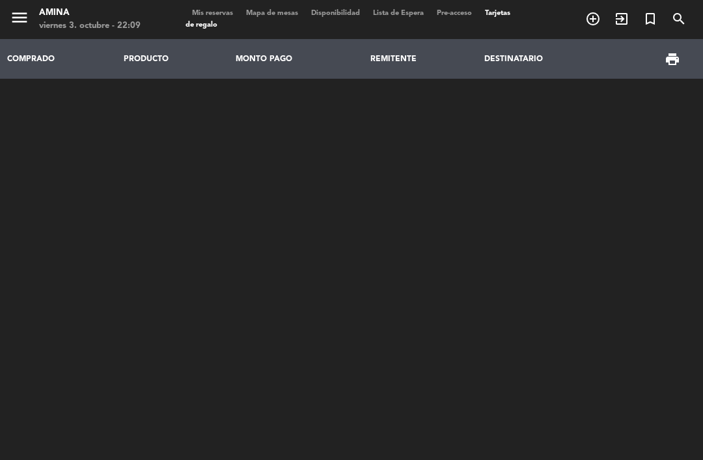
click at [275, 14] on span "Mapa de mesas" at bounding box center [272, 13] width 65 height 7
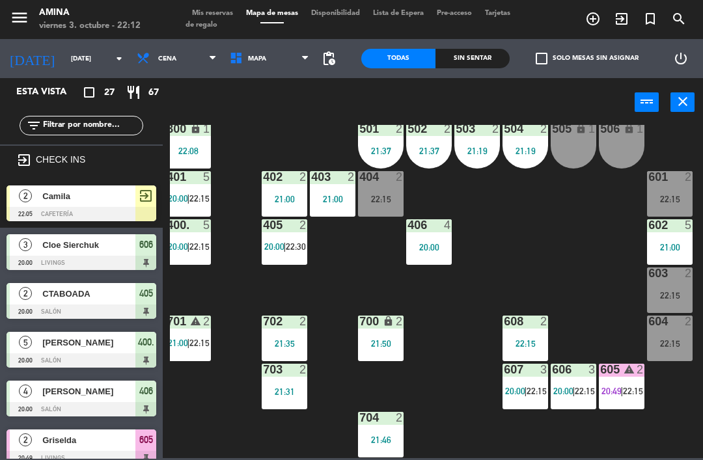
scroll to position [362, 7]
click at [524, 383] on div "607 3 20:00 | 22:15" at bounding box center [526, 387] width 46 height 46
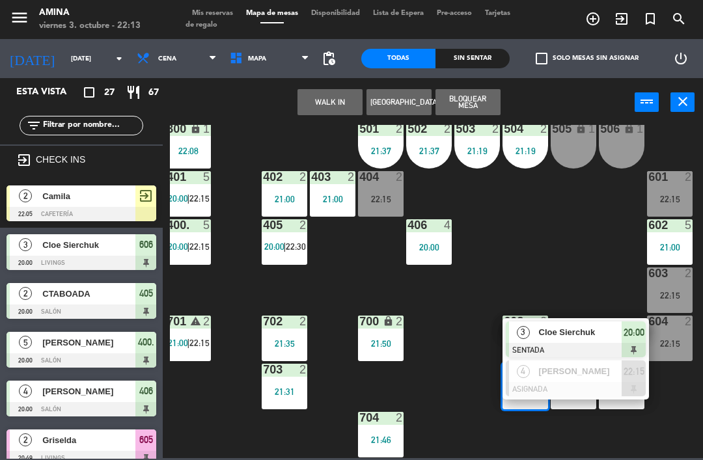
click at [464, 302] on div "101 lock 6 102 lock 6 103 lock 6 301 lock 6 307 lock 2 302 lock 6 308 lock 2 20…" at bounding box center [436, 291] width 533 height 333
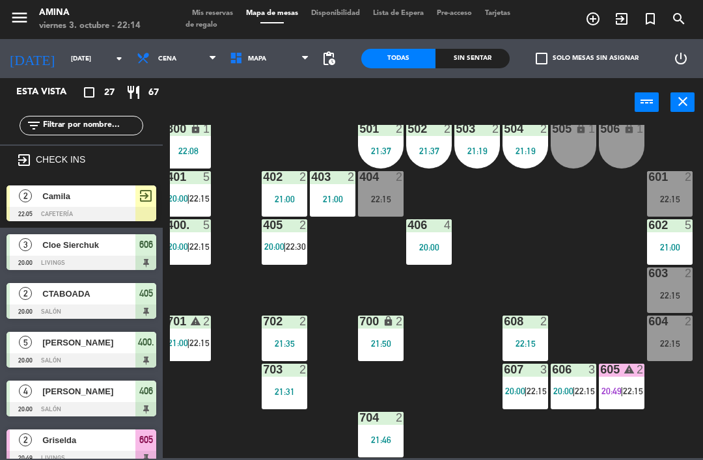
click at [568, 399] on div "606 3 20:00 | 22:15" at bounding box center [574, 387] width 46 height 46
click at [615, 275] on div "101 lock 6 102 lock 6 103 lock 6 301 lock 6 307 lock 2 302 lock 6 308 lock 2 20…" at bounding box center [436, 291] width 533 height 333
click at [621, 382] on div "605 warning 2 20:49 | 22:15" at bounding box center [622, 387] width 46 height 46
click at [584, 277] on div "101 lock 6 102 lock 6 103 lock 6 301 lock 6 307 lock 2 302 lock 6 308 lock 2 20…" at bounding box center [436, 291] width 533 height 333
click at [522, 393] on span "20:00" at bounding box center [515, 391] width 20 height 10
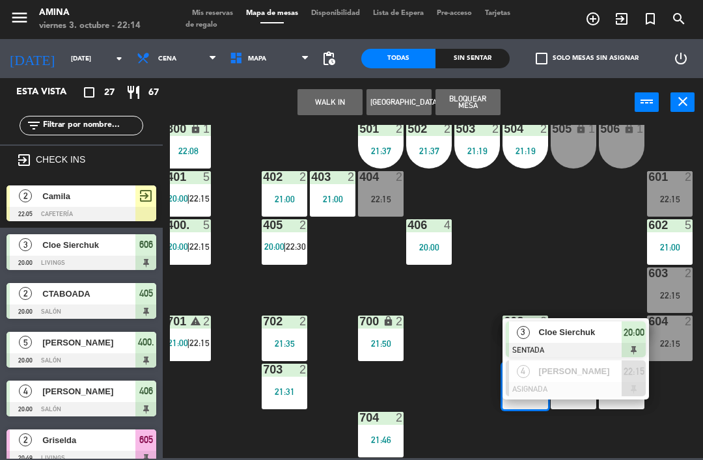
click at [597, 380] on div "[PERSON_NAME]" at bounding box center [580, 371] width 85 height 21
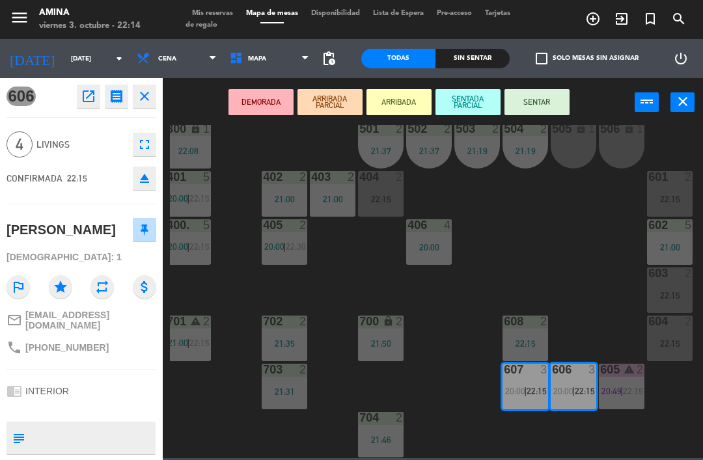
click at [426, 248] on div "20:00" at bounding box center [429, 247] width 46 height 9
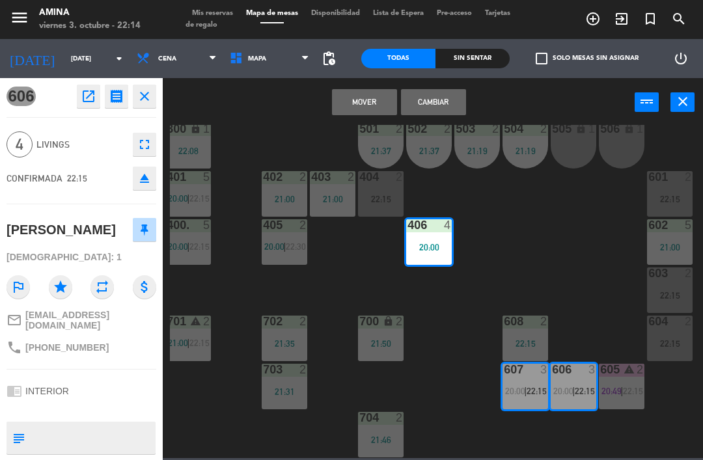
click at [363, 99] on button "Mover" at bounding box center [364, 102] width 65 height 26
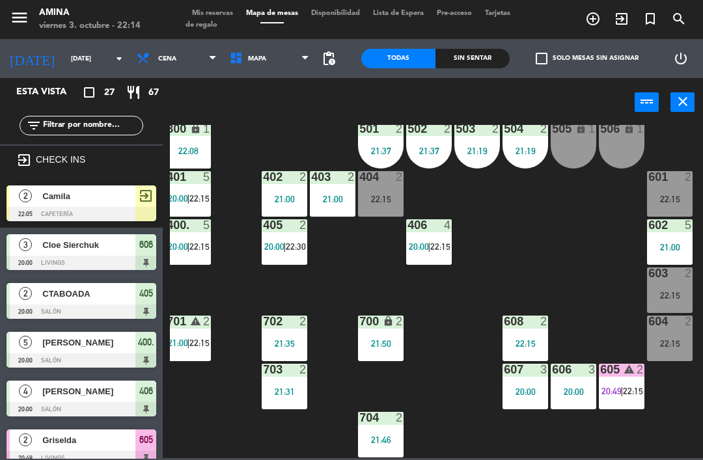
scroll to position [235, 0]
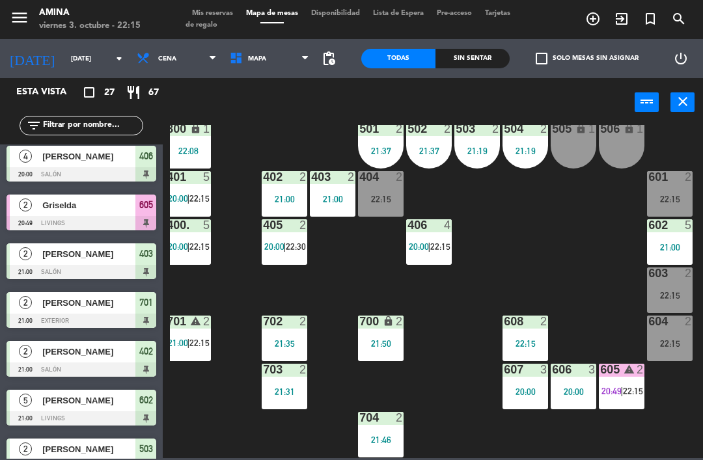
click at [625, 401] on div "605 warning 2 20:49 | 22:15" at bounding box center [622, 387] width 46 height 46
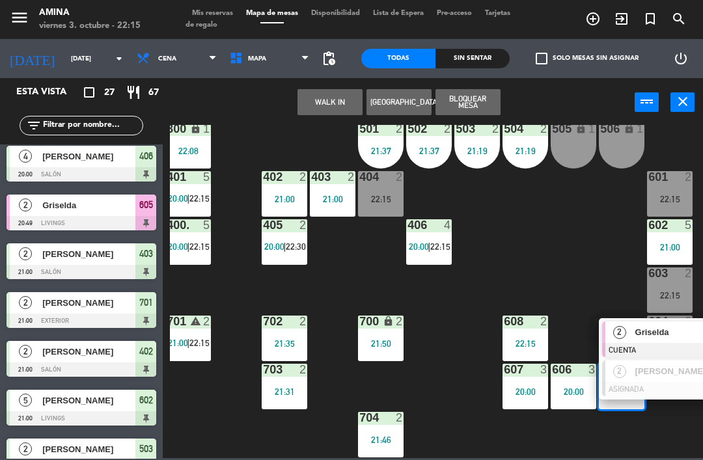
click at [645, 330] on span "Griselda" at bounding box center [677, 333] width 83 height 14
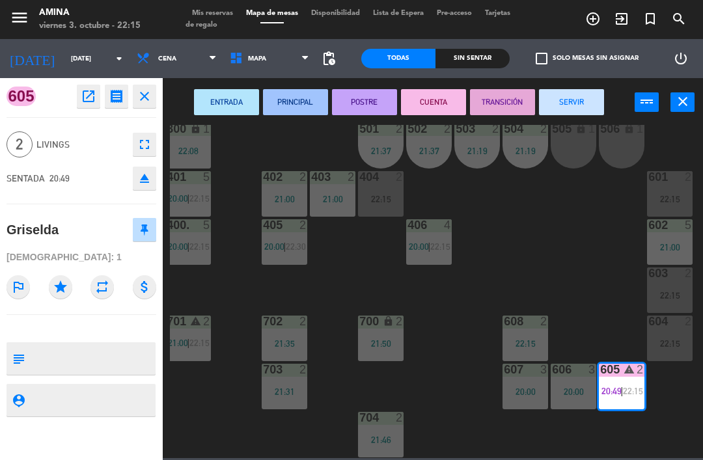
click at [582, 103] on button "SERVIR" at bounding box center [571, 102] width 65 height 26
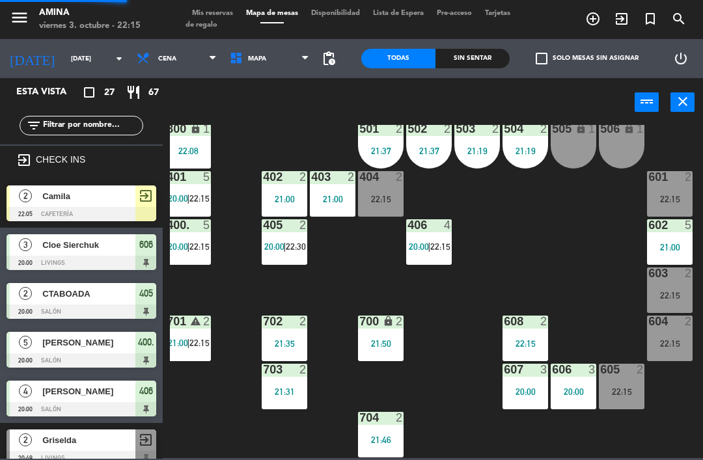
scroll to position [0, 0]
click at [427, 252] on span "20:00" at bounding box center [419, 247] width 20 height 10
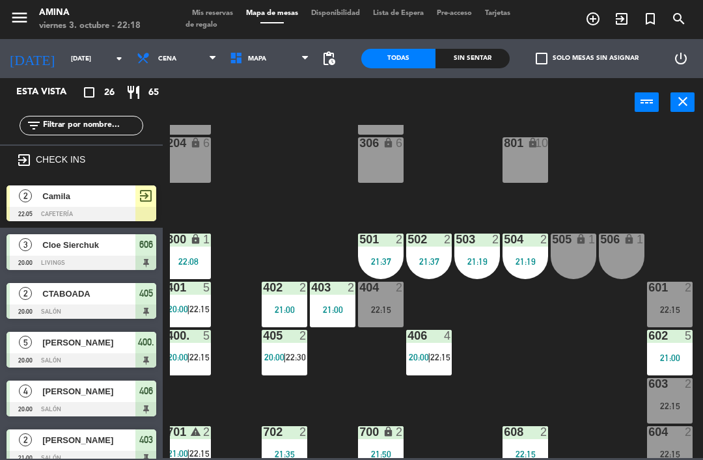
scroll to position [252, 7]
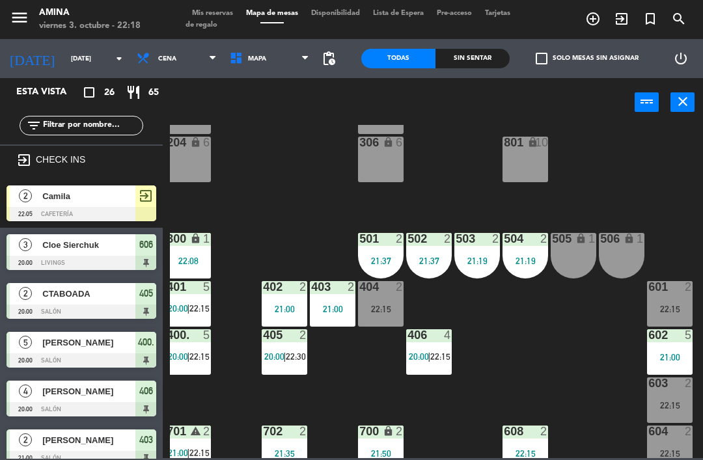
click at [437, 358] on span "22:15" at bounding box center [440, 357] width 20 height 10
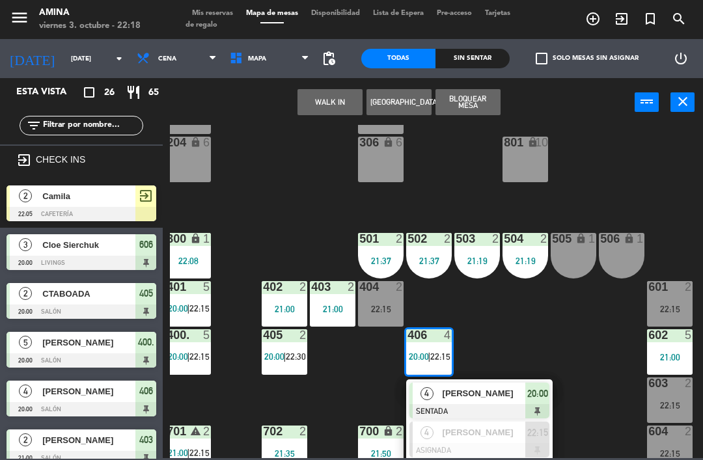
click at [492, 389] on span "[PERSON_NAME]" at bounding box center [484, 394] width 83 height 14
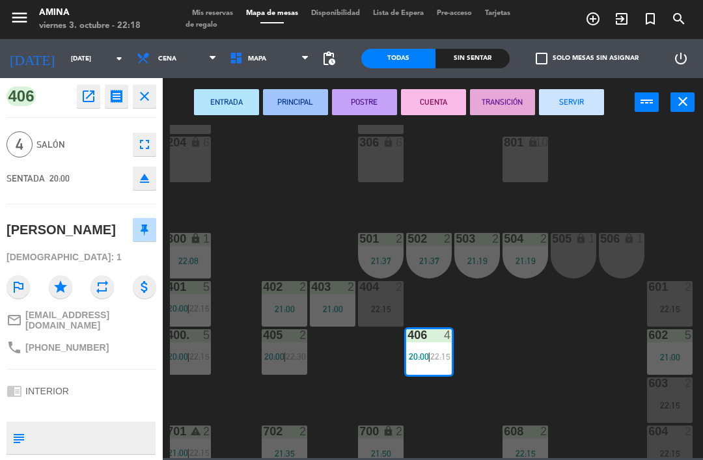
click at [522, 166] on div "801 lock 10" at bounding box center [526, 160] width 46 height 46
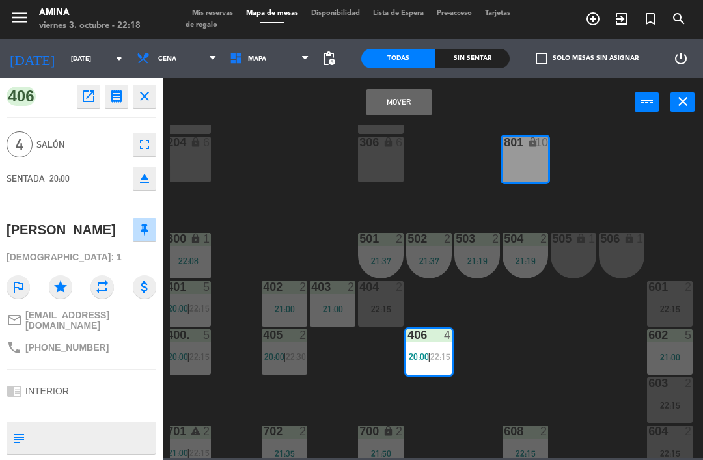
click at [403, 96] on button "Mover" at bounding box center [399, 102] width 65 height 26
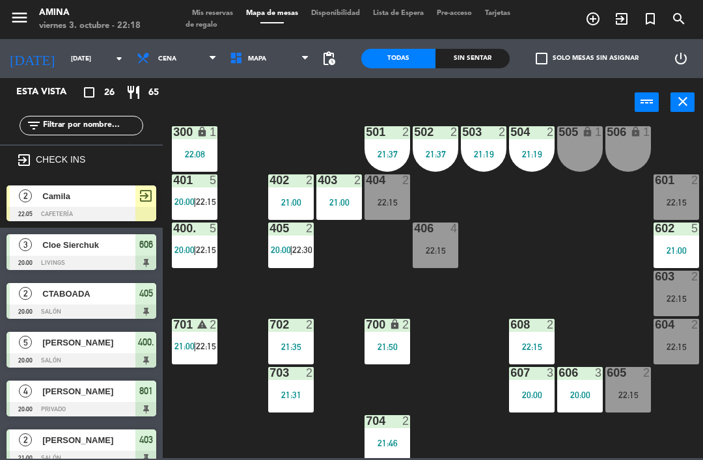
scroll to position [359, 0]
click at [354, 190] on div "403 2 21:00" at bounding box center [339, 198] width 46 height 46
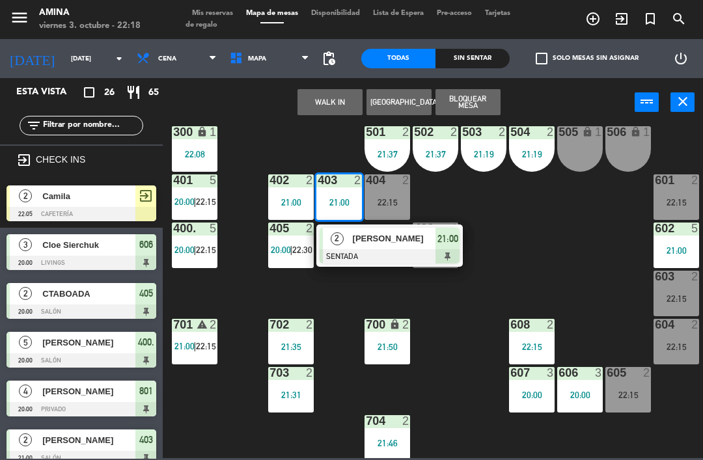
click at [346, 244] on div "2" at bounding box center [337, 238] width 28 height 21
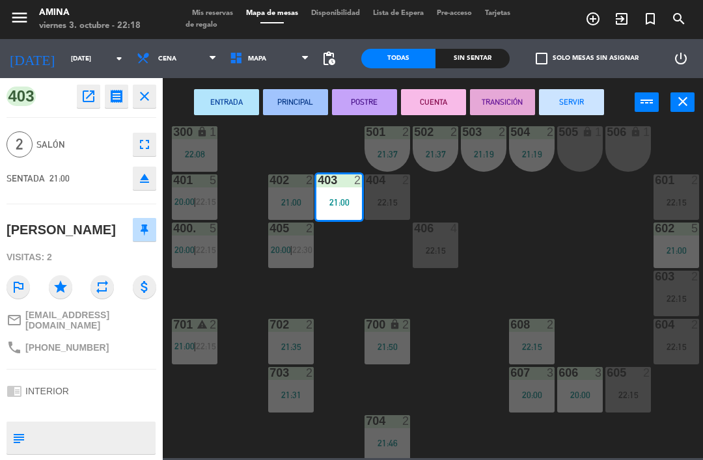
click at [570, 92] on button "SERVIR" at bounding box center [571, 102] width 65 height 26
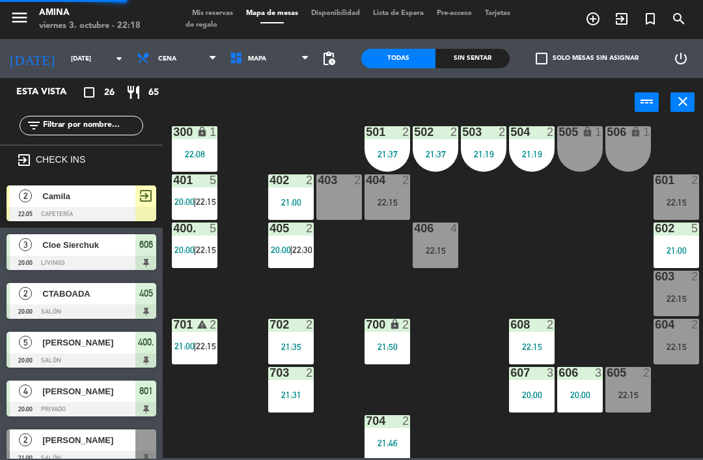
scroll to position [0, 0]
click at [646, 393] on div "22:15" at bounding box center [629, 395] width 46 height 9
click at [610, 269] on div "101 lock 6 102 lock 6 103 lock 6 301 lock 6 307 lock 2 302 lock 6 308 lock 2 20…" at bounding box center [436, 291] width 533 height 333
click at [643, 398] on div "22:15" at bounding box center [629, 395] width 46 height 9
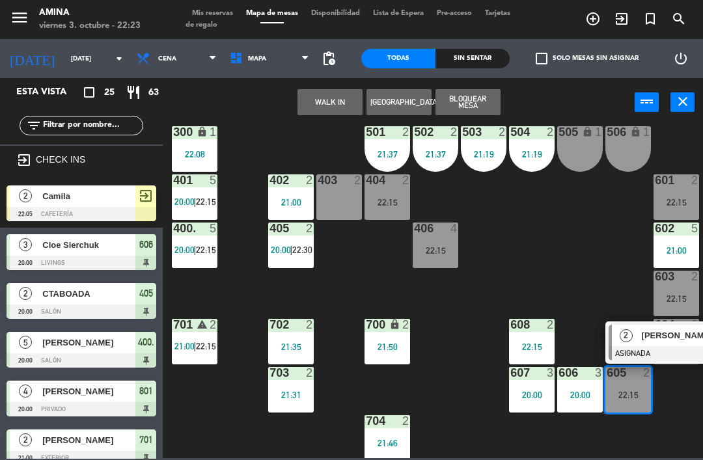
click at [645, 331] on span "[PERSON_NAME]" at bounding box center [683, 336] width 83 height 14
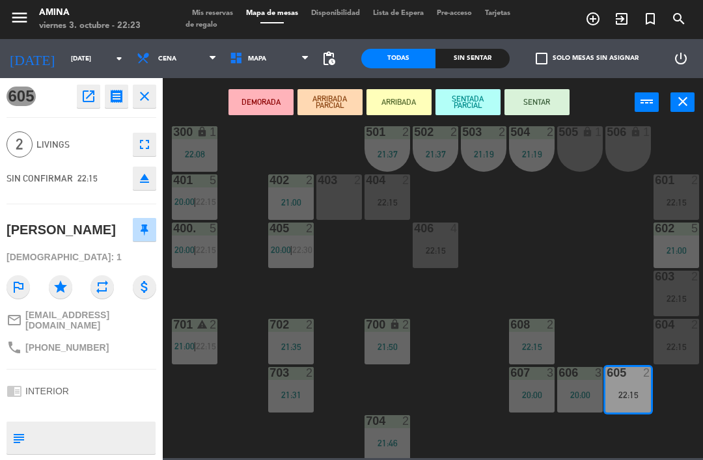
click at [462, 101] on button "SENTADA PARCIAL" at bounding box center [468, 102] width 65 height 26
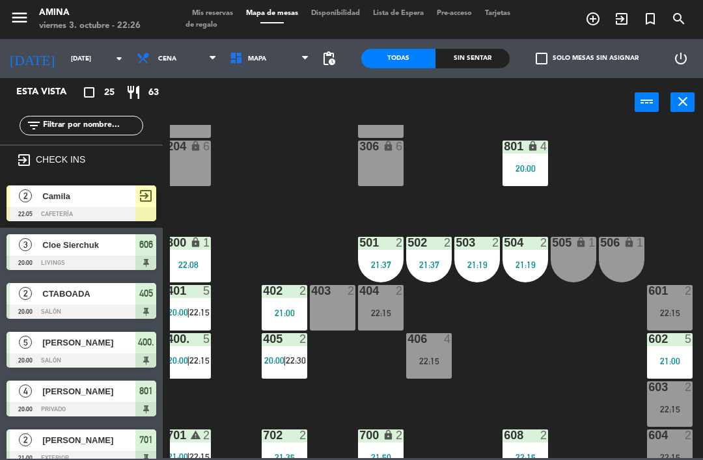
scroll to position [249, 7]
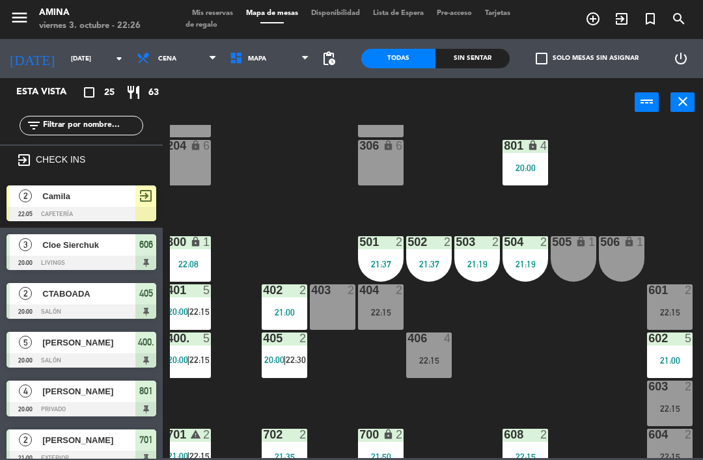
click at [99, 194] on span "Camila" at bounding box center [88, 197] width 93 height 14
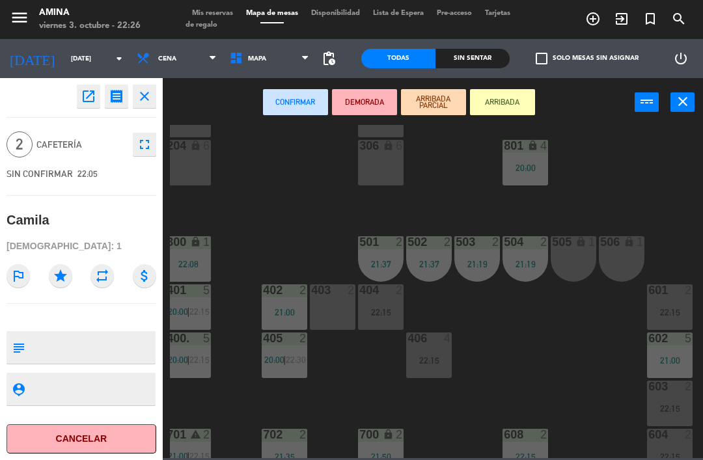
click at [333, 309] on div "403 2" at bounding box center [333, 308] width 46 height 46
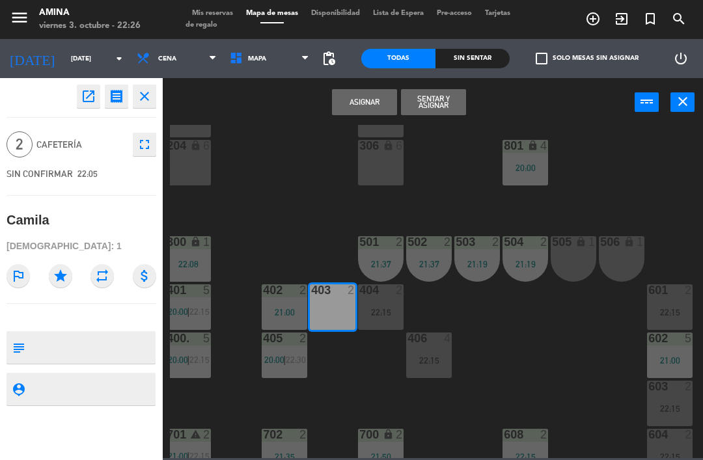
click at [364, 107] on button "Asignar" at bounding box center [364, 102] width 65 height 26
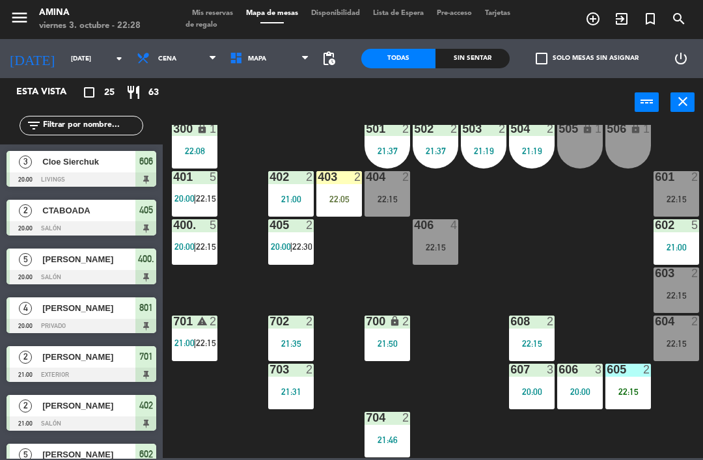
scroll to position [362, 0]
click at [671, 346] on div "22:15" at bounding box center [677, 343] width 46 height 9
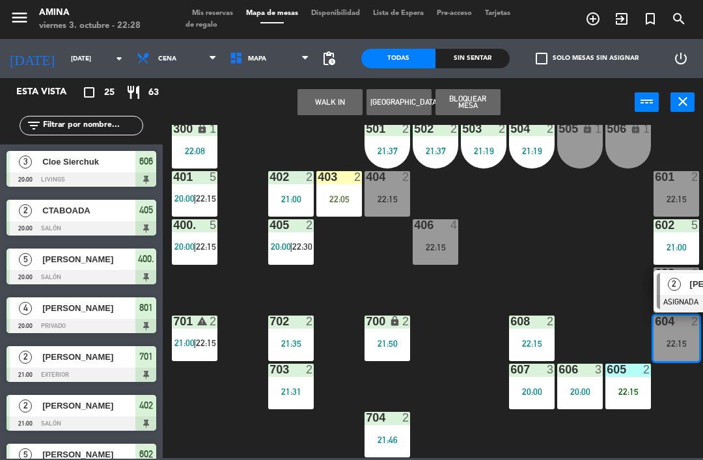
click at [683, 294] on div "2" at bounding box center [674, 284] width 28 height 21
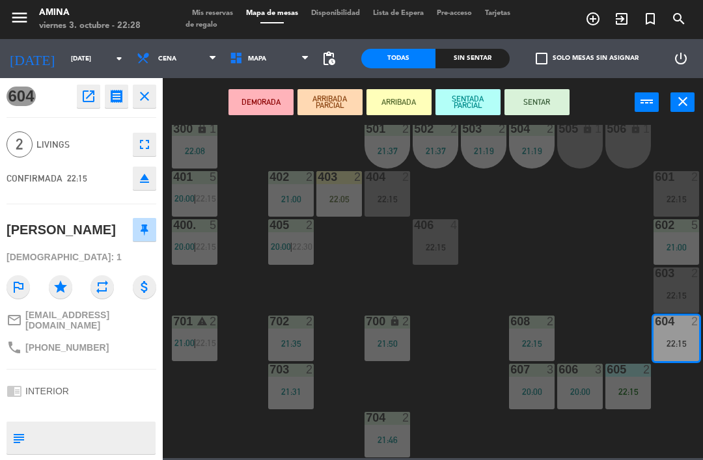
click at [388, 202] on div "22:15" at bounding box center [388, 199] width 46 height 9
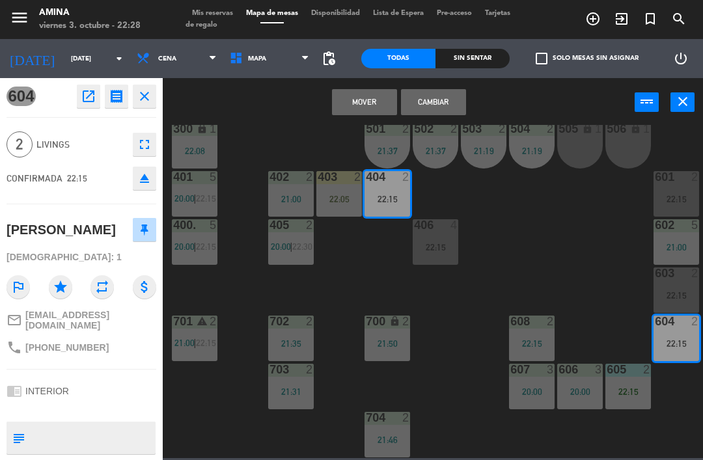
click at [450, 111] on button "Cambiar" at bounding box center [433, 102] width 65 height 26
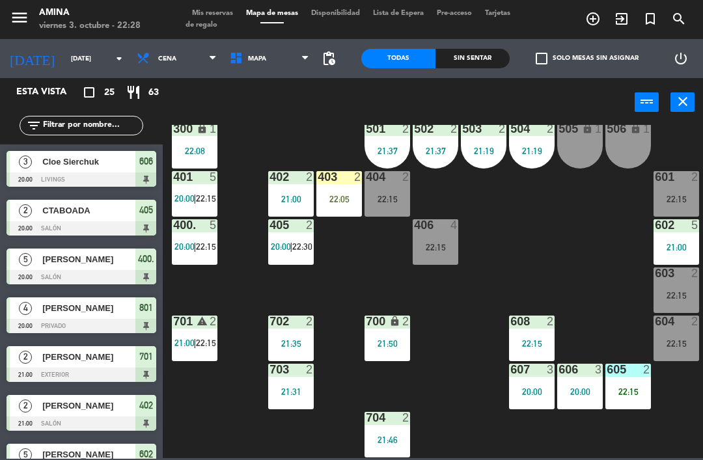
scroll to position [287, 0]
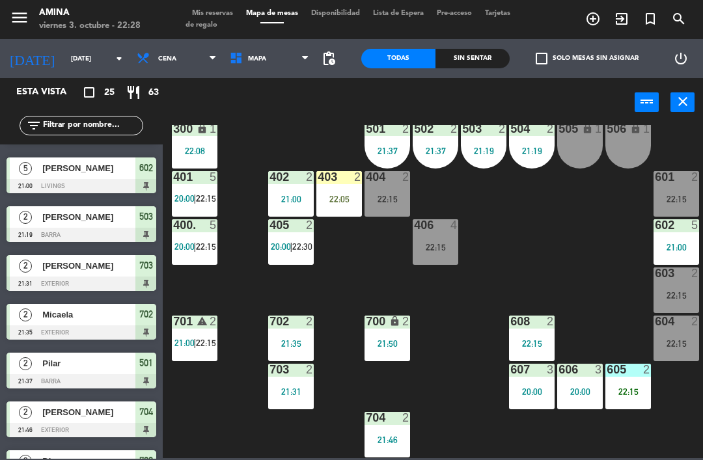
click at [382, 192] on div "404 2 22:15" at bounding box center [388, 194] width 46 height 46
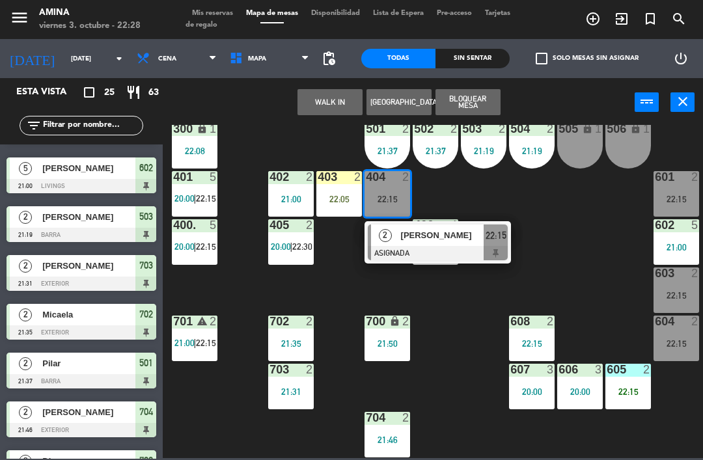
click at [434, 242] on span "[PERSON_NAME]" at bounding box center [442, 236] width 83 height 14
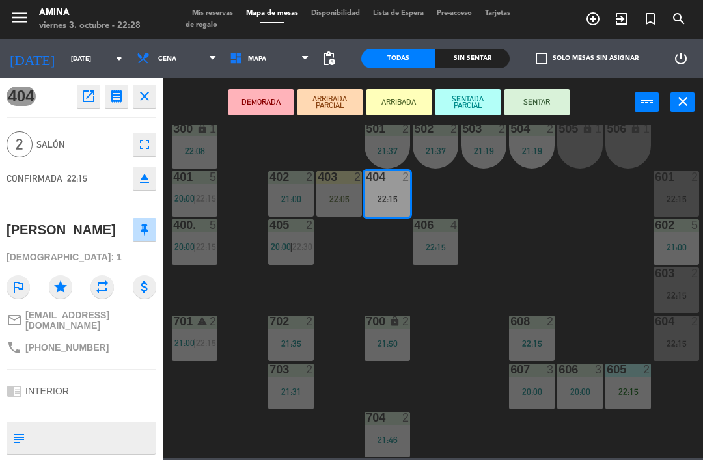
click at [543, 99] on button "SENTAR" at bounding box center [537, 102] width 65 height 26
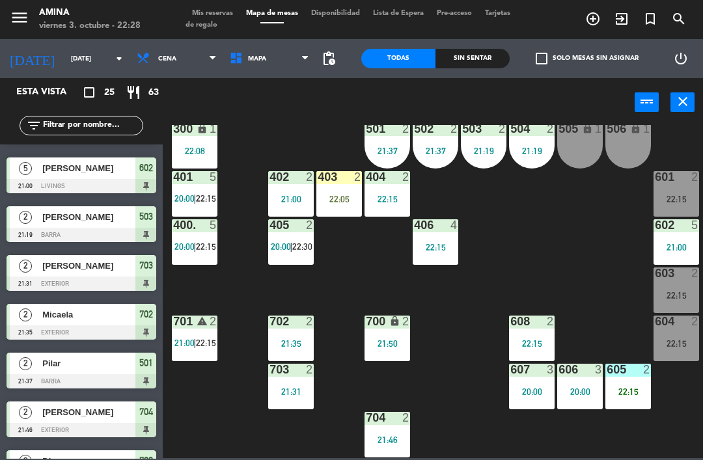
click at [342, 199] on div "22:05" at bounding box center [339, 199] width 46 height 9
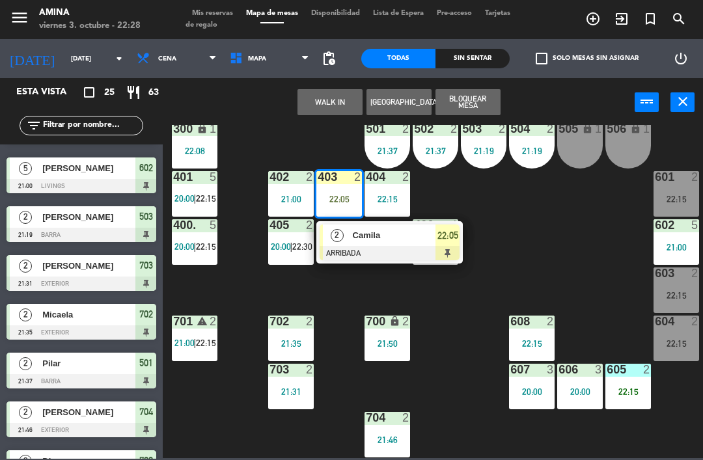
click at [396, 243] on div "Camila" at bounding box center [394, 235] width 85 height 21
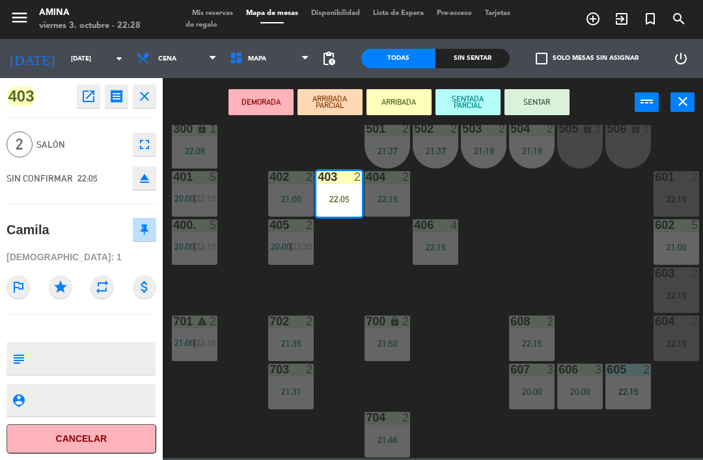
click at [545, 99] on button "SENTAR" at bounding box center [537, 102] width 65 height 26
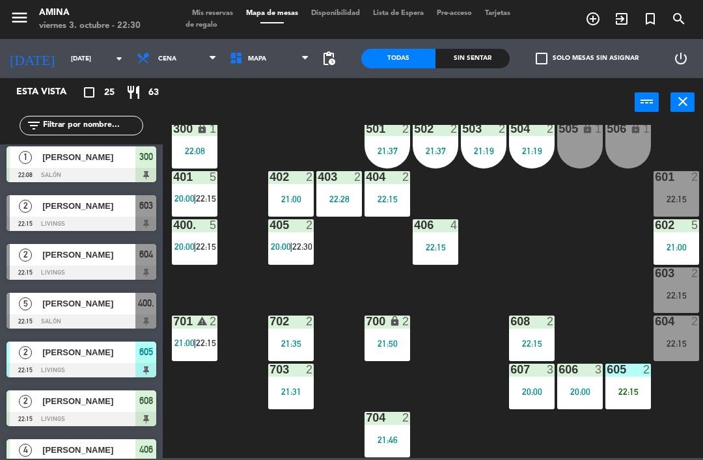
scroll to position [662, 0]
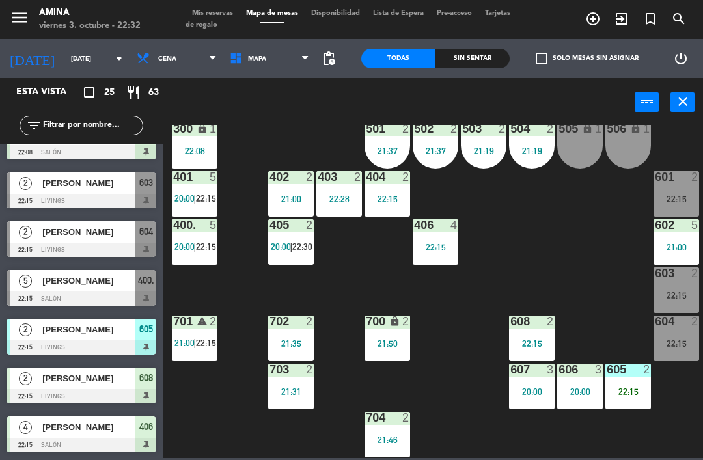
click at [535, 395] on div "20:00" at bounding box center [532, 391] width 46 height 9
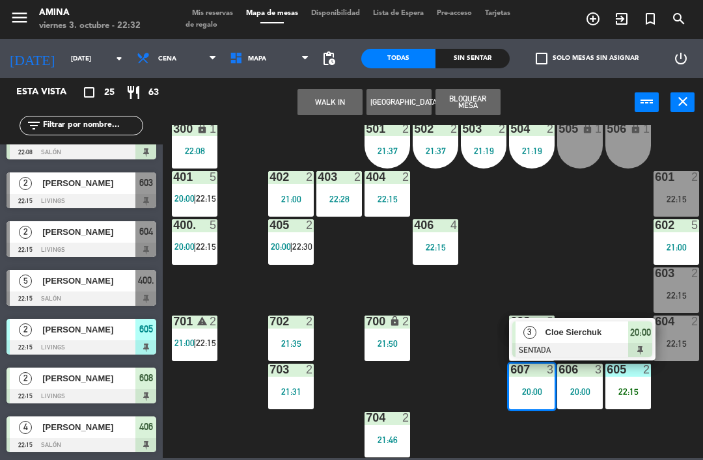
click at [588, 337] on span "Cloe Sierchuk" at bounding box center [587, 333] width 83 height 14
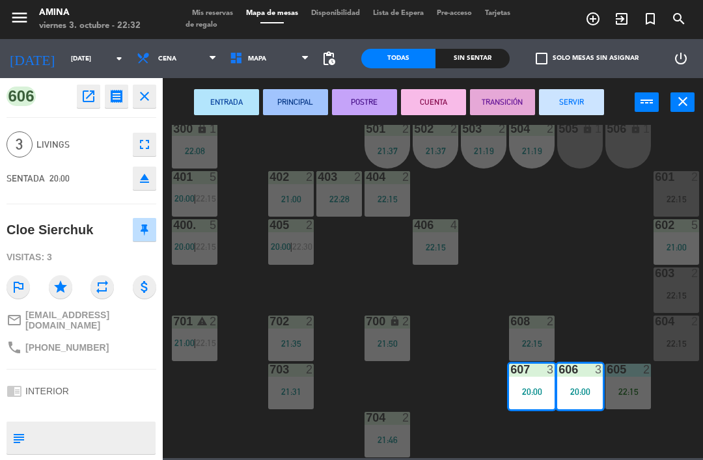
click at [567, 109] on button "SERVIR" at bounding box center [571, 102] width 65 height 26
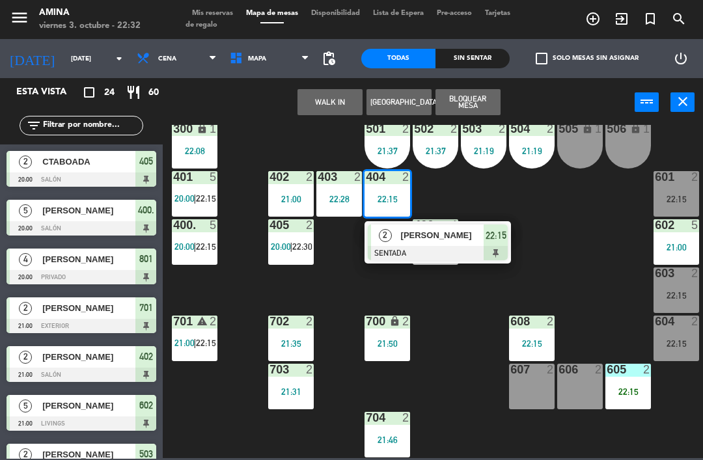
click at [450, 236] on span "[PERSON_NAME]" at bounding box center [442, 236] width 83 height 14
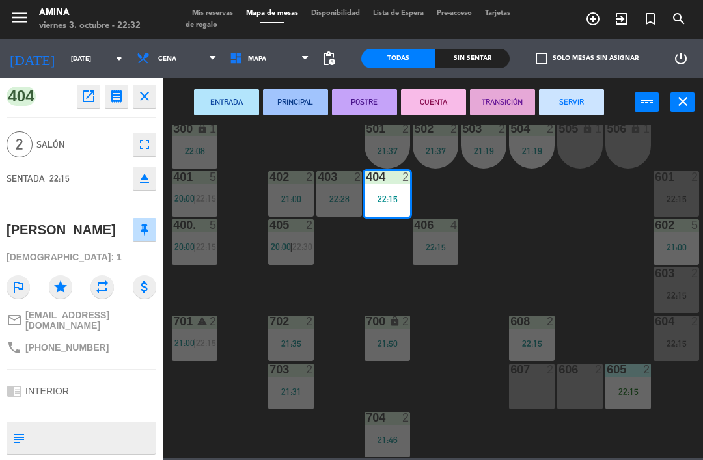
click at [518, 386] on div "607 2" at bounding box center [532, 387] width 46 height 46
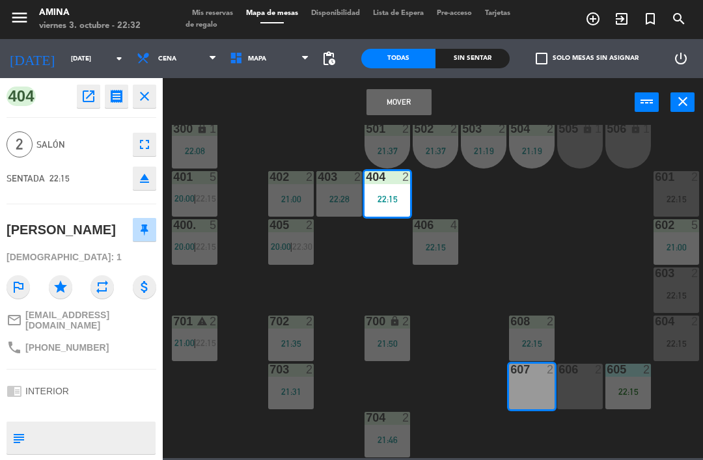
click at [399, 100] on button "Mover" at bounding box center [399, 102] width 65 height 26
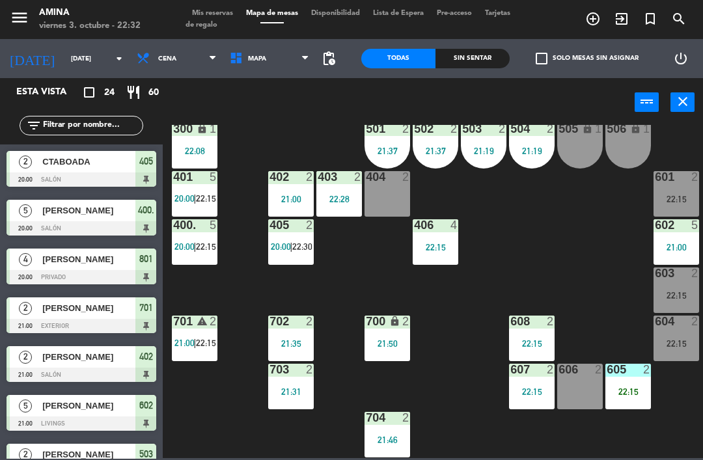
scroll to position [221, 0]
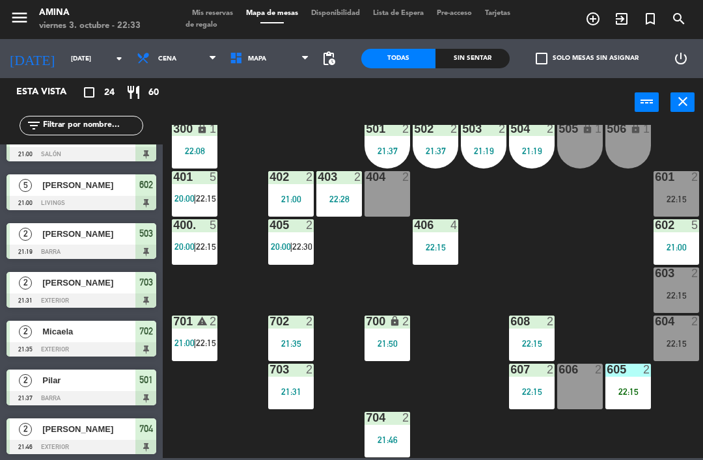
click at [195, 242] on span "|" at bounding box center [194, 247] width 3 height 10
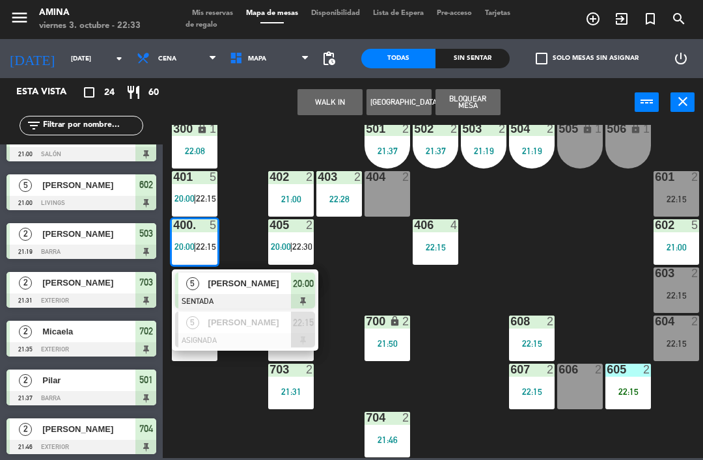
click at [261, 287] on span "[PERSON_NAME]" at bounding box center [249, 284] width 83 height 14
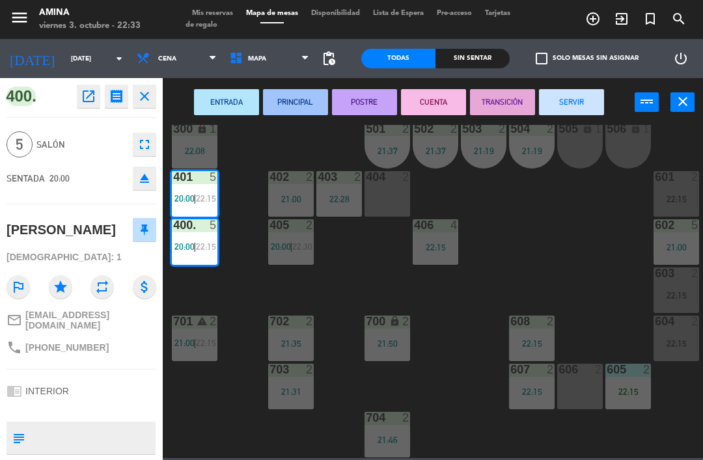
click at [568, 109] on button "SERVIR" at bounding box center [571, 102] width 65 height 26
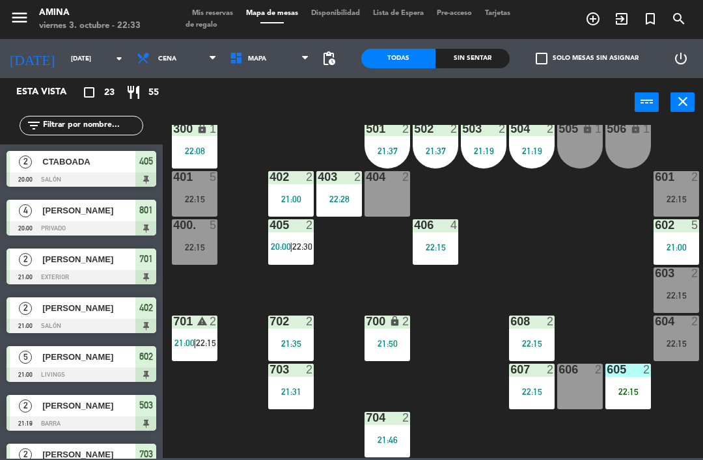
click at [662, 343] on div "22:15" at bounding box center [677, 343] width 46 height 9
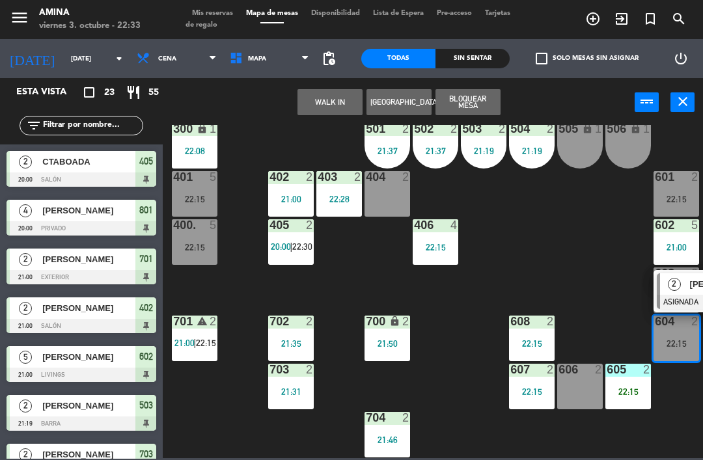
click at [675, 294] on div "2" at bounding box center [674, 284] width 28 height 21
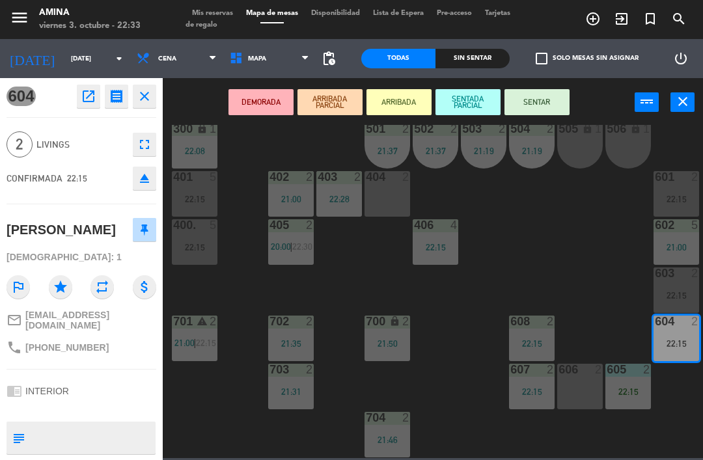
click at [547, 99] on button "SENTAR" at bounding box center [537, 102] width 65 height 26
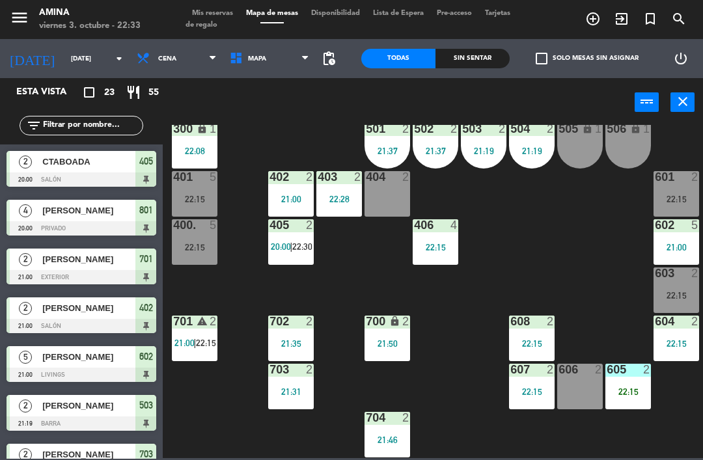
click at [665, 195] on div "22:15" at bounding box center [677, 199] width 46 height 9
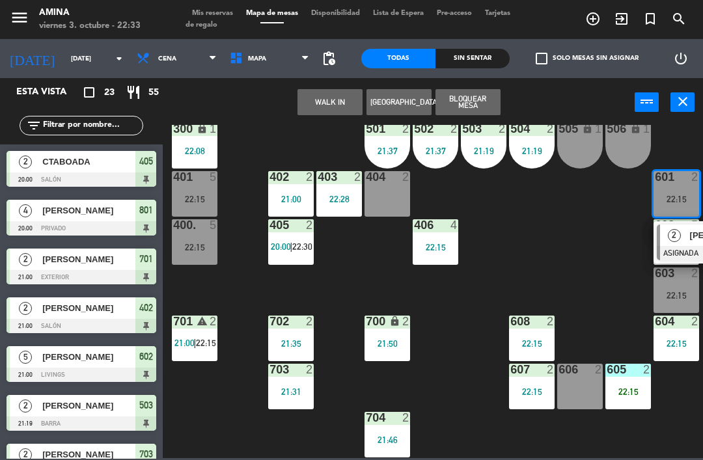
click at [681, 240] on div "2" at bounding box center [674, 235] width 28 height 21
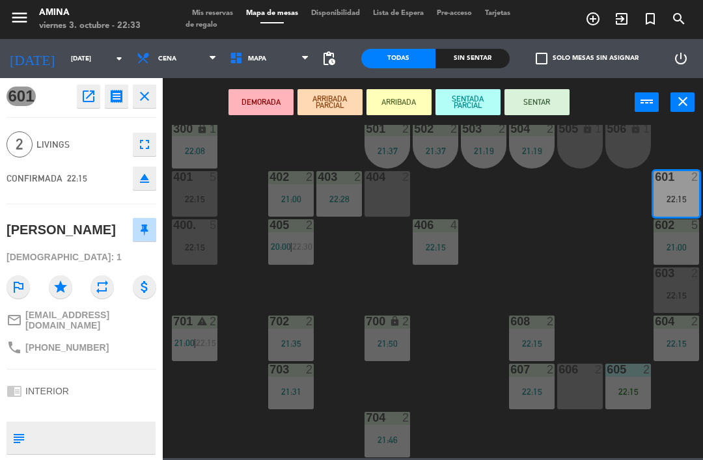
click at [550, 94] on button "SENTAR" at bounding box center [537, 102] width 65 height 26
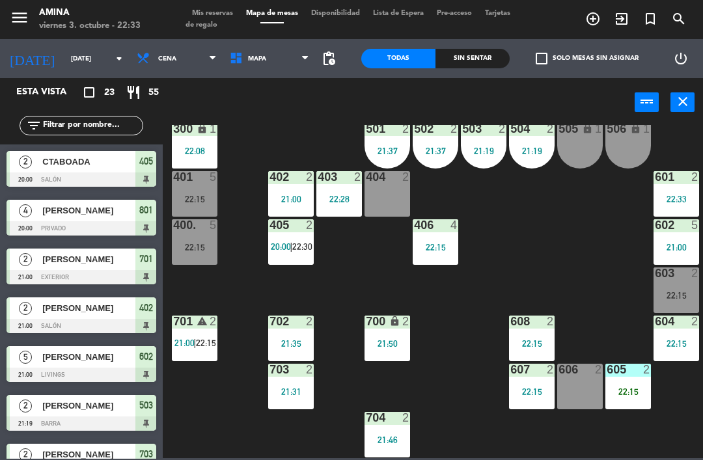
scroll to position [154, 0]
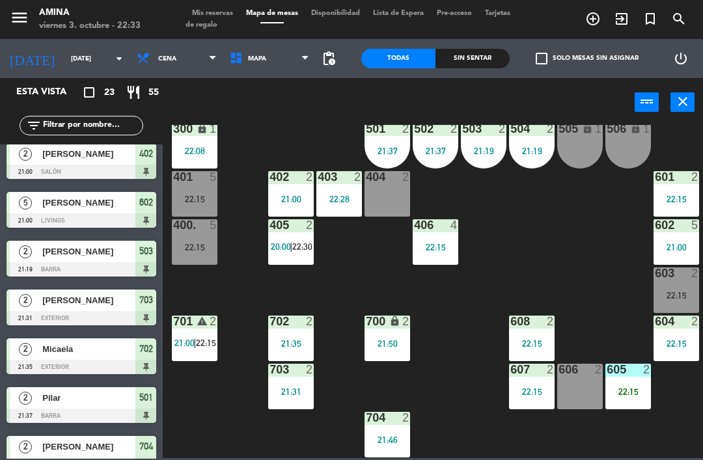
click at [672, 288] on div "603 2 22:15" at bounding box center [677, 291] width 46 height 46
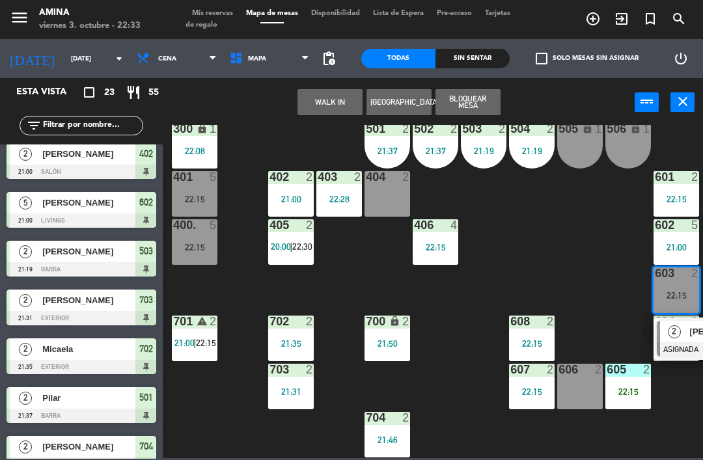
click at [679, 331] on span "2" at bounding box center [674, 332] width 13 height 13
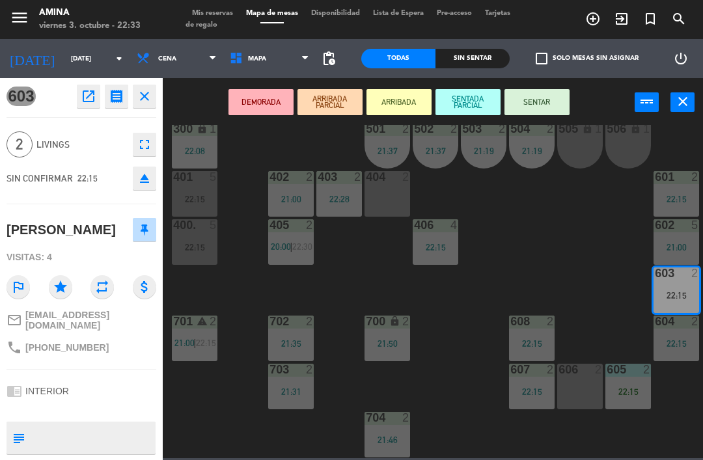
click at [466, 109] on button "SENTADA PARCIAL" at bounding box center [468, 102] width 65 height 26
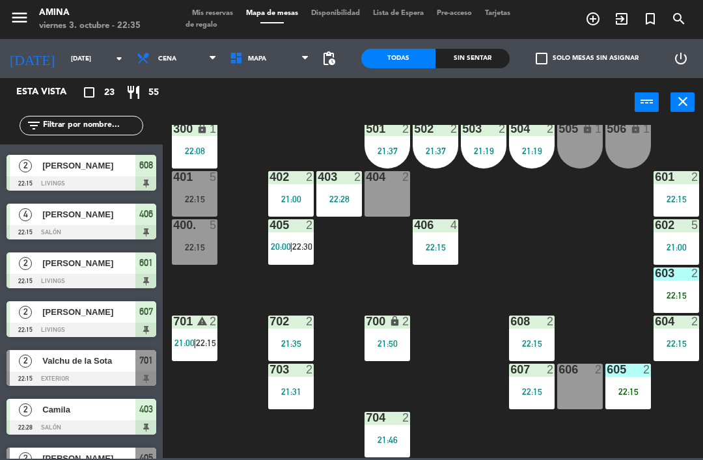
scroll to position [793, 0]
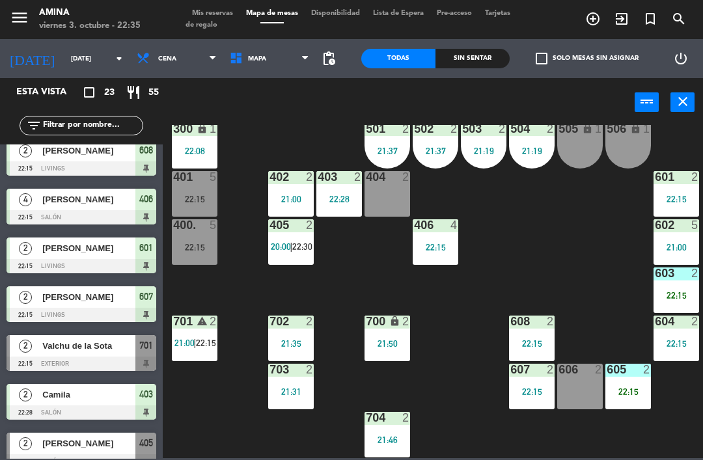
click at [221, 17] on span "Mis reservas" at bounding box center [213, 13] width 54 height 7
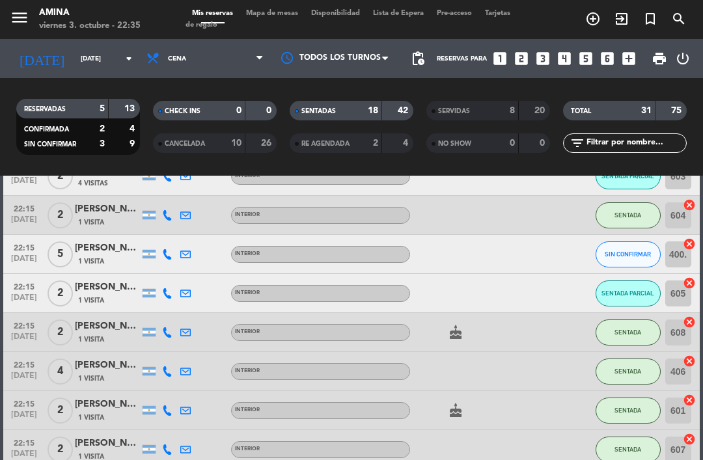
scroll to position [710, 0]
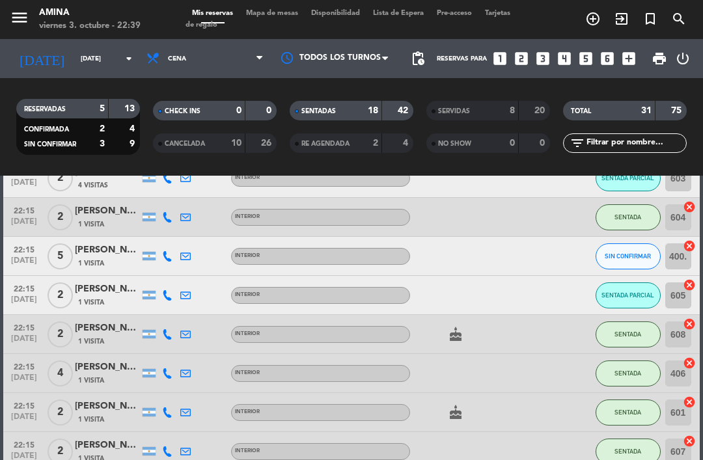
click at [258, 28] on span "Tarjetas de regalo" at bounding box center [348, 19] width 325 height 19
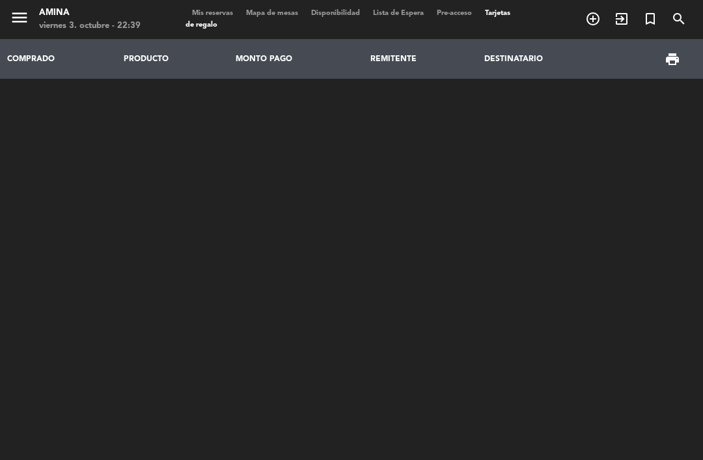
click at [283, 16] on span "Mapa de mesas" at bounding box center [272, 13] width 65 height 7
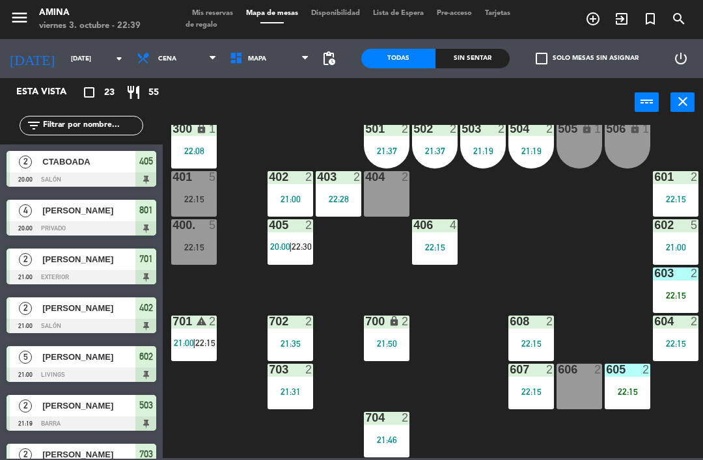
scroll to position [362, 1]
click at [184, 205] on div "401 5 22:15" at bounding box center [194, 194] width 46 height 46
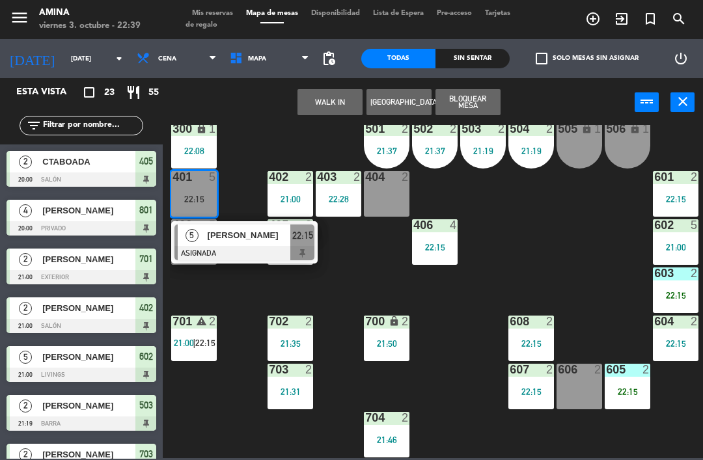
click at [290, 130] on div "101 lock 6 102 lock 6 103 lock 6 301 lock 6 307 lock 2 302 lock 6 308 lock 2 20…" at bounding box center [436, 291] width 533 height 333
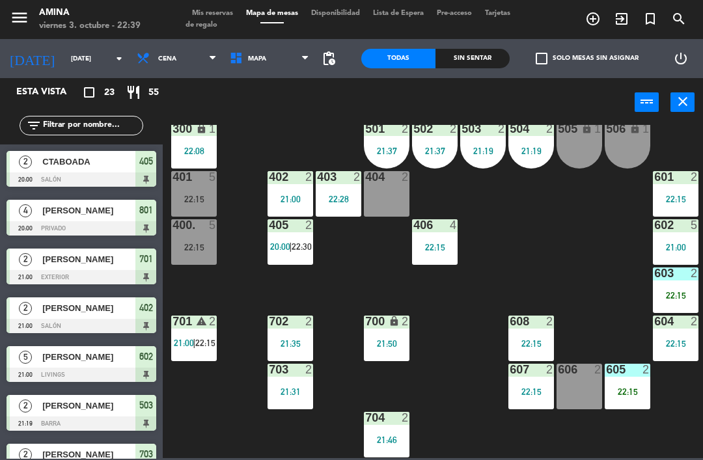
click at [218, 17] on span "Mis reservas" at bounding box center [213, 13] width 54 height 7
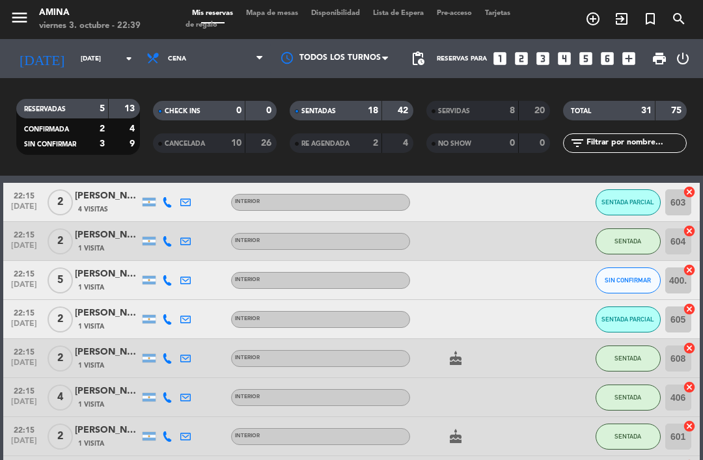
scroll to position [685, 0]
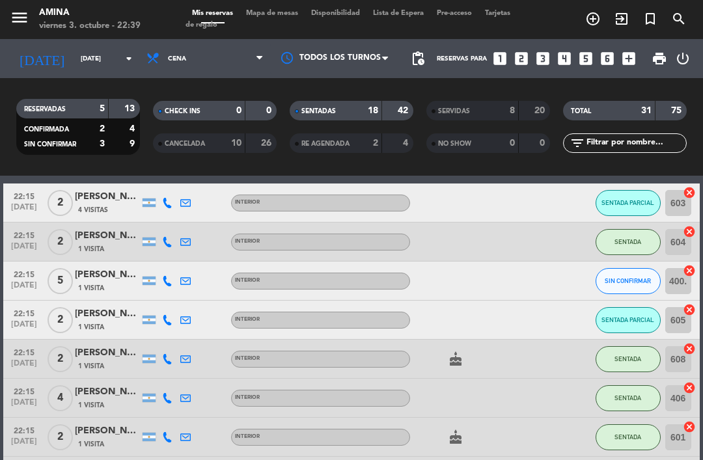
click at [628, 277] on span "SIN CONFIRMAR" at bounding box center [628, 280] width 46 height 7
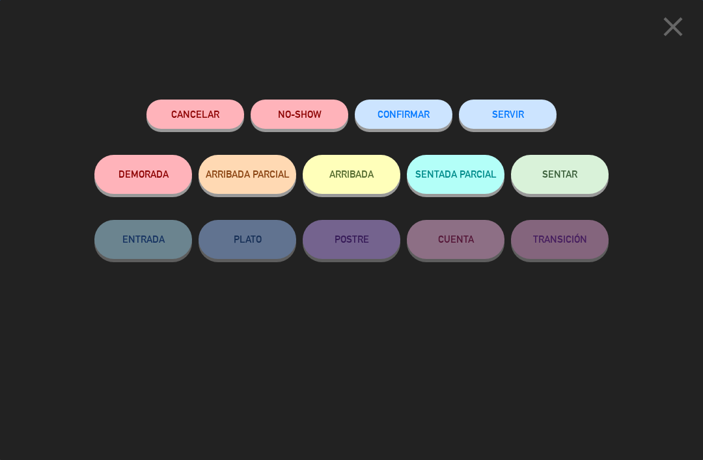
click at [318, 104] on button "NO-SHOW" at bounding box center [300, 114] width 98 height 29
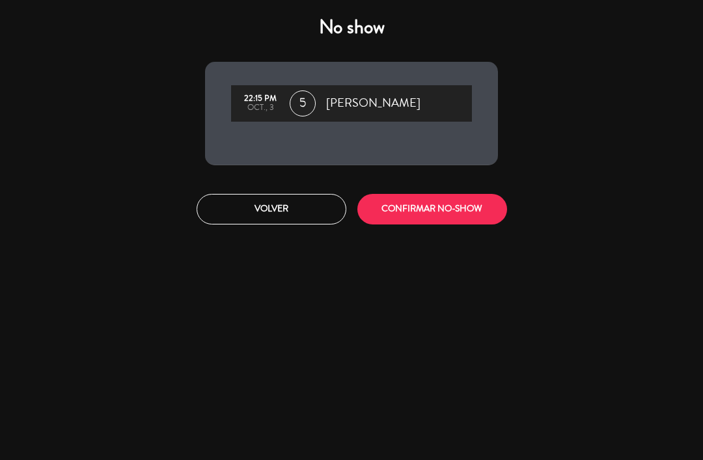
click at [449, 203] on button "CONFIRMAR NO-SHOW" at bounding box center [433, 209] width 150 height 31
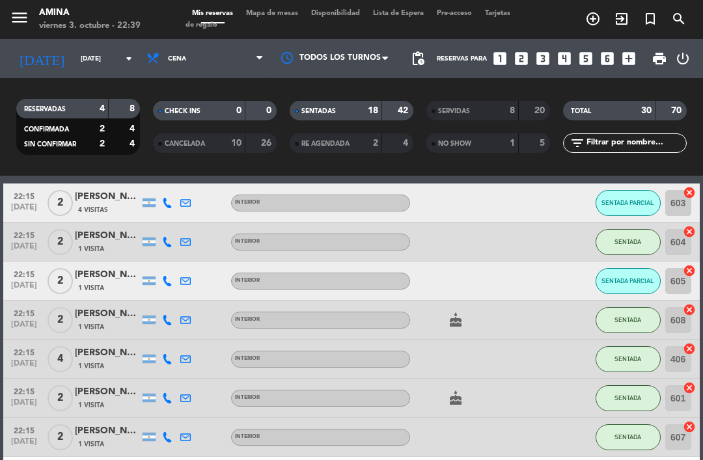
click at [633, 280] on span "SENTADA PARCIAL" at bounding box center [628, 280] width 53 height 7
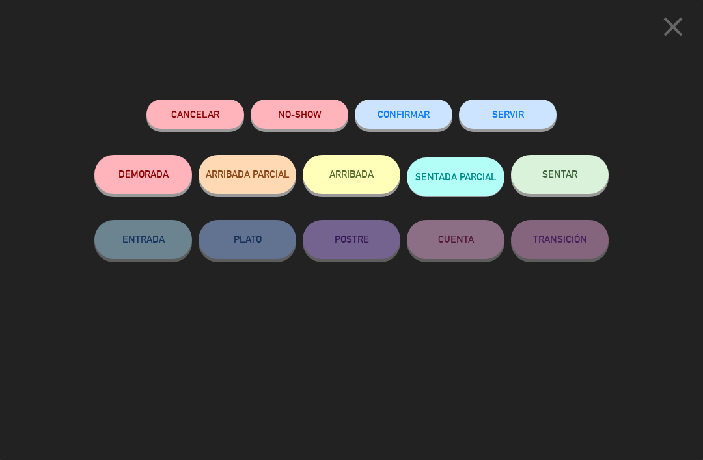
click at [410, 106] on button "CONFIRMAR" at bounding box center [404, 114] width 98 height 29
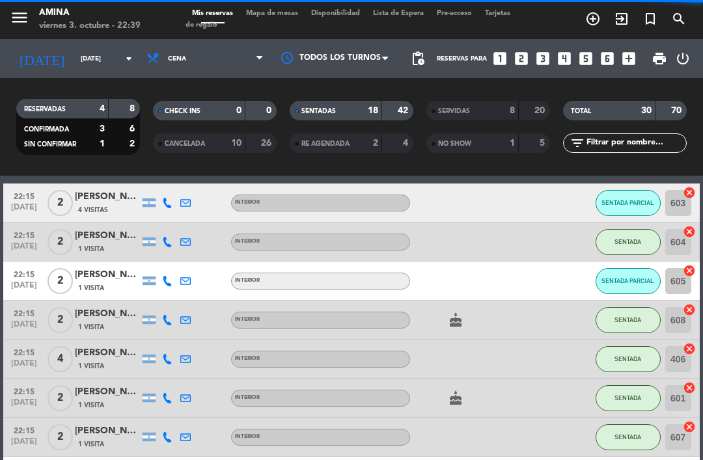
click at [643, 280] on span "SENTADA PARCIAL" at bounding box center [628, 280] width 53 height 7
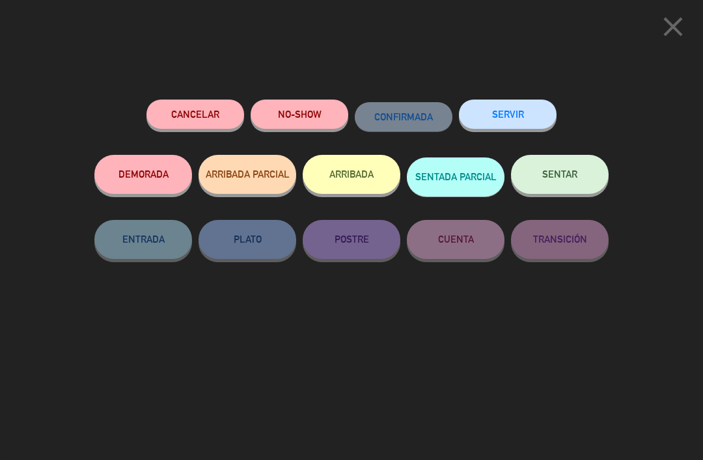
click at [559, 172] on span "SENTAR" at bounding box center [559, 174] width 35 height 11
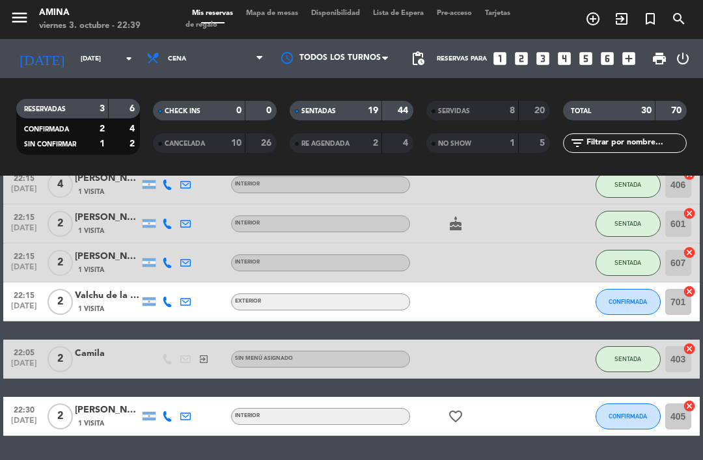
scroll to position [859, 0]
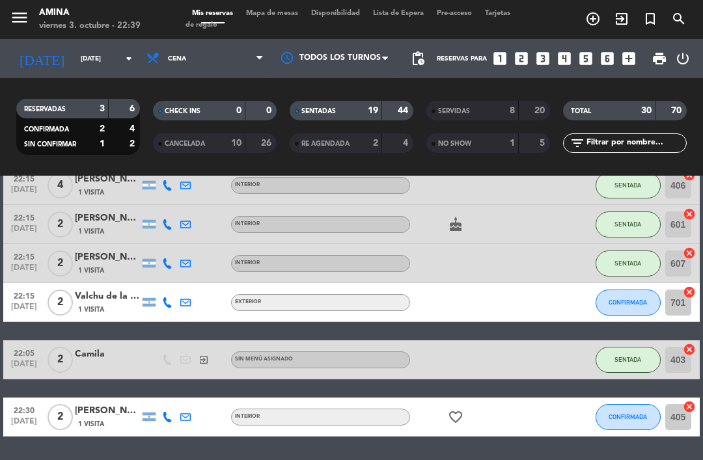
click at [282, 13] on span "Mapa de mesas" at bounding box center [272, 13] width 65 height 7
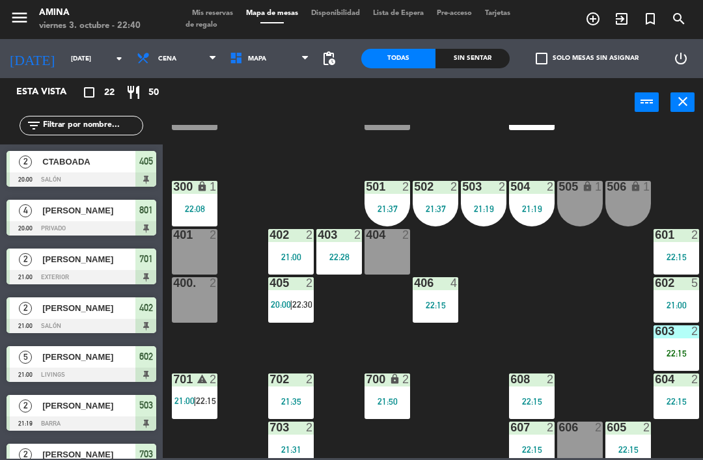
scroll to position [306, 0]
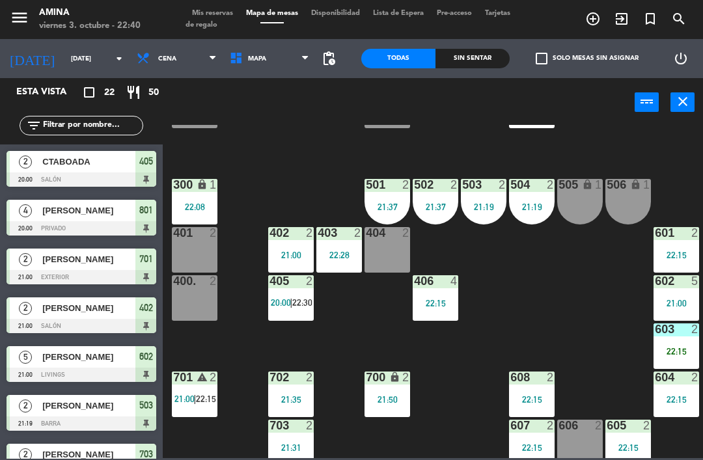
click at [301, 292] on div "405 2 20:00 | 22:30" at bounding box center [291, 298] width 46 height 46
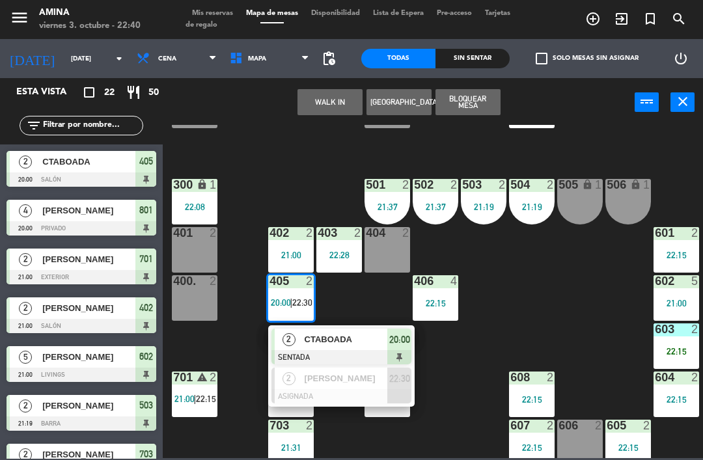
click at [358, 377] on span "[PERSON_NAME]" at bounding box center [346, 379] width 83 height 14
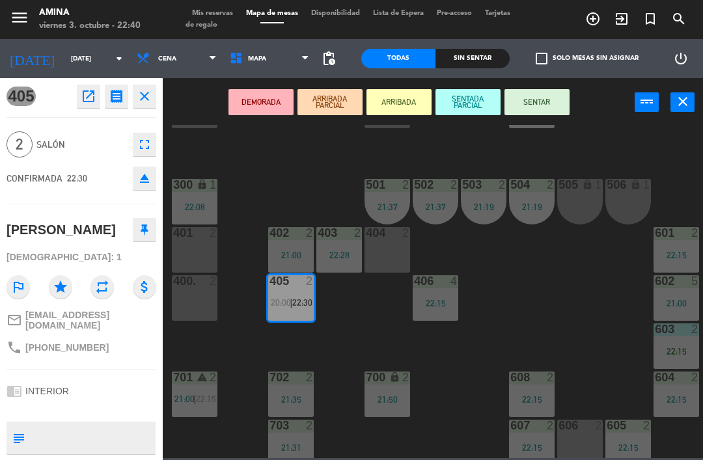
click at [387, 252] on div "404 2" at bounding box center [388, 250] width 46 height 46
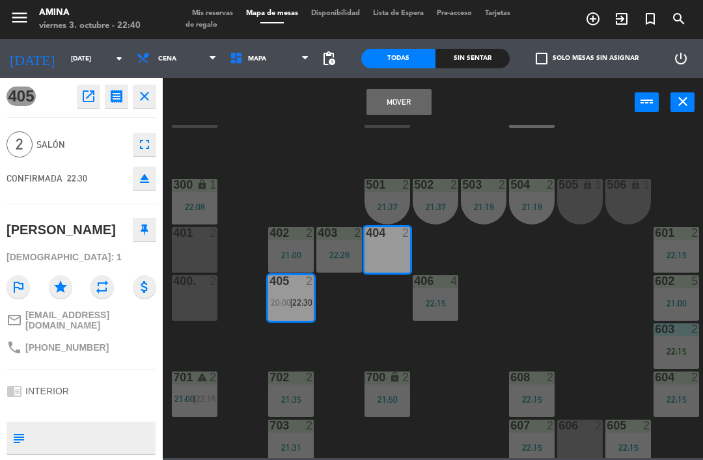
click at [400, 98] on button "Mover" at bounding box center [399, 102] width 65 height 26
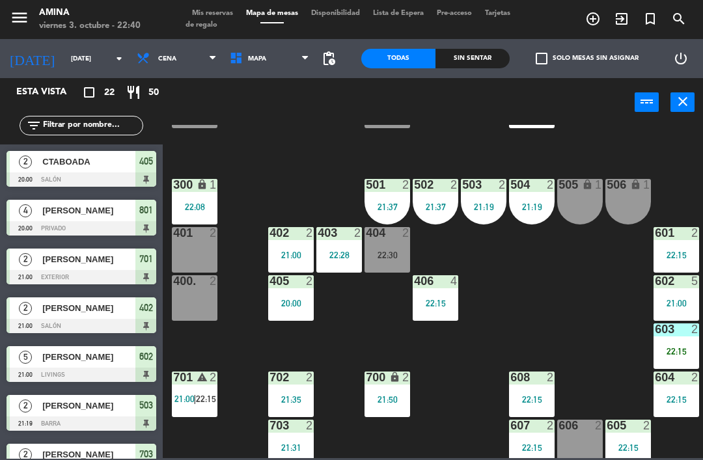
scroll to position [333, 0]
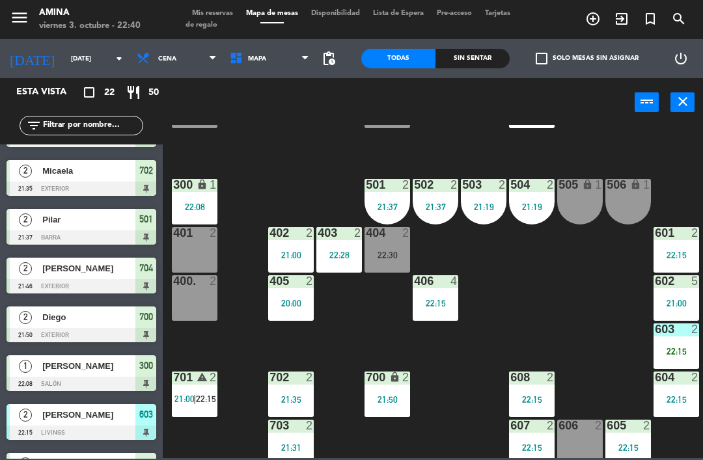
click at [296, 299] on div "20:00" at bounding box center [291, 303] width 46 height 9
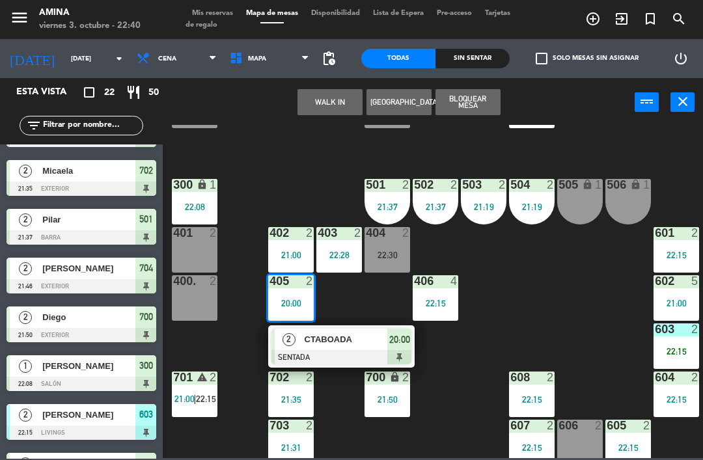
click at [364, 331] on div "CTABOADA" at bounding box center [345, 339] width 85 height 21
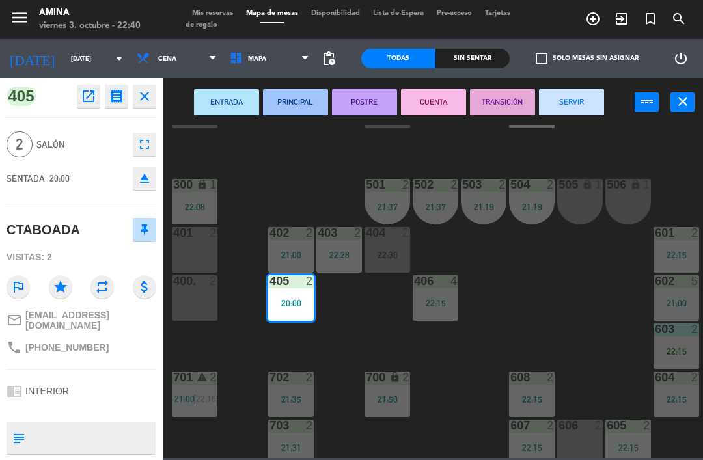
click at [584, 98] on button "SERVIR" at bounding box center [571, 102] width 65 height 26
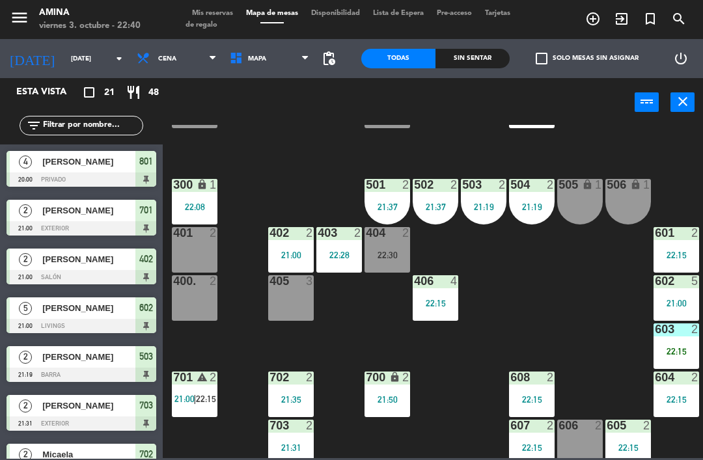
click at [203, 380] on icon "warning" at bounding box center [202, 377] width 11 height 11
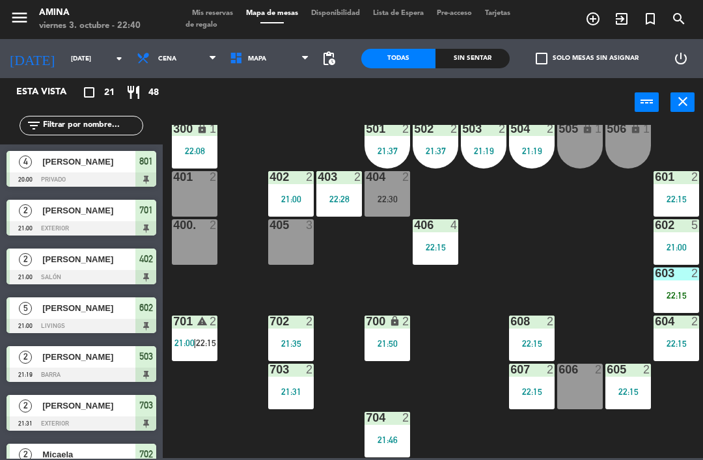
scroll to position [362, 0]
click at [203, 345] on span "22:15" at bounding box center [206, 343] width 20 height 10
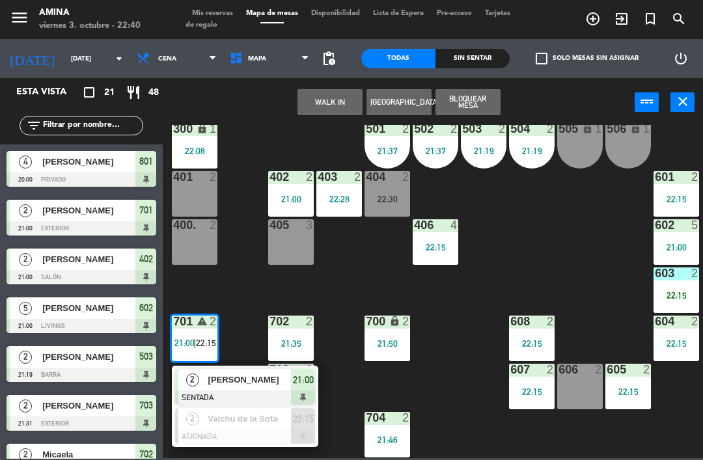
click at [226, 426] on div "Valchu de la Sota" at bounding box center [249, 418] width 85 height 21
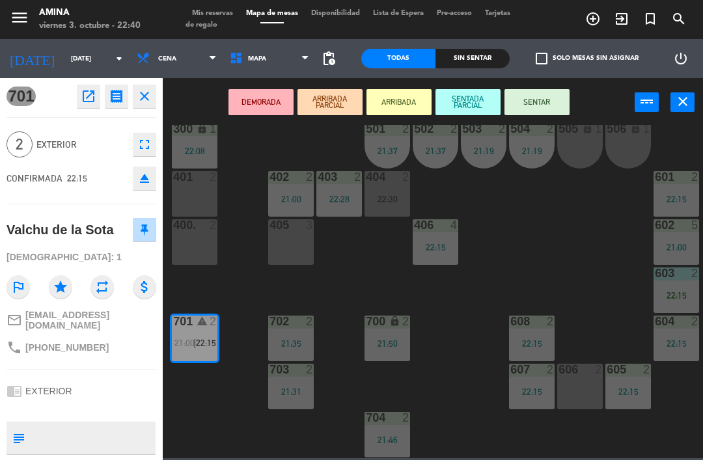
click at [294, 247] on div "405 3" at bounding box center [291, 242] width 46 height 46
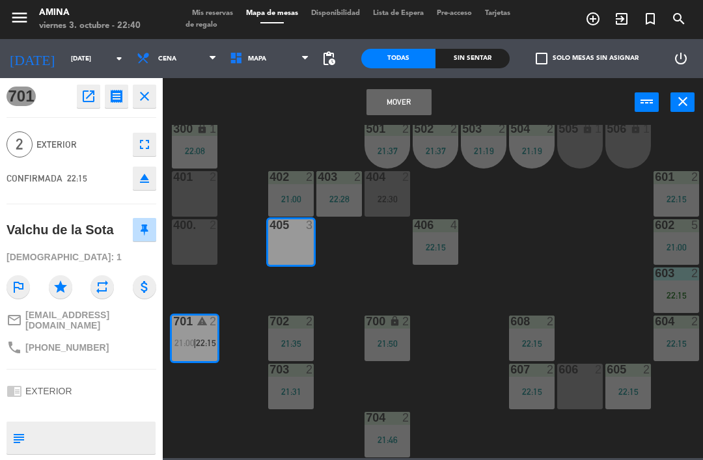
click at [410, 104] on button "Mover" at bounding box center [399, 102] width 65 height 26
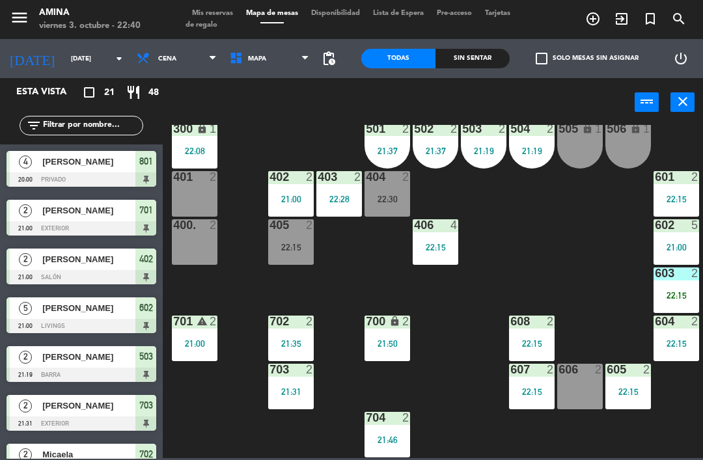
scroll to position [218, 0]
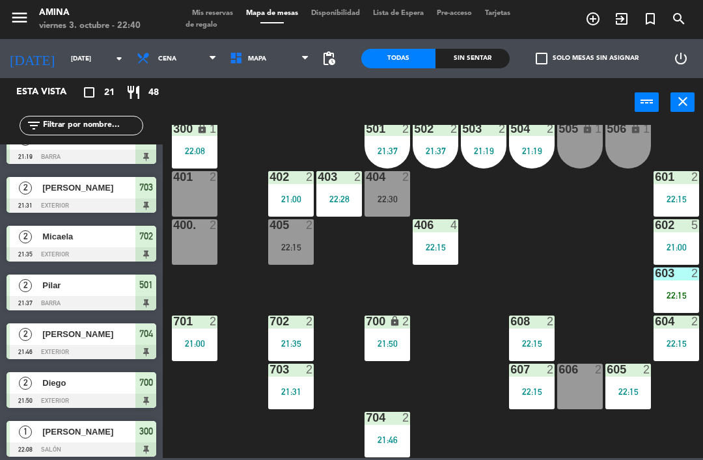
click at [194, 247] on div "400. 2" at bounding box center [195, 242] width 46 height 46
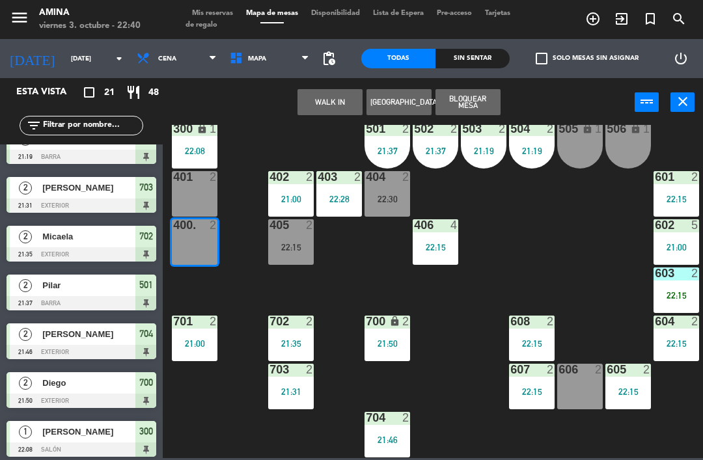
click at [322, 111] on button "WALK IN" at bounding box center [330, 102] width 65 height 26
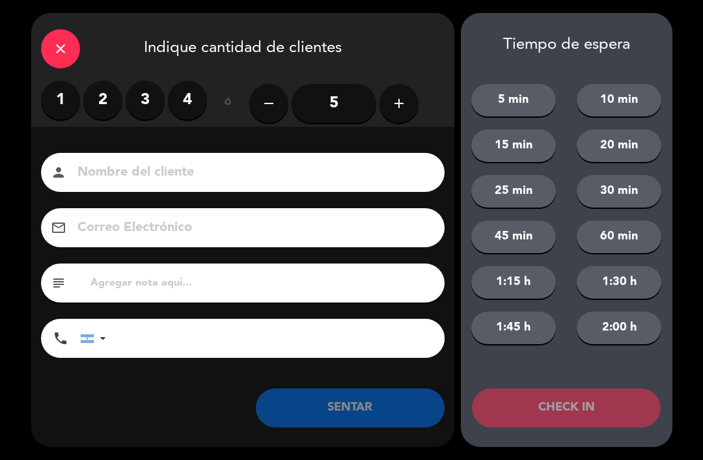
click at [103, 94] on label "2" at bounding box center [102, 100] width 39 height 39
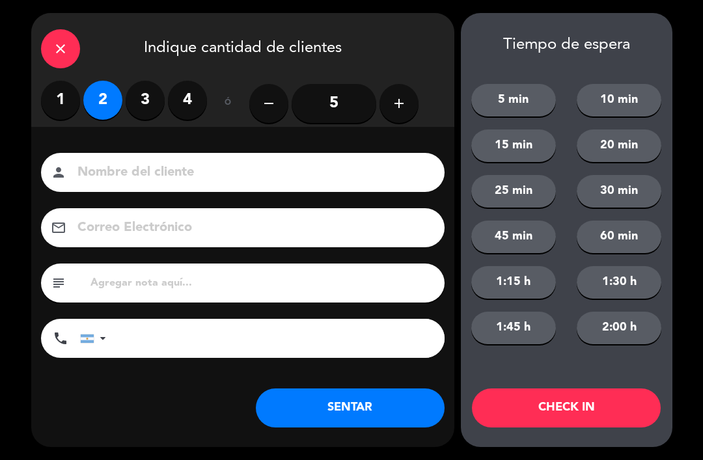
click at [207, 173] on input at bounding box center [252, 173] width 352 height 23
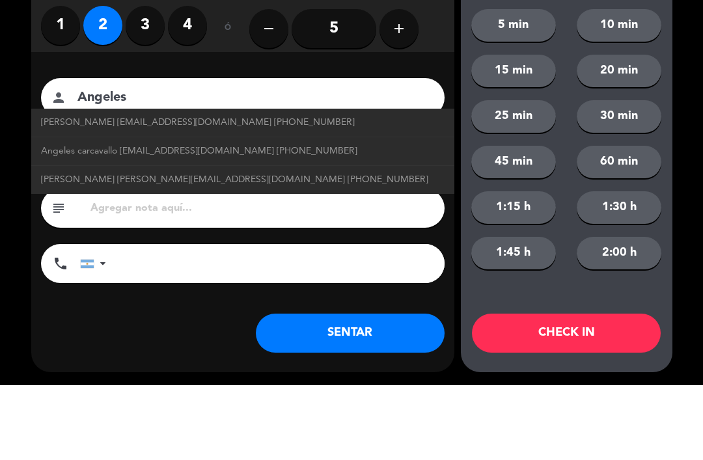
type input "Angeles"
click at [428, 81] on div "1 2 3 4 ó remove 5 add" at bounding box center [243, 104] width 404 height 46
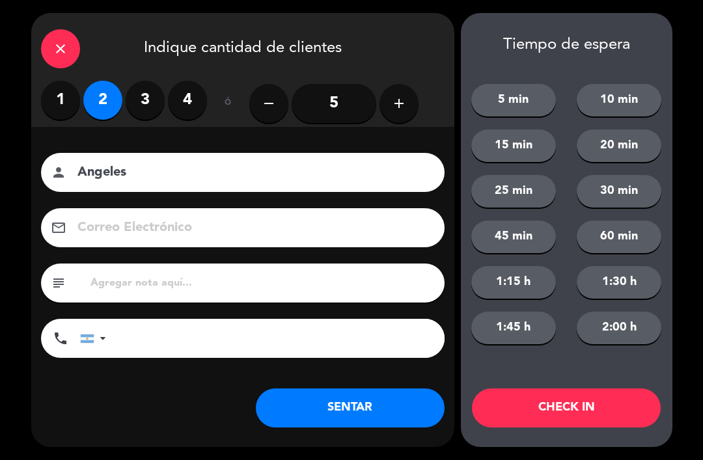
click at [357, 408] on button "SENTAR" at bounding box center [350, 408] width 189 height 39
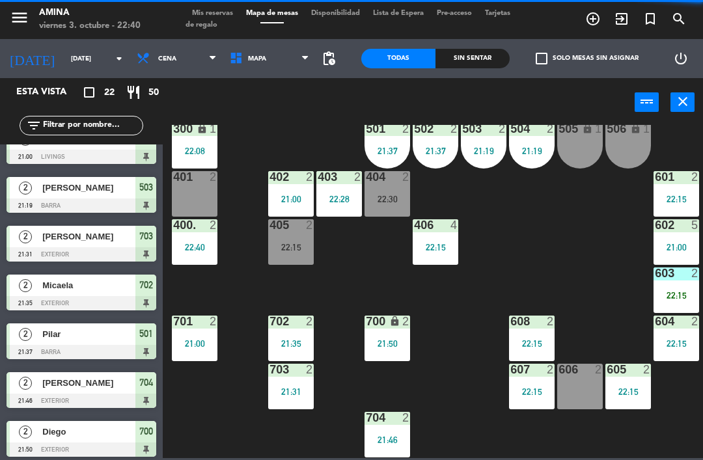
scroll to position [0, 0]
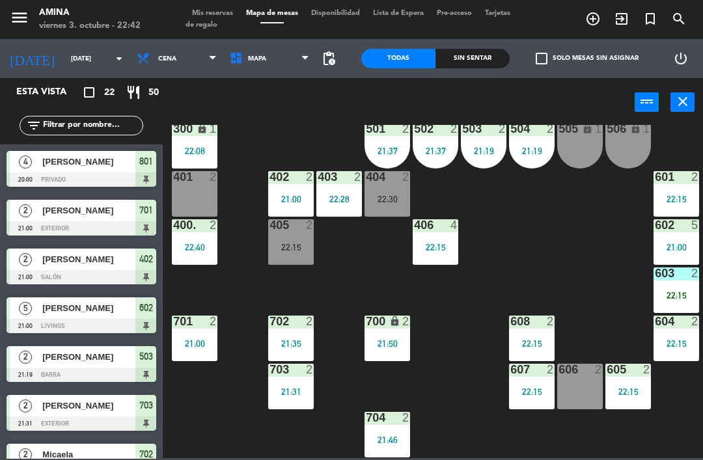
click at [389, 190] on div "404 2 22:30" at bounding box center [388, 194] width 46 height 46
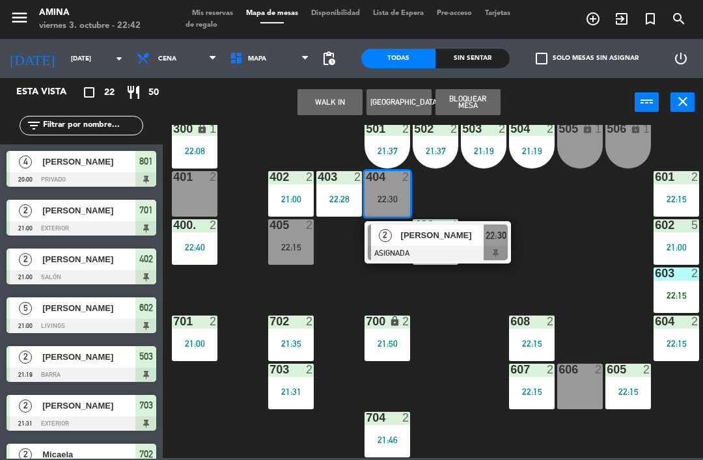
click at [415, 244] on div "[PERSON_NAME]" at bounding box center [442, 235] width 85 height 21
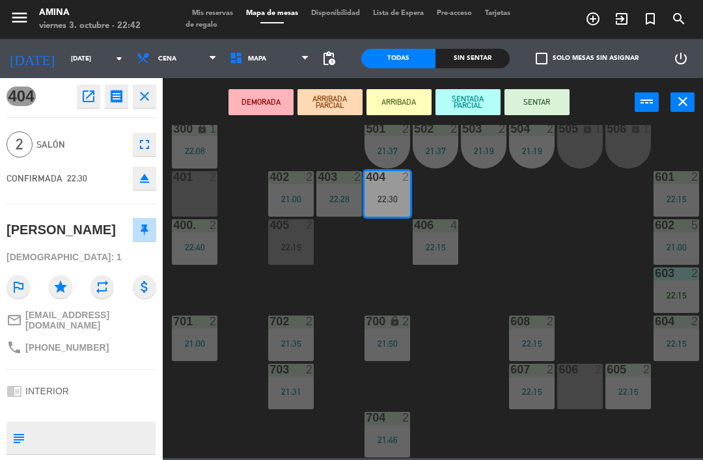
click at [184, 190] on div "401 2" at bounding box center [195, 194] width 46 height 46
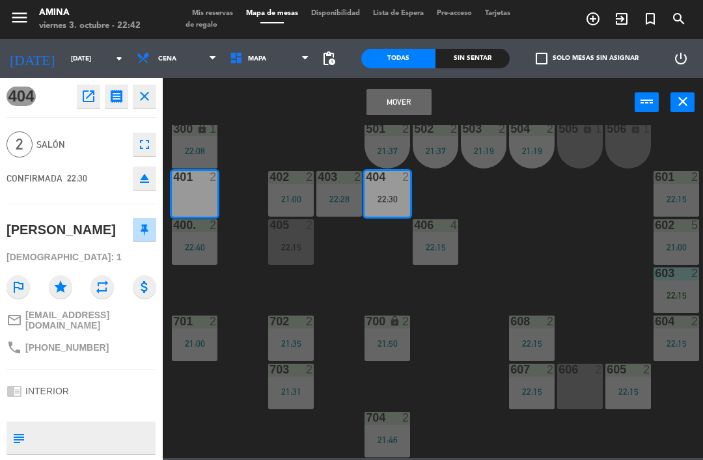
click at [406, 101] on button "Mover" at bounding box center [399, 102] width 65 height 26
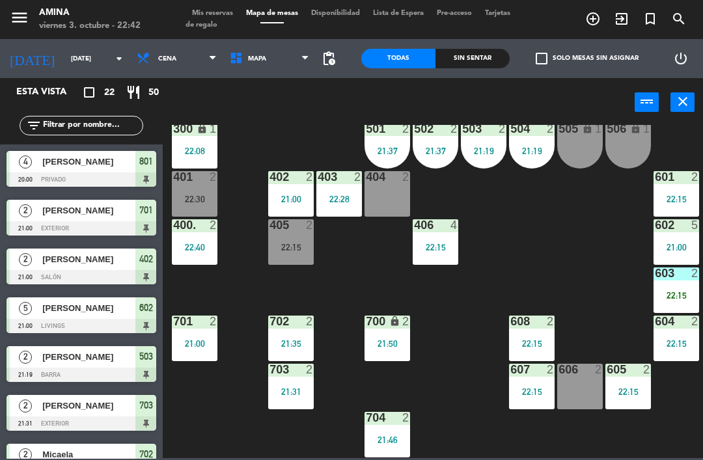
scroll to position [284, 0]
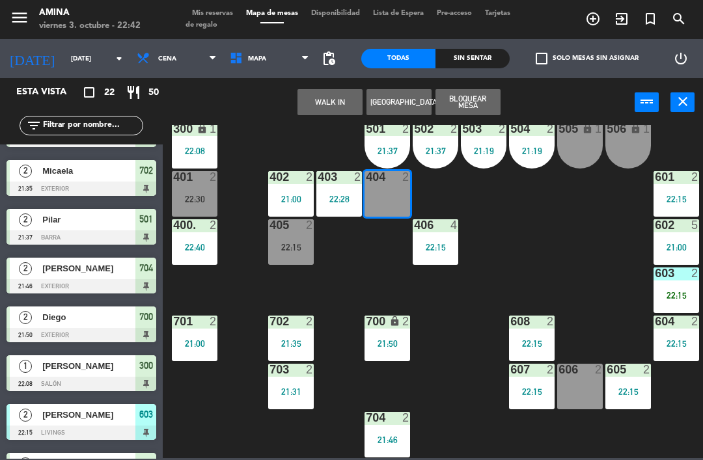
click at [328, 94] on button "WALK IN" at bounding box center [330, 102] width 65 height 26
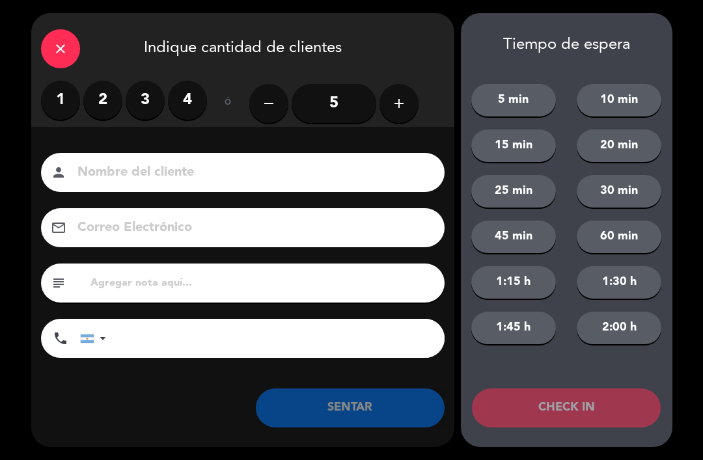
click at [107, 100] on label "2" at bounding box center [102, 100] width 39 height 39
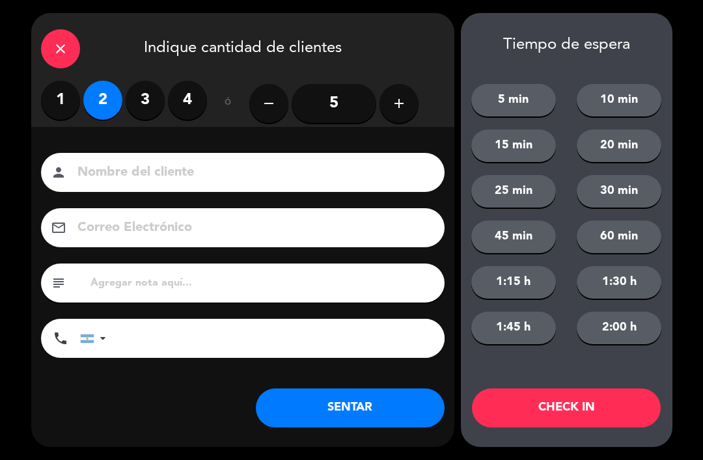
click at [208, 162] on input at bounding box center [252, 173] width 352 height 23
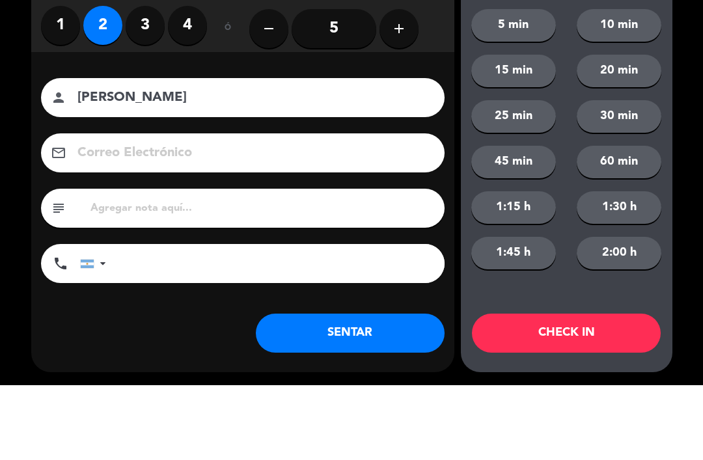
type input "[PERSON_NAME]"
click at [440, 127] on div "Nombre del cliente person [PERSON_NAME] Electrónico email subject phone [GEOGRA…" at bounding box center [242, 277] width 423 height 300
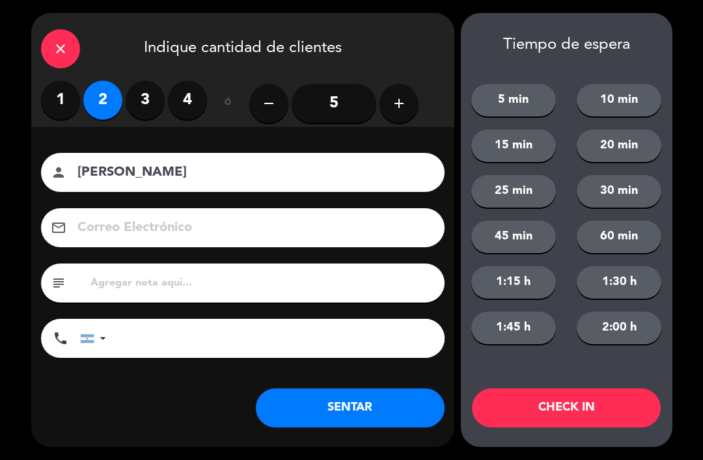
click at [339, 399] on button "SENTAR" at bounding box center [350, 408] width 189 height 39
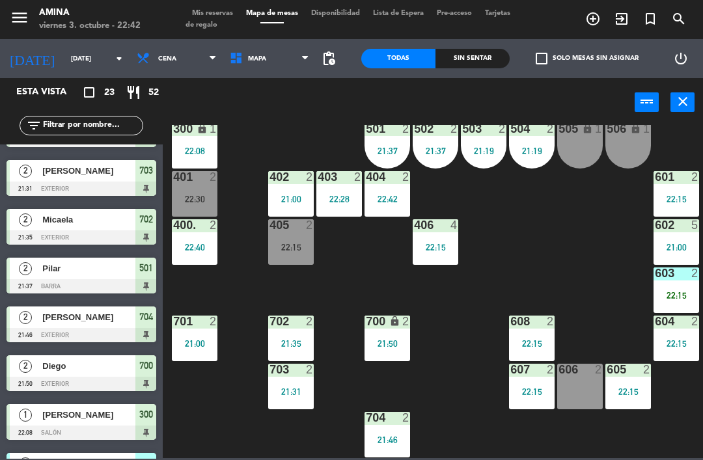
scroll to position [0, 0]
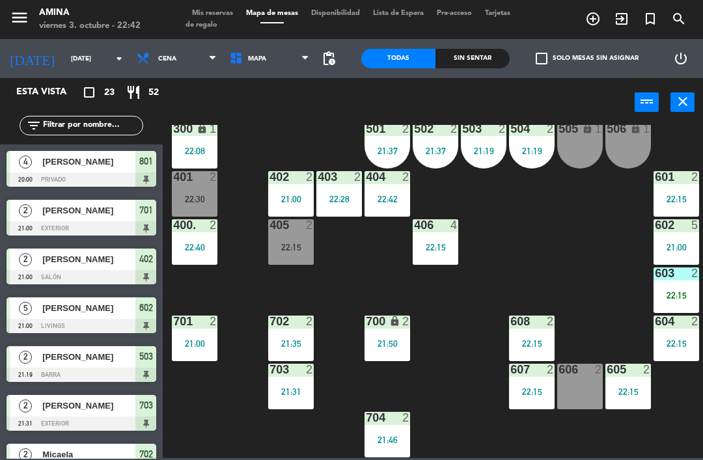
click at [199, 182] on div at bounding box center [194, 177] width 21 height 12
click at [376, 266] on div "101 lock 6 102 lock 6 103 lock 6 301 lock 6 307 lock 2 302 lock 6 308 lock 2 20…" at bounding box center [436, 291] width 533 height 333
click at [180, 191] on div "401 2 22:30" at bounding box center [195, 194] width 46 height 46
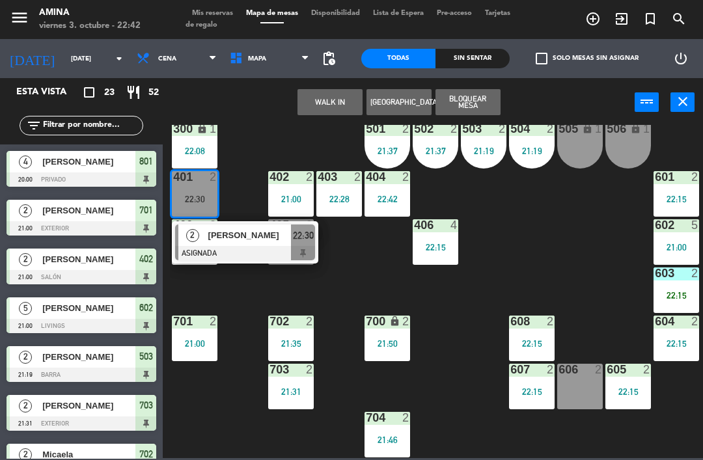
click at [254, 240] on span "[PERSON_NAME]" at bounding box center [249, 236] width 83 height 14
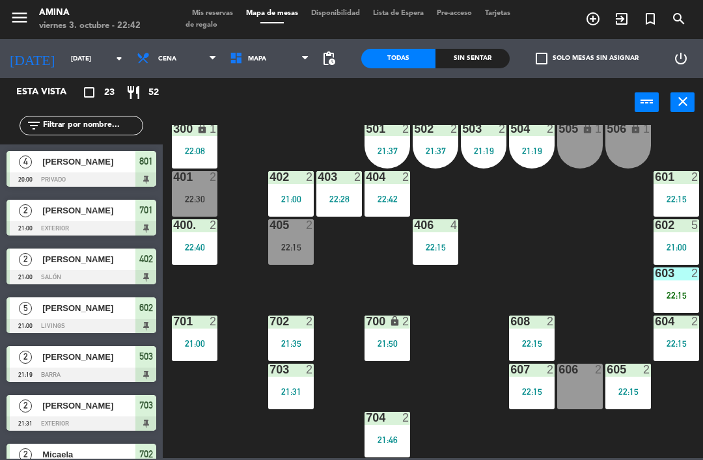
scroll to position [252, 0]
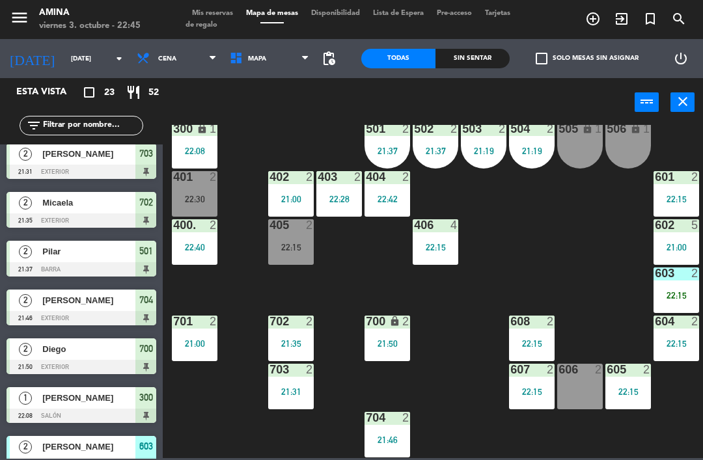
click at [296, 251] on div "22:15" at bounding box center [291, 247] width 46 height 9
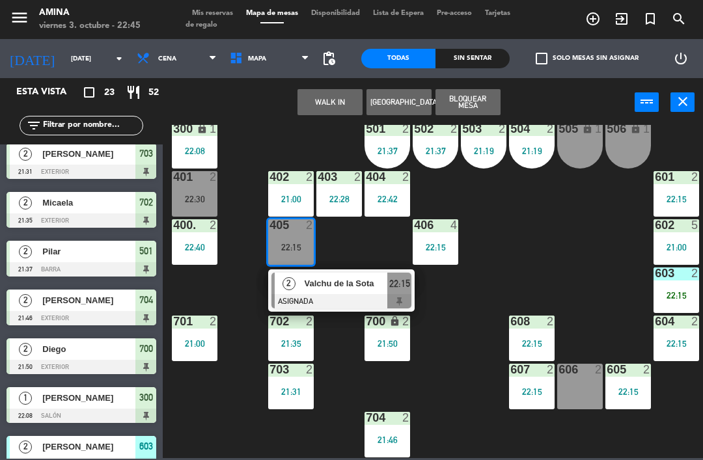
click at [341, 285] on span "Valchu de la Sota" at bounding box center [346, 284] width 83 height 14
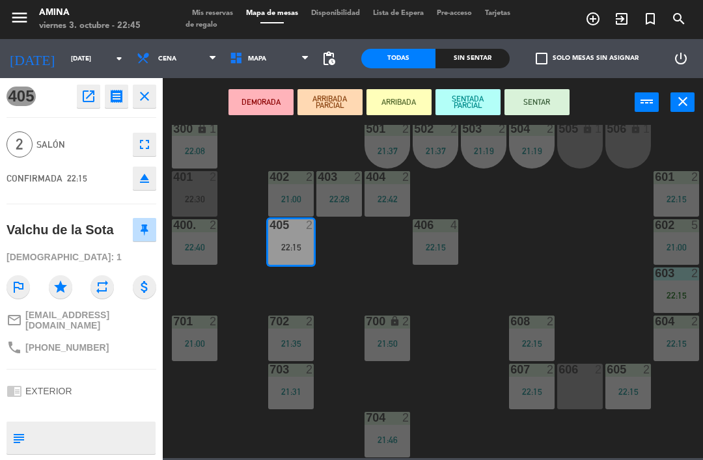
click at [539, 98] on button "SENTAR" at bounding box center [537, 102] width 65 height 26
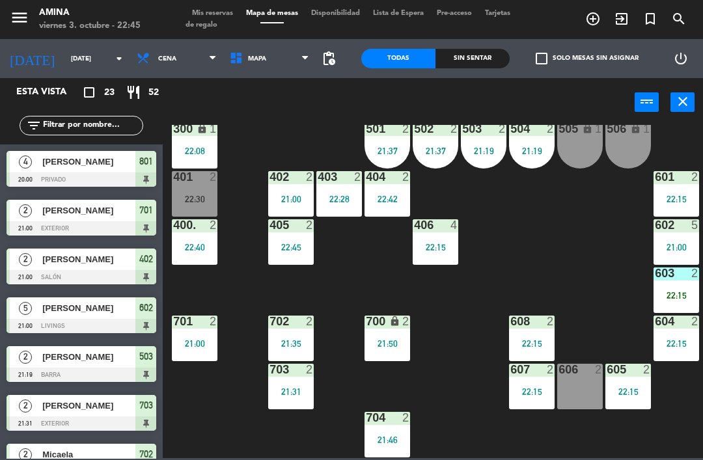
scroll to position [154, 0]
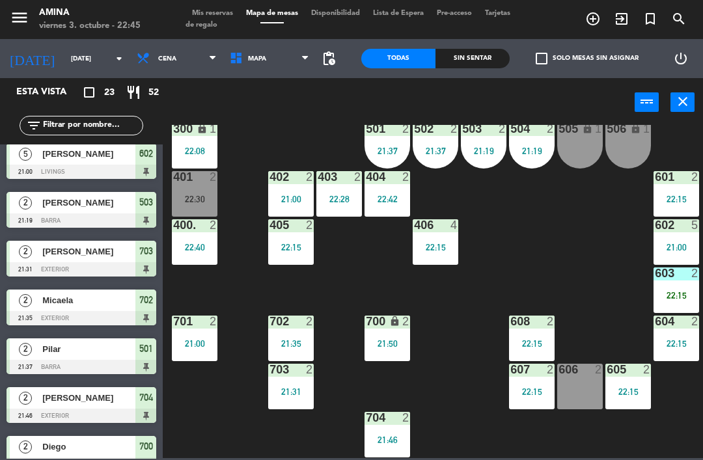
click at [191, 337] on div "701 2 21:00" at bounding box center [195, 339] width 46 height 46
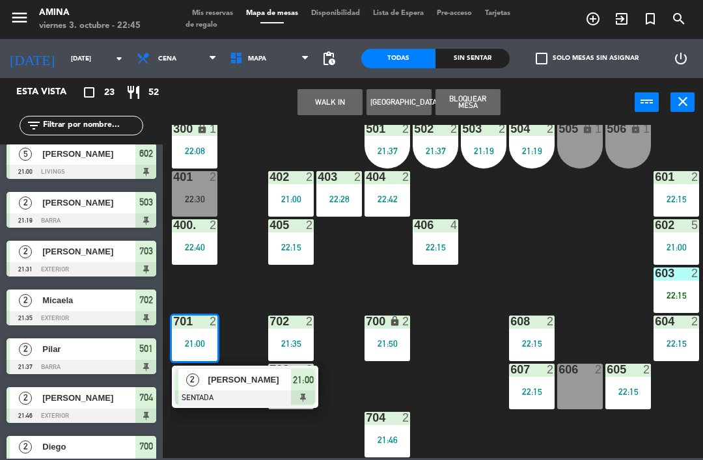
click at [190, 394] on div at bounding box center [245, 398] width 140 height 14
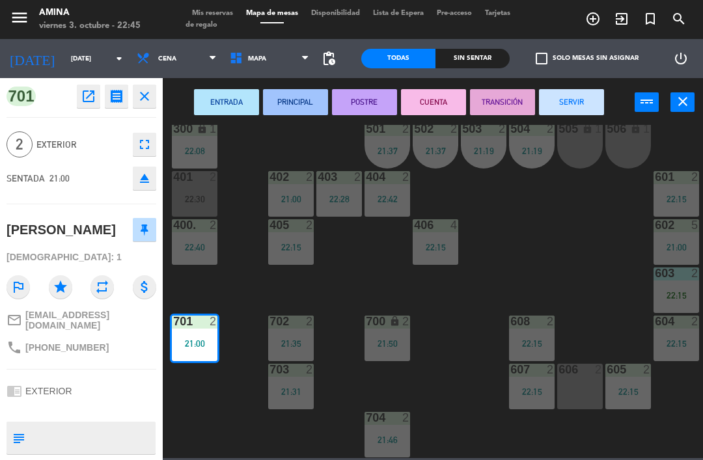
click at [583, 94] on button "SERVIR" at bounding box center [571, 102] width 65 height 26
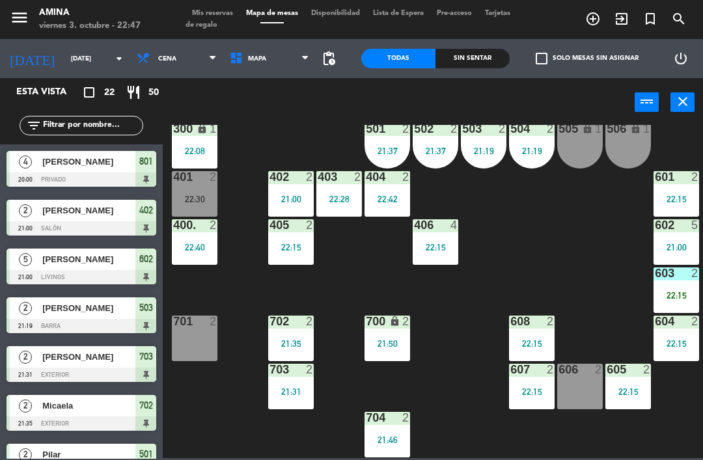
click at [436, 243] on div "22:15" at bounding box center [436, 247] width 46 height 9
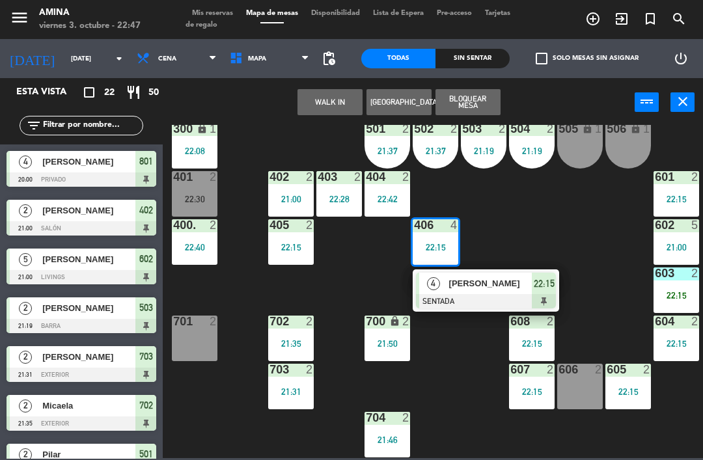
click at [489, 290] on span "[PERSON_NAME]" at bounding box center [490, 284] width 83 height 14
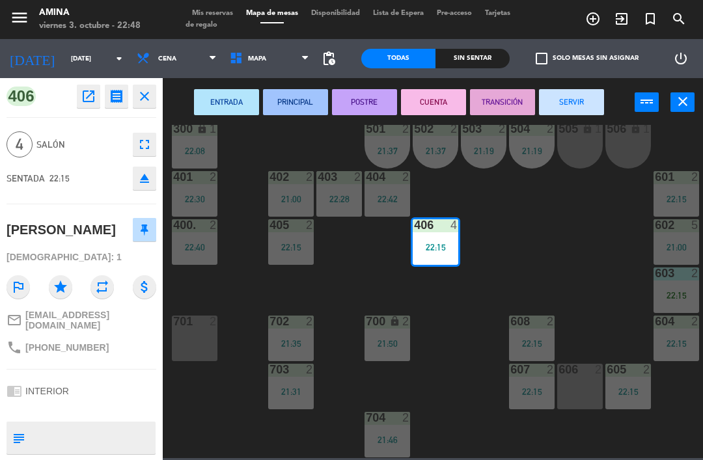
click at [137, 145] on icon "fullscreen" at bounding box center [145, 145] width 16 height 16
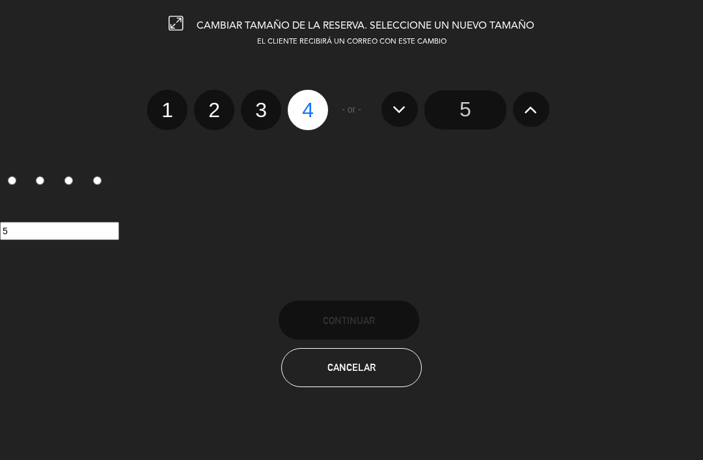
click at [470, 113] on input "5" at bounding box center [466, 110] width 82 height 39
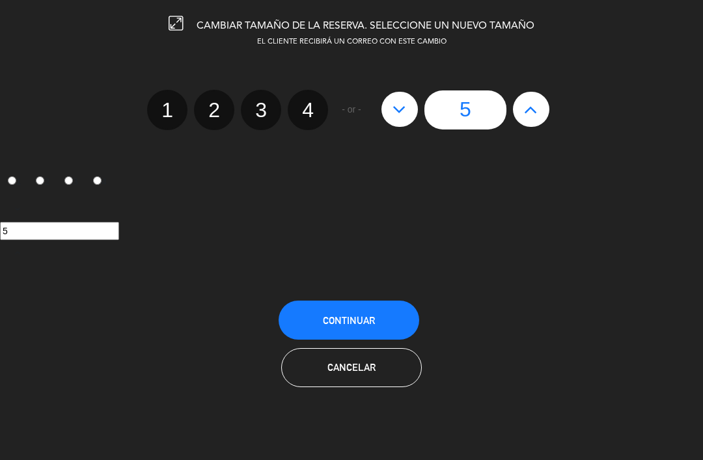
click at [359, 319] on span "Continuar" at bounding box center [349, 320] width 52 height 11
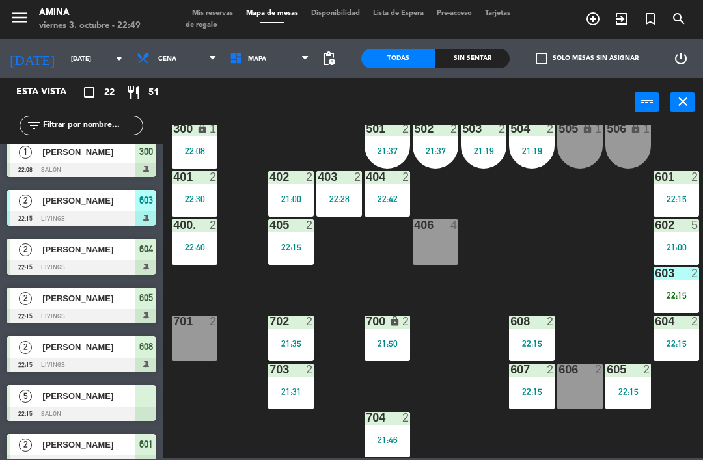
scroll to position [448, 0]
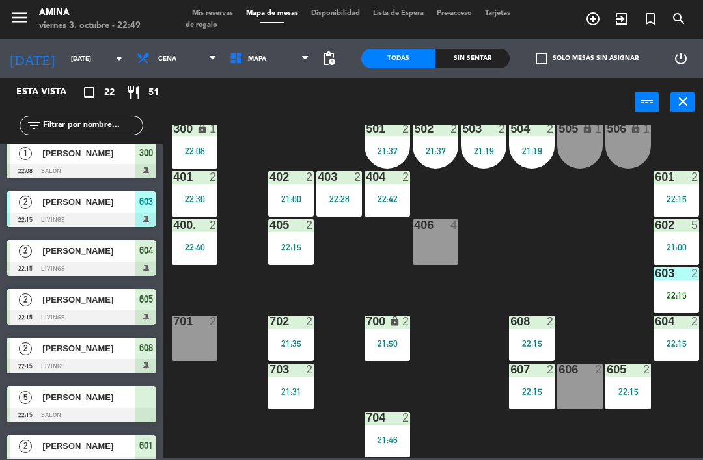
click at [121, 204] on span "[PERSON_NAME]" at bounding box center [88, 202] width 93 height 14
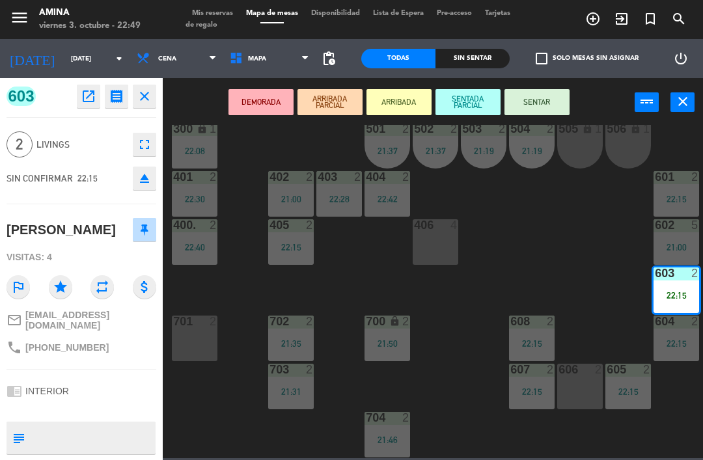
click at [554, 96] on button "SENTAR" at bounding box center [537, 102] width 65 height 26
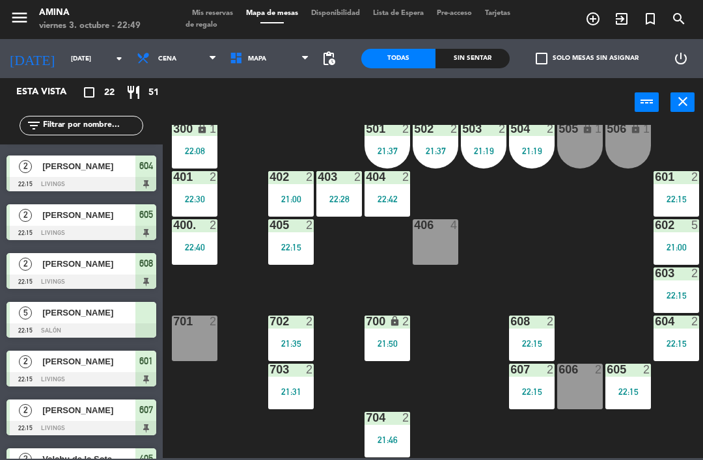
scroll to position [532, 0]
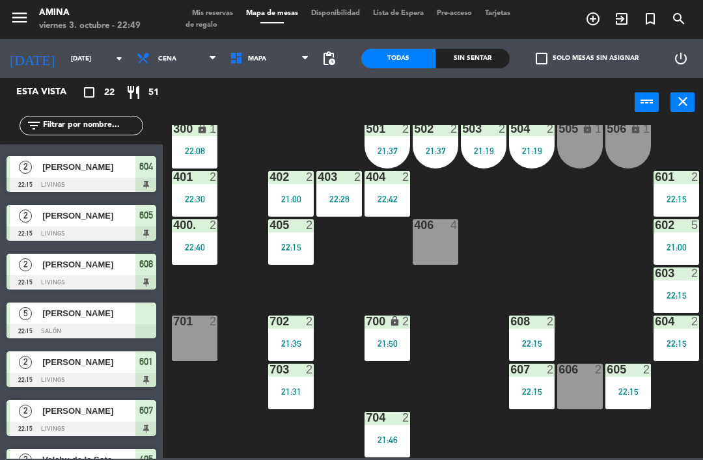
click at [97, 324] on div "[PERSON_NAME]" at bounding box center [88, 313] width 94 height 21
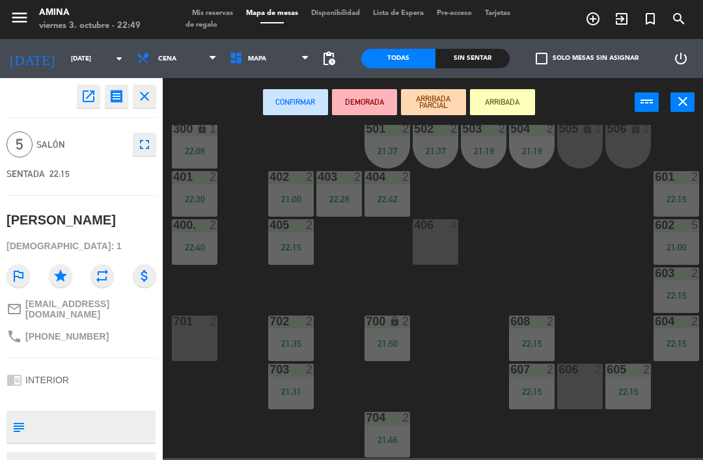
click at [436, 244] on div "406 4" at bounding box center [436, 242] width 46 height 46
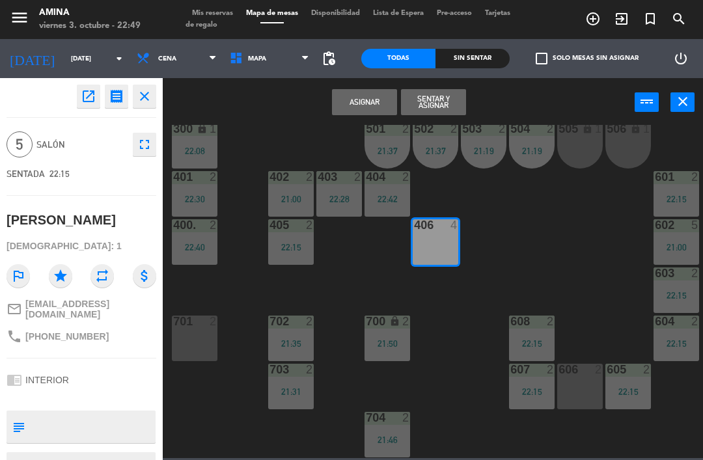
click at [358, 104] on button "Asignar" at bounding box center [364, 102] width 65 height 26
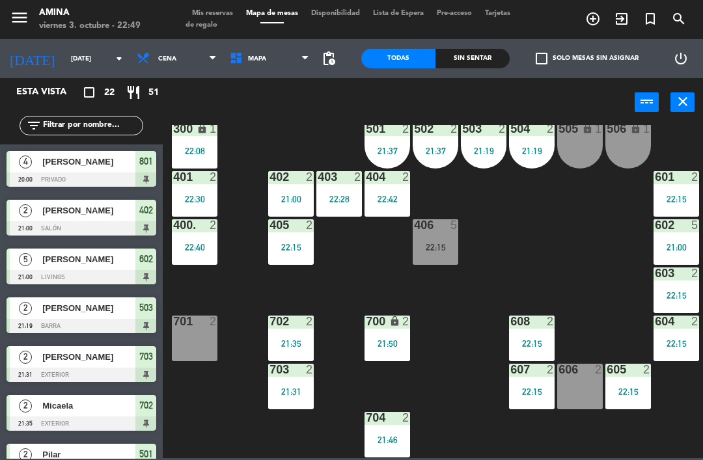
scroll to position [0, 0]
click at [435, 234] on div "406 5 22:15" at bounding box center [436, 242] width 46 height 46
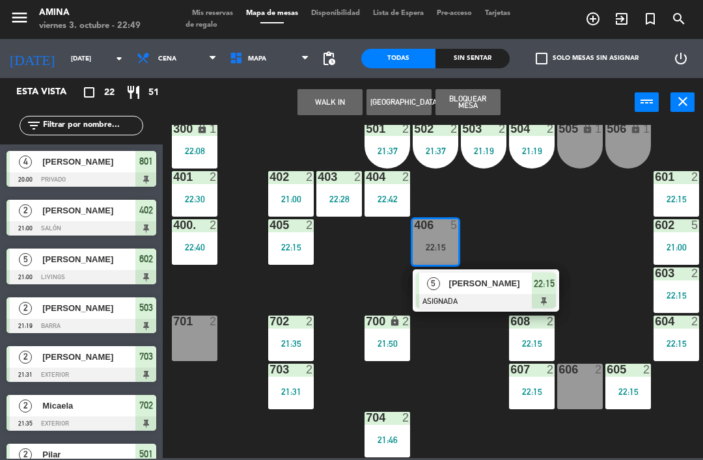
click at [483, 283] on span "[PERSON_NAME]" at bounding box center [490, 284] width 83 height 14
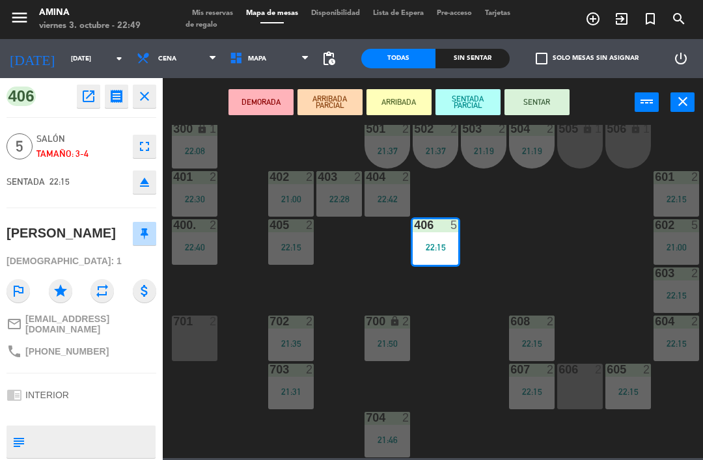
click at [542, 111] on button "SENTAR" at bounding box center [537, 102] width 65 height 26
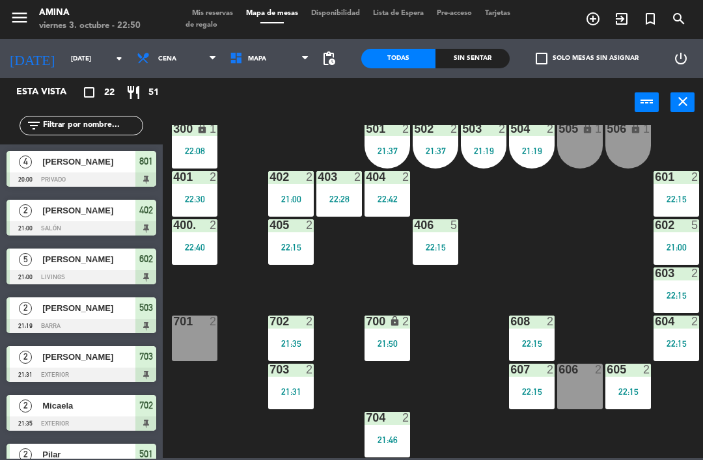
click at [297, 400] on div "703 2 21:31" at bounding box center [291, 387] width 46 height 46
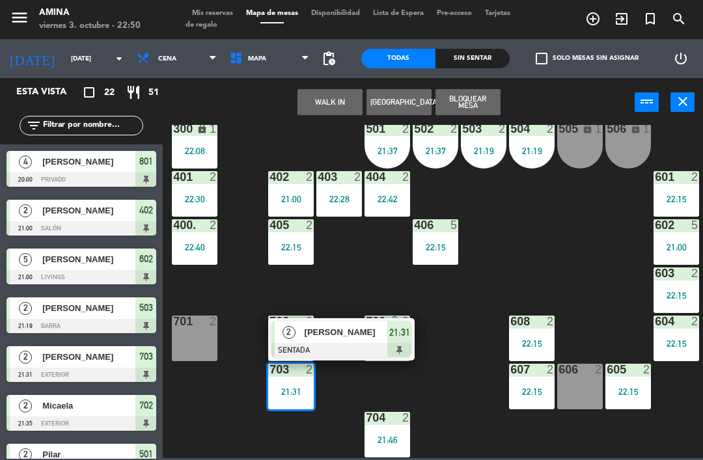
click at [361, 339] on span "[PERSON_NAME]" at bounding box center [346, 333] width 83 height 14
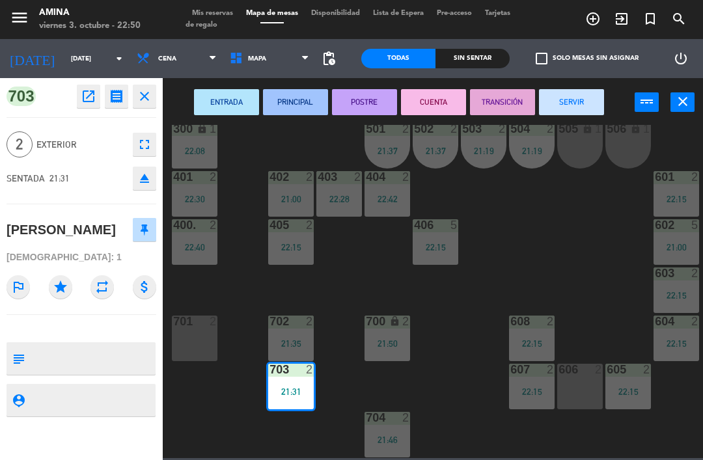
click at [572, 111] on button "SERVIR" at bounding box center [571, 102] width 65 height 26
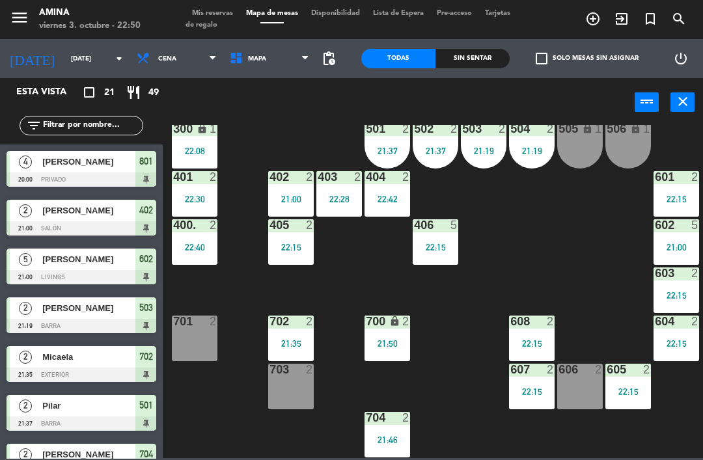
click at [202, 154] on div "22:08" at bounding box center [195, 151] width 46 height 9
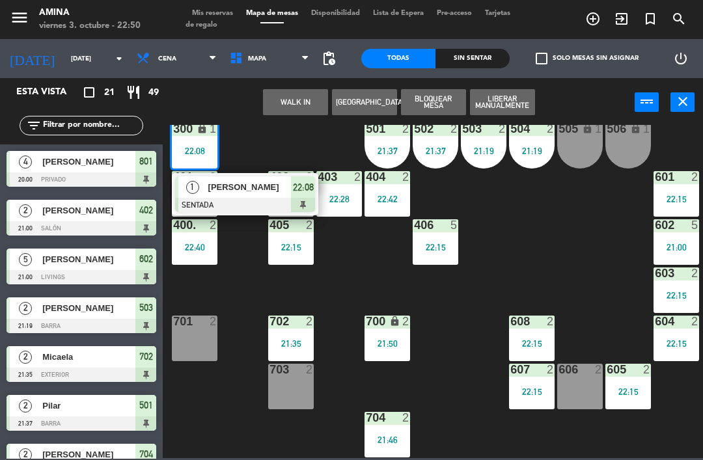
click at [200, 342] on div "701 2" at bounding box center [195, 339] width 46 height 46
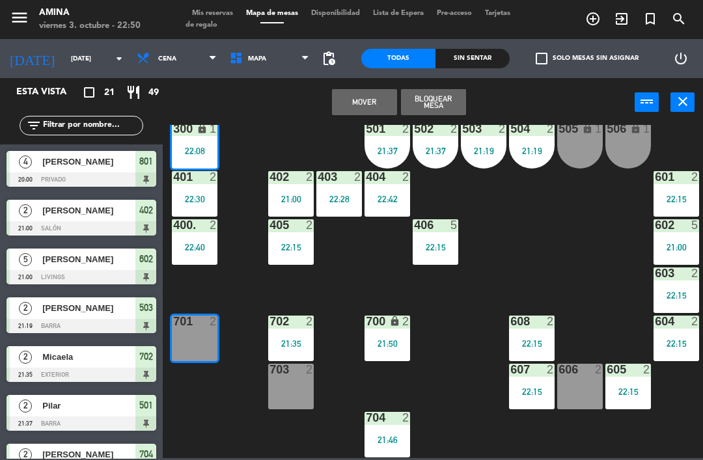
click at [359, 100] on button "Mover" at bounding box center [364, 102] width 65 height 26
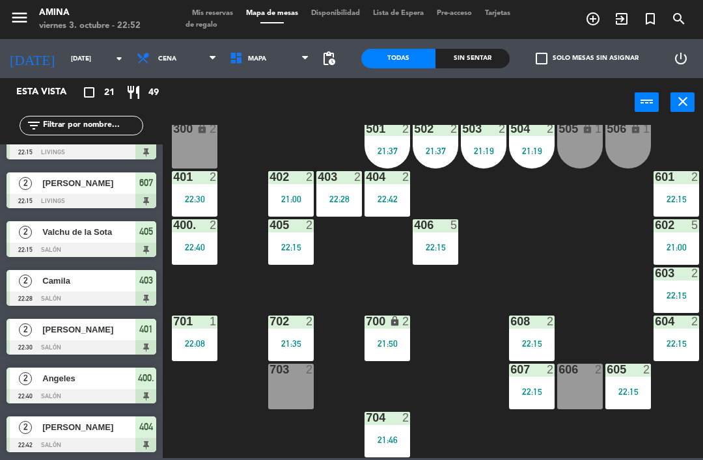
scroll to position [711, 0]
click at [225, 14] on span "Mis reservas" at bounding box center [213, 13] width 54 height 7
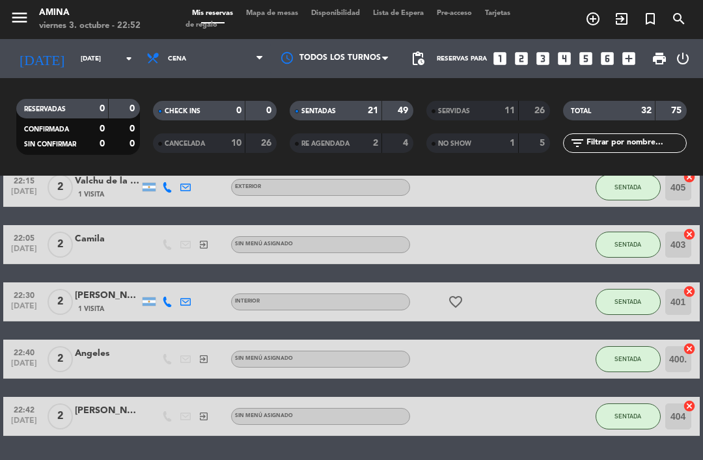
scroll to position [838, 0]
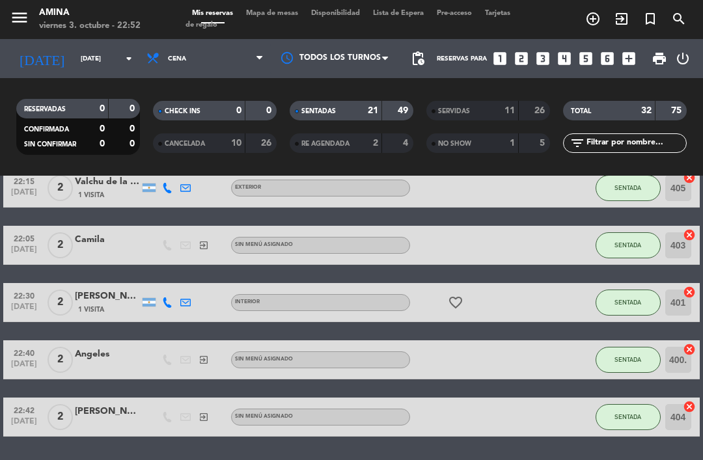
click at [457, 310] on icon "favorite_border" at bounding box center [456, 303] width 16 height 16
click at [266, 17] on span "Mapa de mesas" at bounding box center [272, 13] width 65 height 7
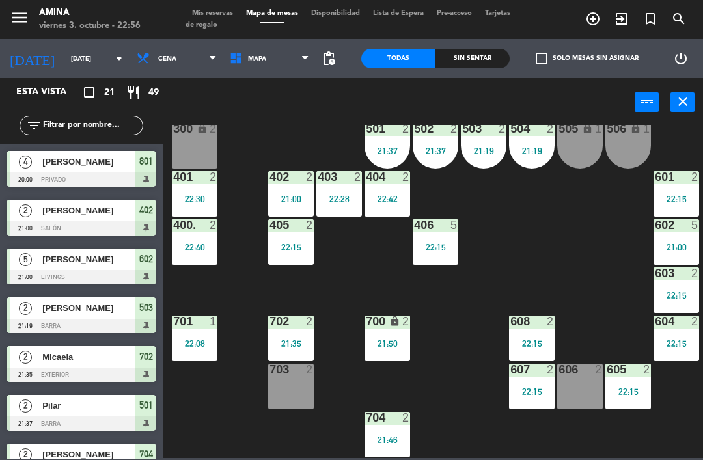
scroll to position [362, 0]
click at [201, 188] on div "401 2 22:30" at bounding box center [195, 194] width 46 height 46
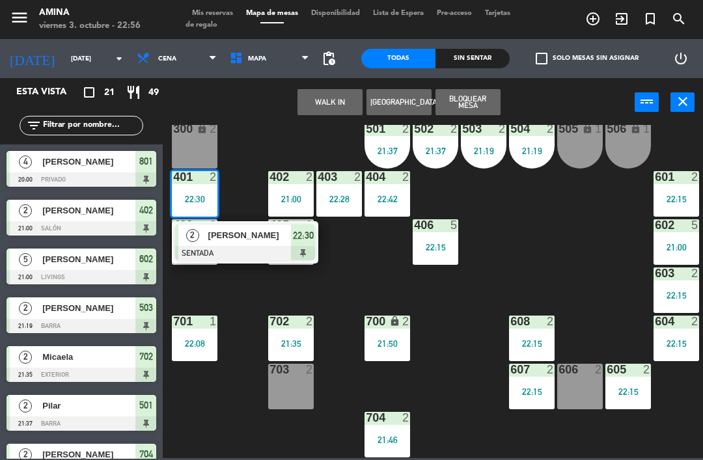
click at [257, 245] on div "[PERSON_NAME]" at bounding box center [249, 235] width 85 height 21
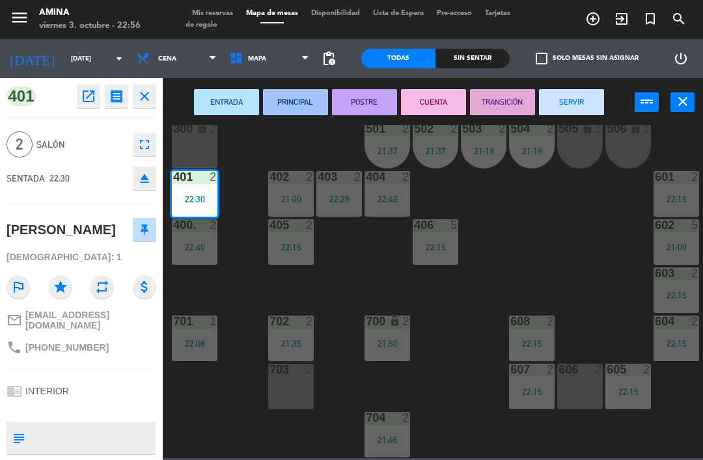
click at [294, 384] on div "703 2" at bounding box center [291, 387] width 46 height 46
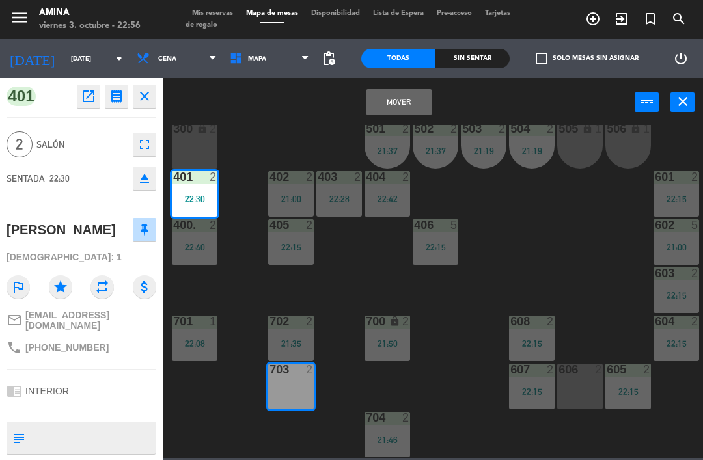
click at [403, 100] on button "Mover" at bounding box center [399, 102] width 65 height 26
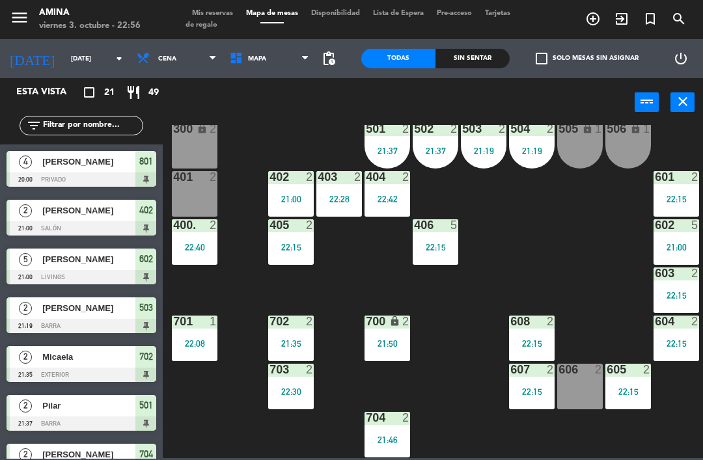
scroll to position [218, 0]
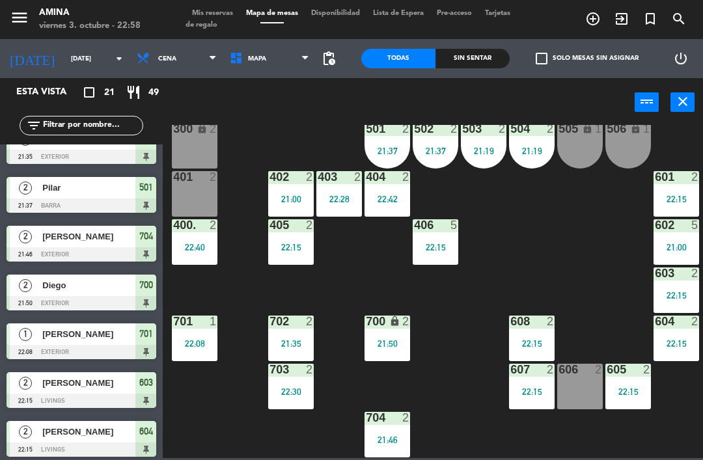
click at [203, 12] on span "Mis reservas" at bounding box center [213, 13] width 54 height 7
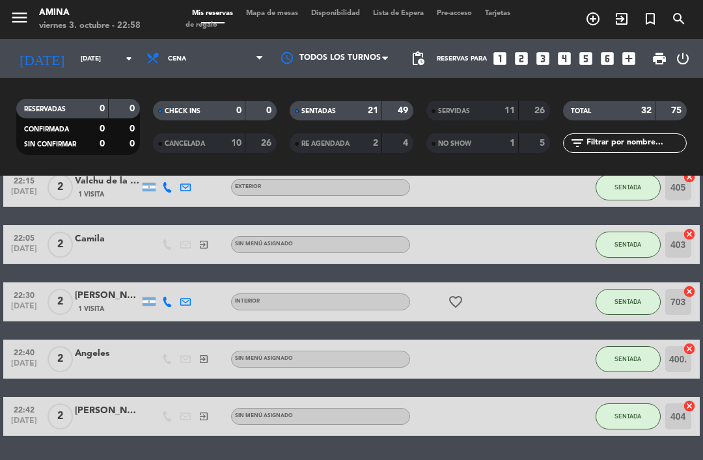
scroll to position [838, 0]
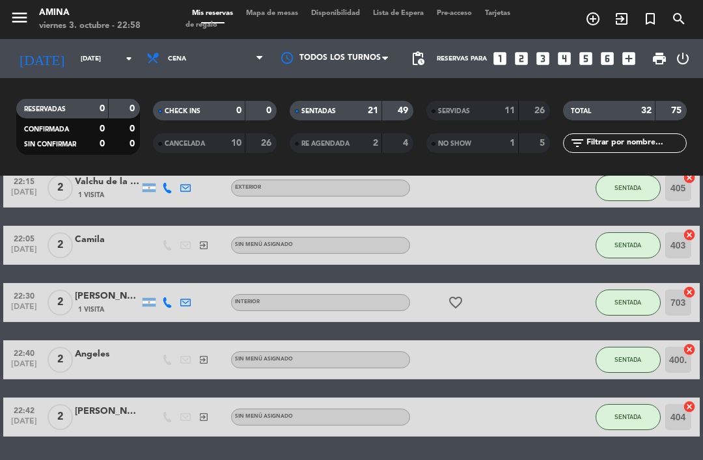
click at [454, 304] on icon "favorite_border" at bounding box center [456, 303] width 16 height 16
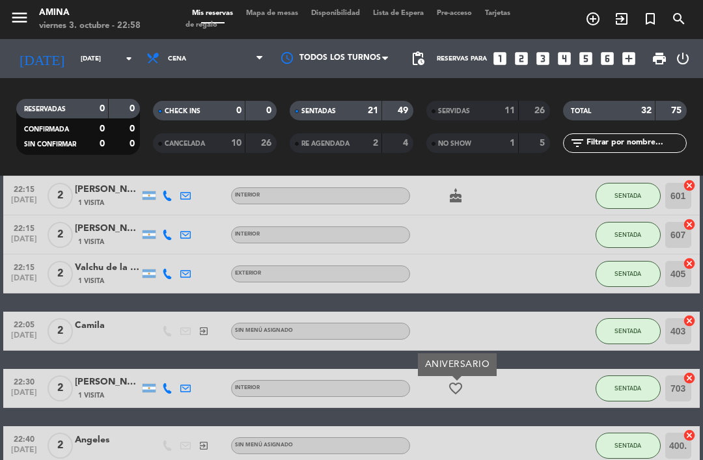
scroll to position [602, 0]
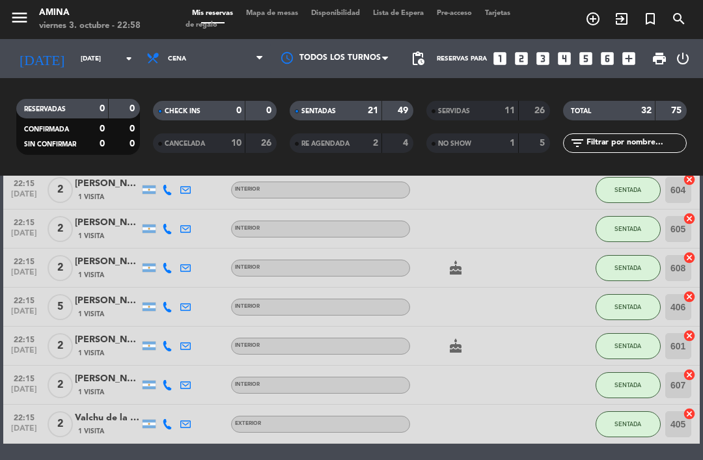
click at [457, 348] on icon "cake" at bounding box center [456, 347] width 16 height 16
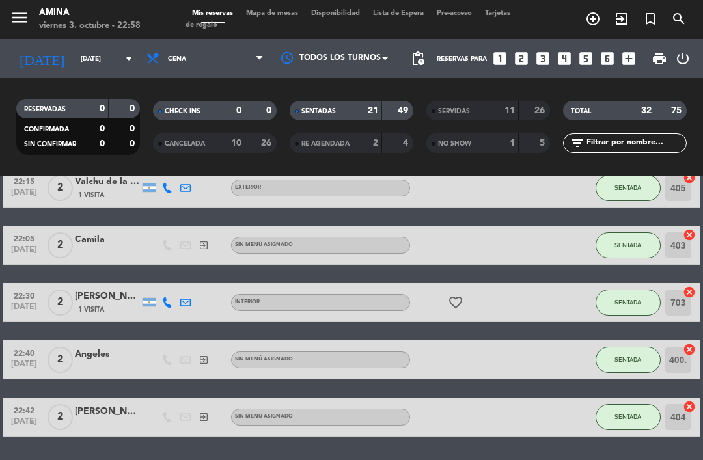
scroll to position [838, 0]
